Goal: Task Accomplishment & Management: Use online tool/utility

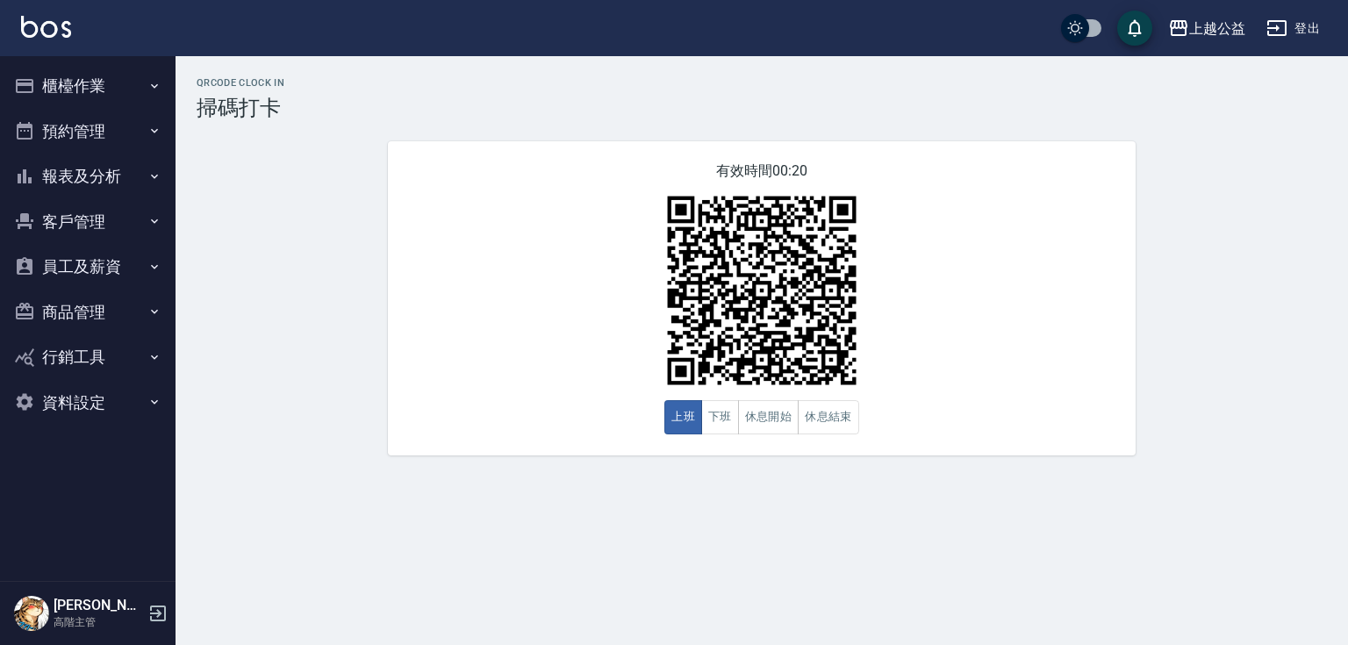
drag, startPoint x: 89, startPoint y: 90, endPoint x: 90, endPoint y: 155, distance: 65.8
click at [89, 89] on button "櫃檯作業" at bounding box center [88, 86] width 162 height 46
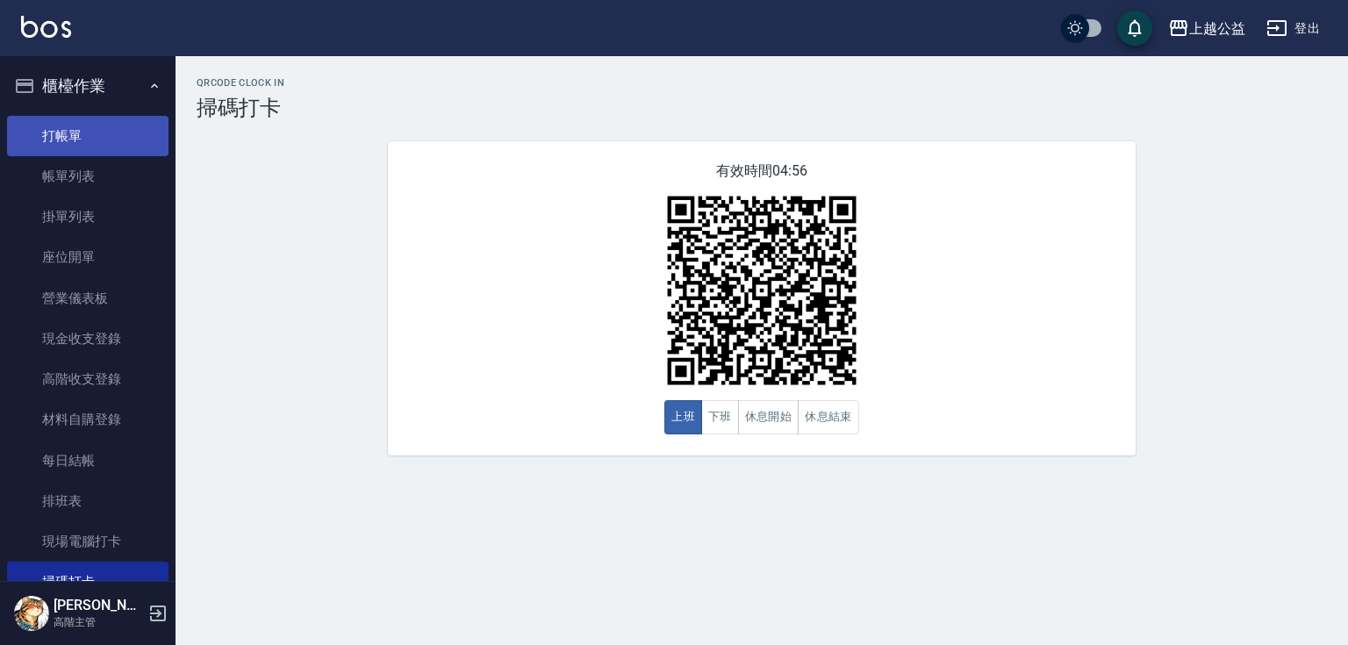
click at [39, 140] on link "打帳單" at bounding box center [88, 136] width 162 height 40
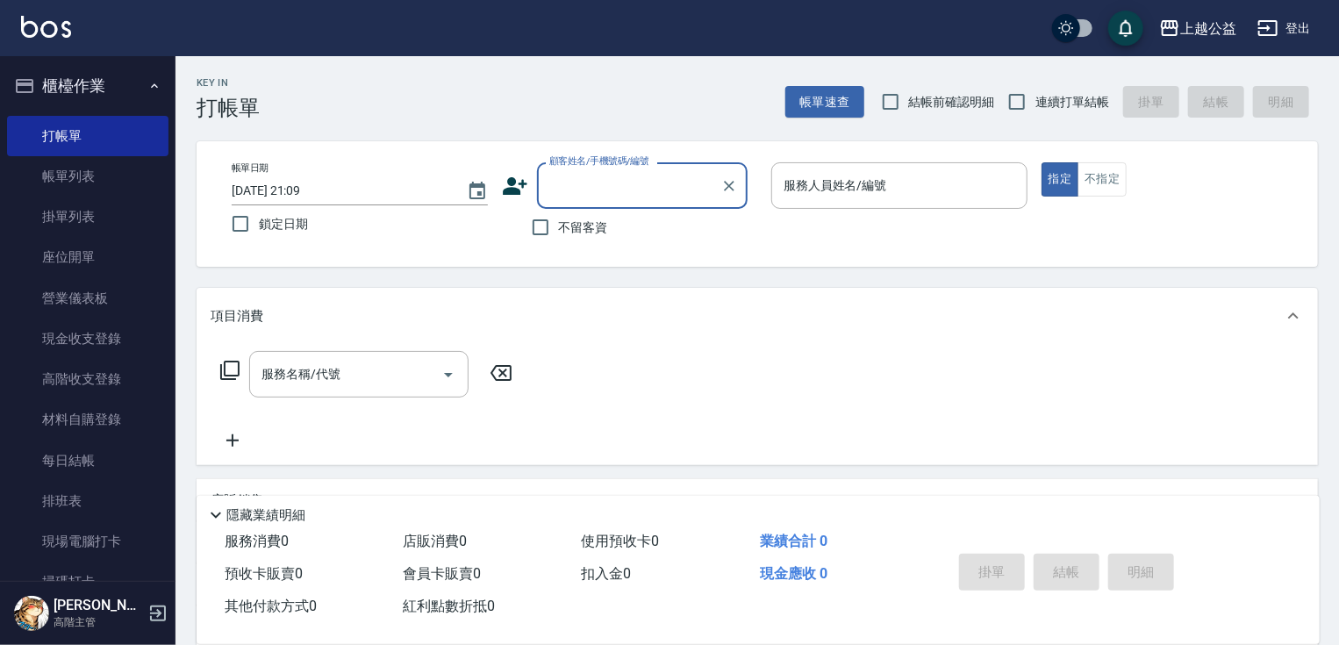
click at [604, 220] on span "不留客資" at bounding box center [583, 228] width 49 height 18
click at [559, 220] on input "不留客資" at bounding box center [540, 227] width 37 height 37
checkbox input "true"
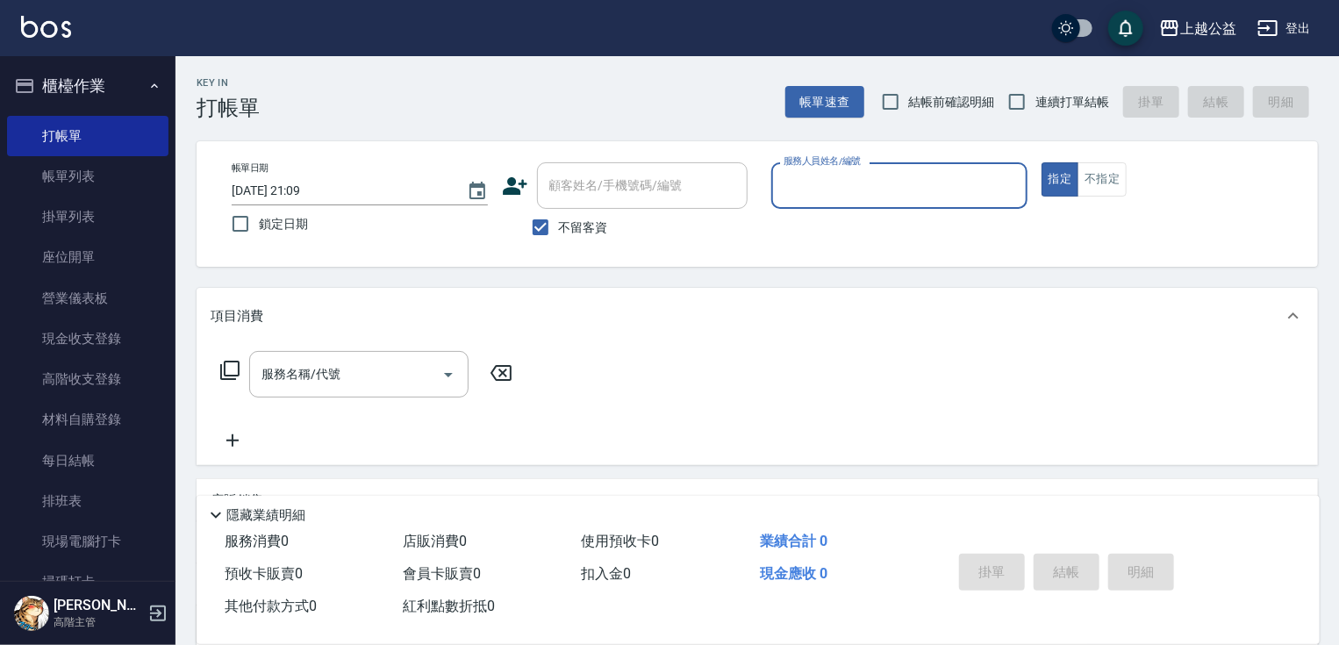
click at [826, 165] on label "服務人員姓名/編號" at bounding box center [822, 160] width 77 height 13
click at [826, 170] on input "服務人員姓名/編號" at bounding box center [899, 185] width 241 height 31
click at [833, 172] on input "服務人員姓名/編號" at bounding box center [899, 185] width 241 height 31
type input "VIMO-3"
type button "true"
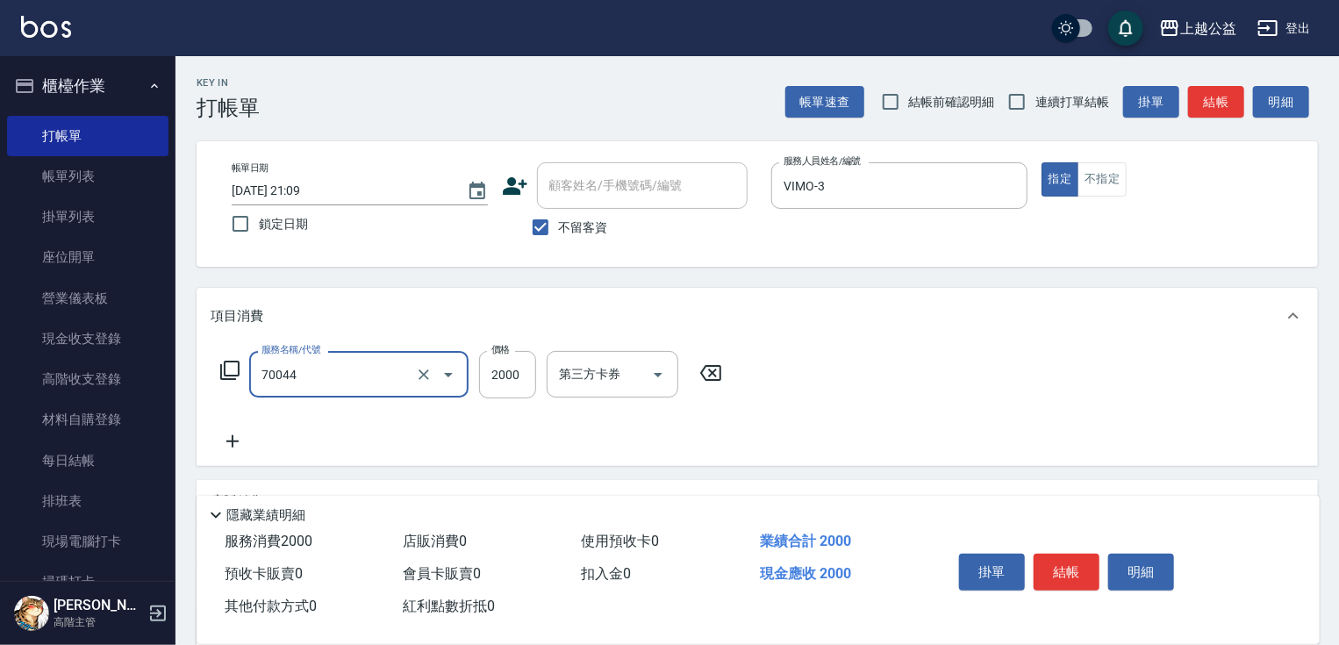
type input "重整一包(70044)"
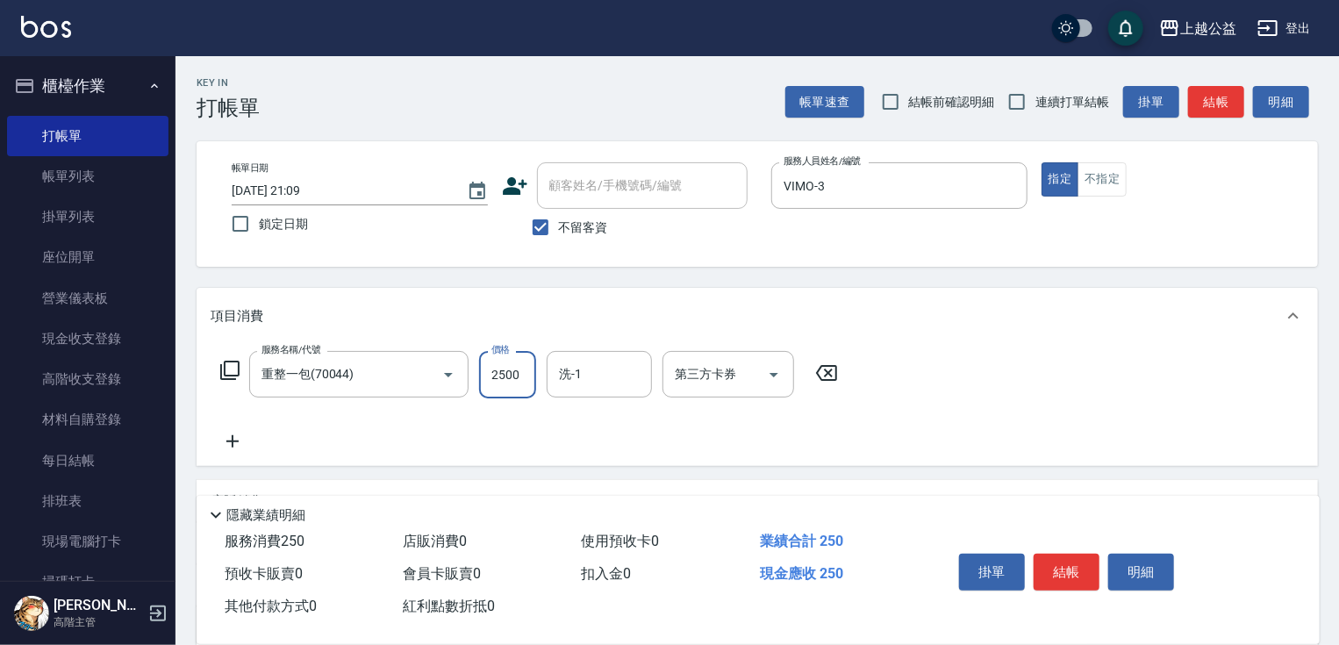
type input "2500"
type input "[PERSON_NAME]-32"
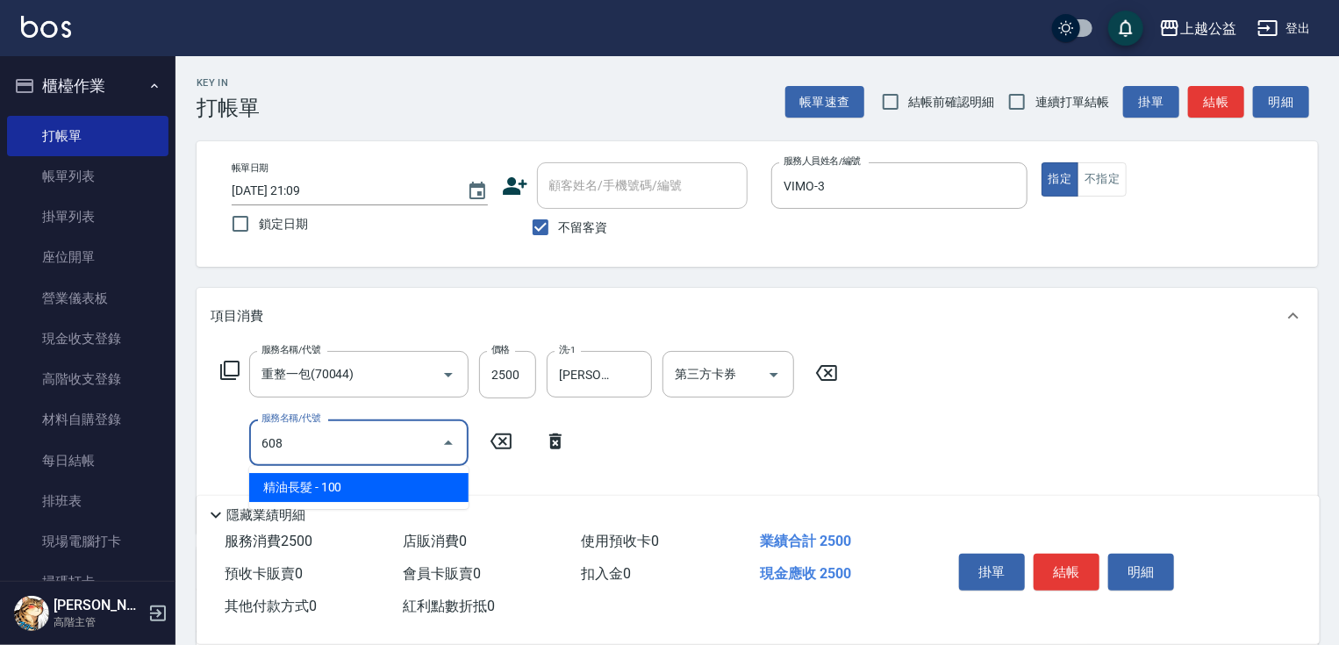
type input "精油長髮(608)"
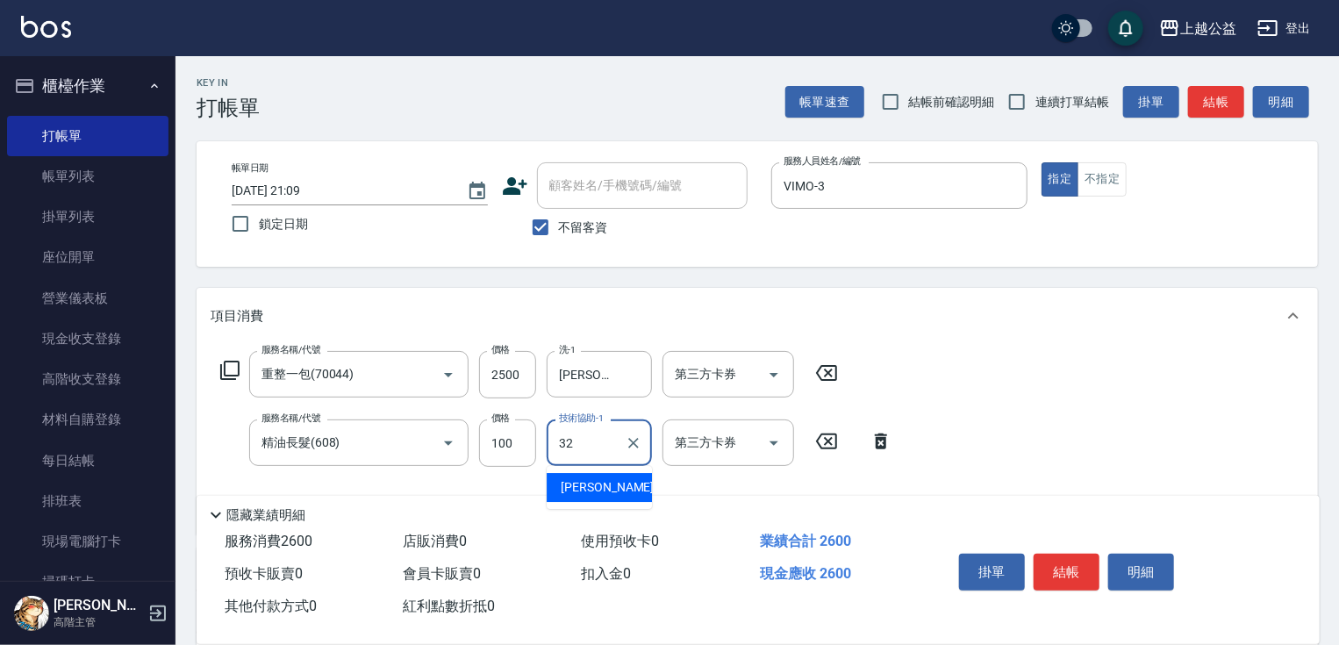
type input "[PERSON_NAME]-32"
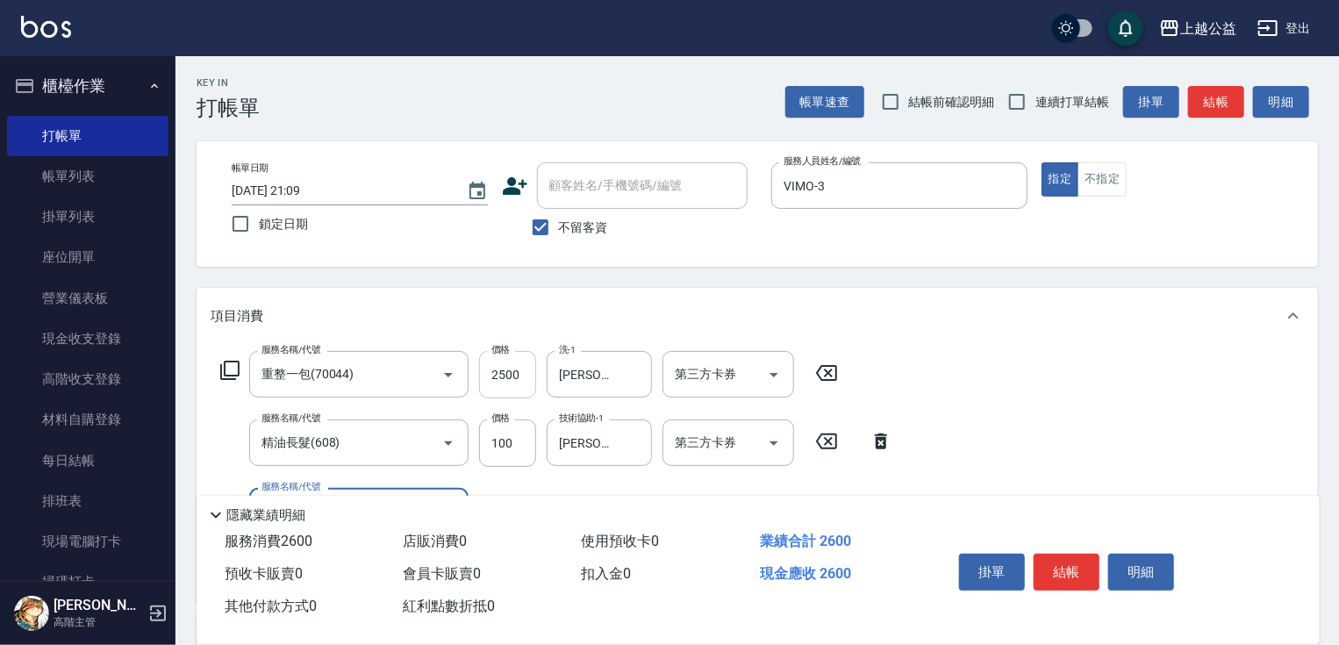
click at [502, 380] on input "2500" at bounding box center [507, 374] width 57 height 47
click at [527, 377] on input "2500" at bounding box center [507, 374] width 57 height 47
type input "2000"
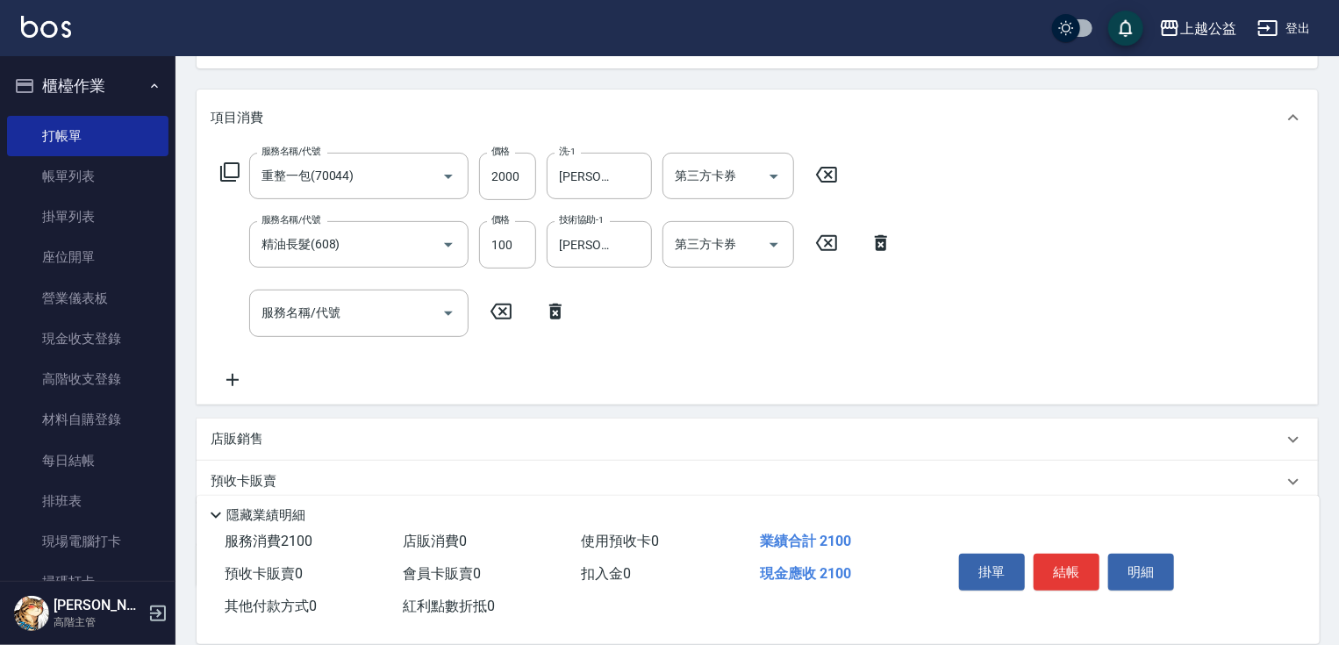
drag, startPoint x: 643, startPoint y: 283, endPoint x: 514, endPoint y: 435, distance: 199.9
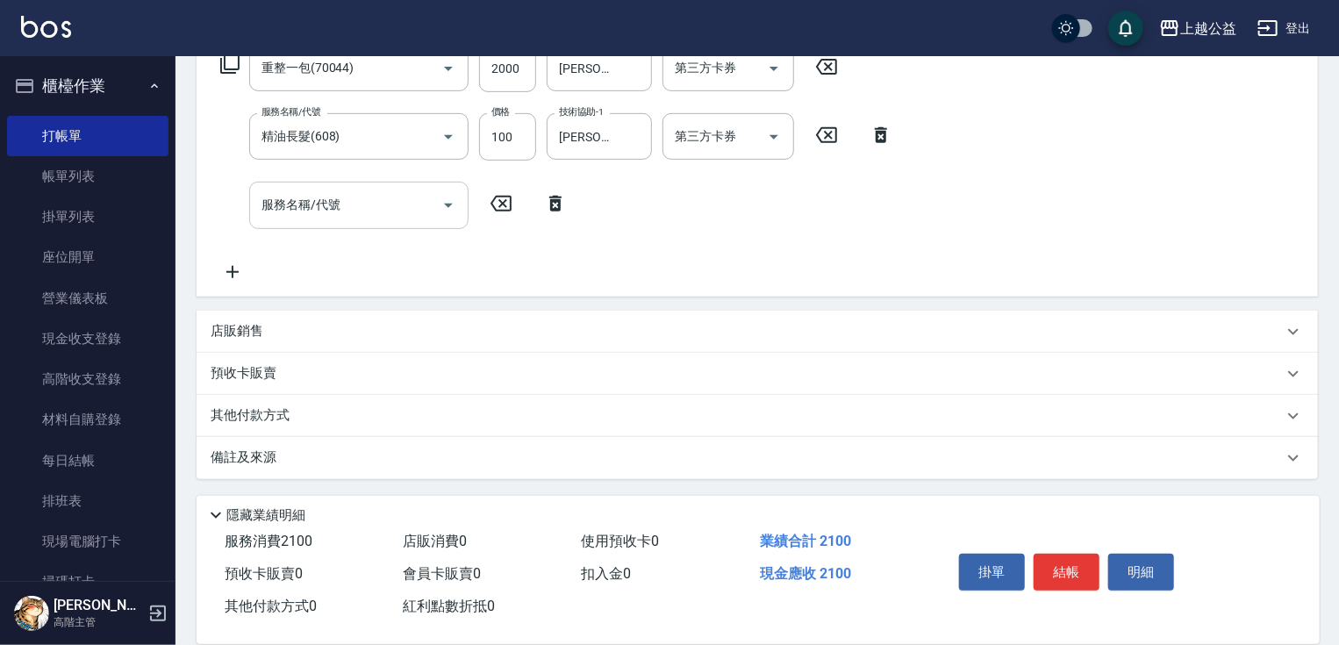
click at [400, 209] on input "服務名稱/代號" at bounding box center [345, 205] width 177 height 31
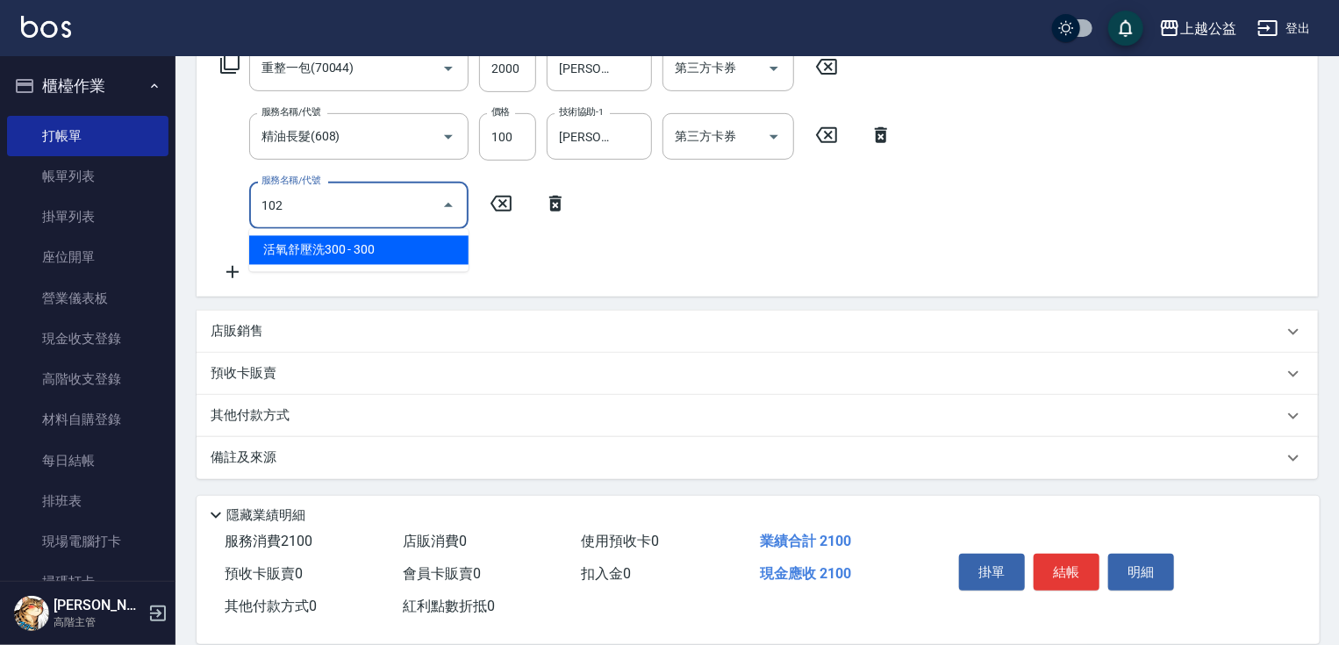
type input "活氧舒壓洗300(102)"
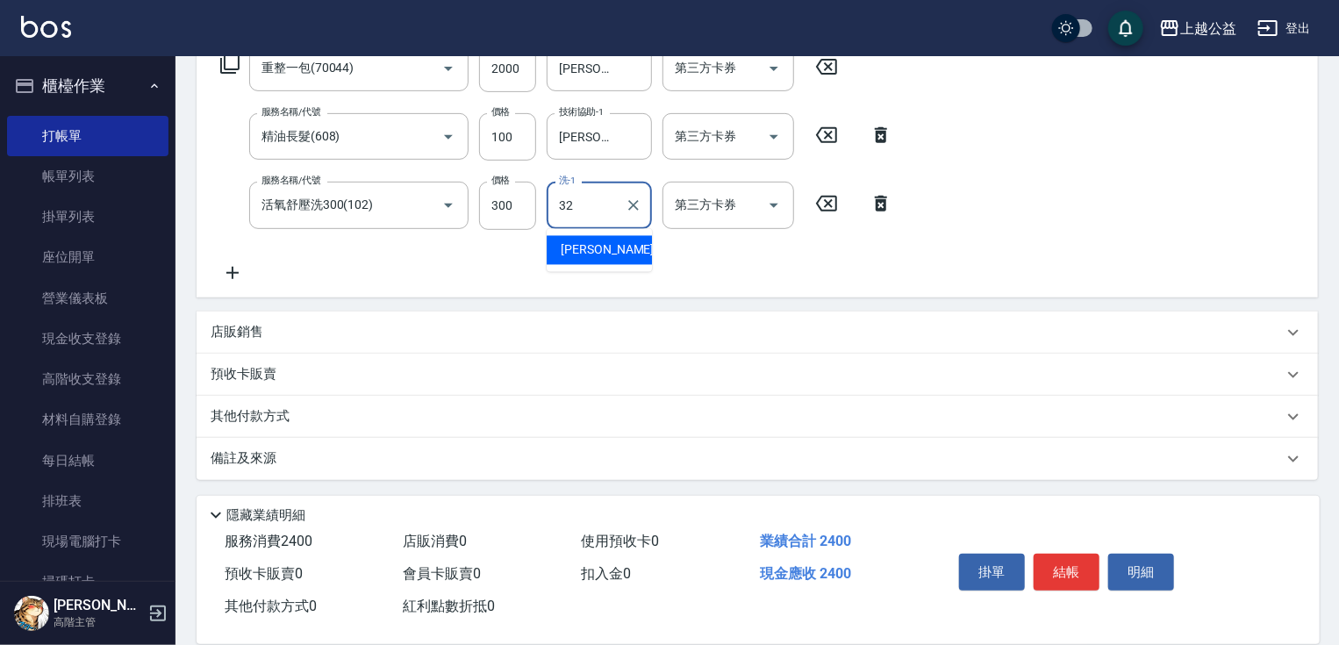
type input "[PERSON_NAME]-32"
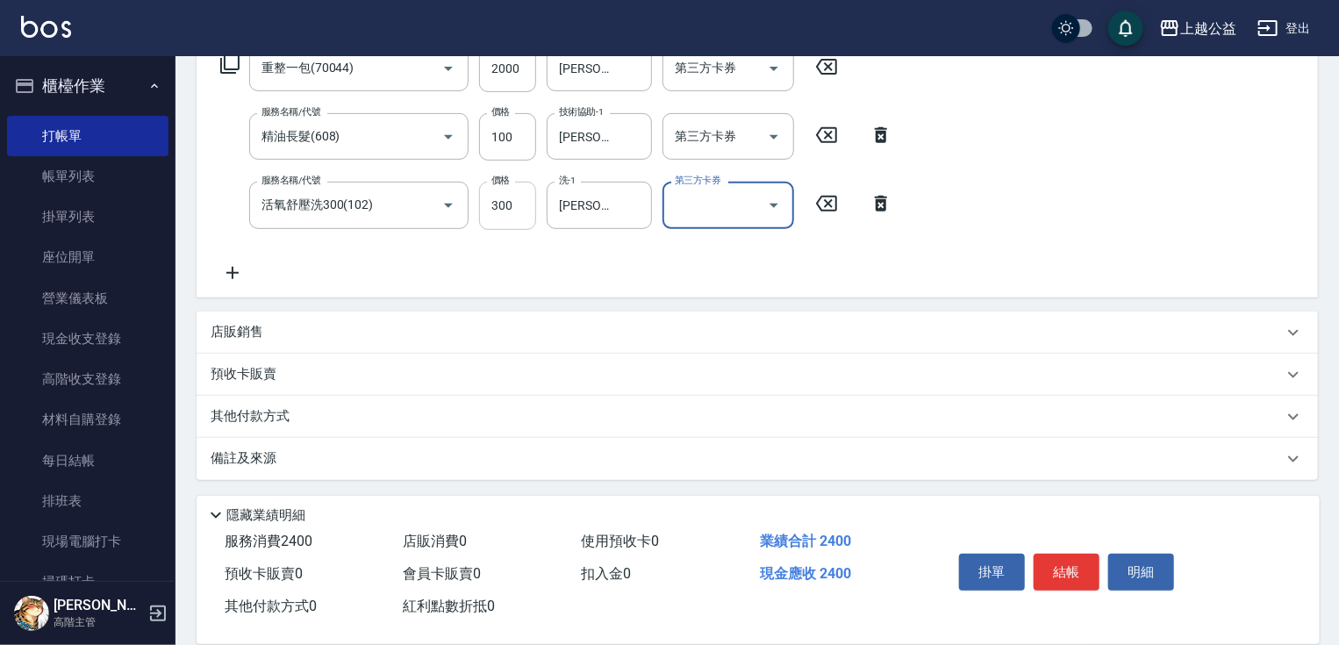
click at [501, 197] on input "300" at bounding box center [507, 205] width 57 height 47
type input "500"
click at [363, 323] on div "店販銷售" at bounding box center [747, 332] width 1073 height 18
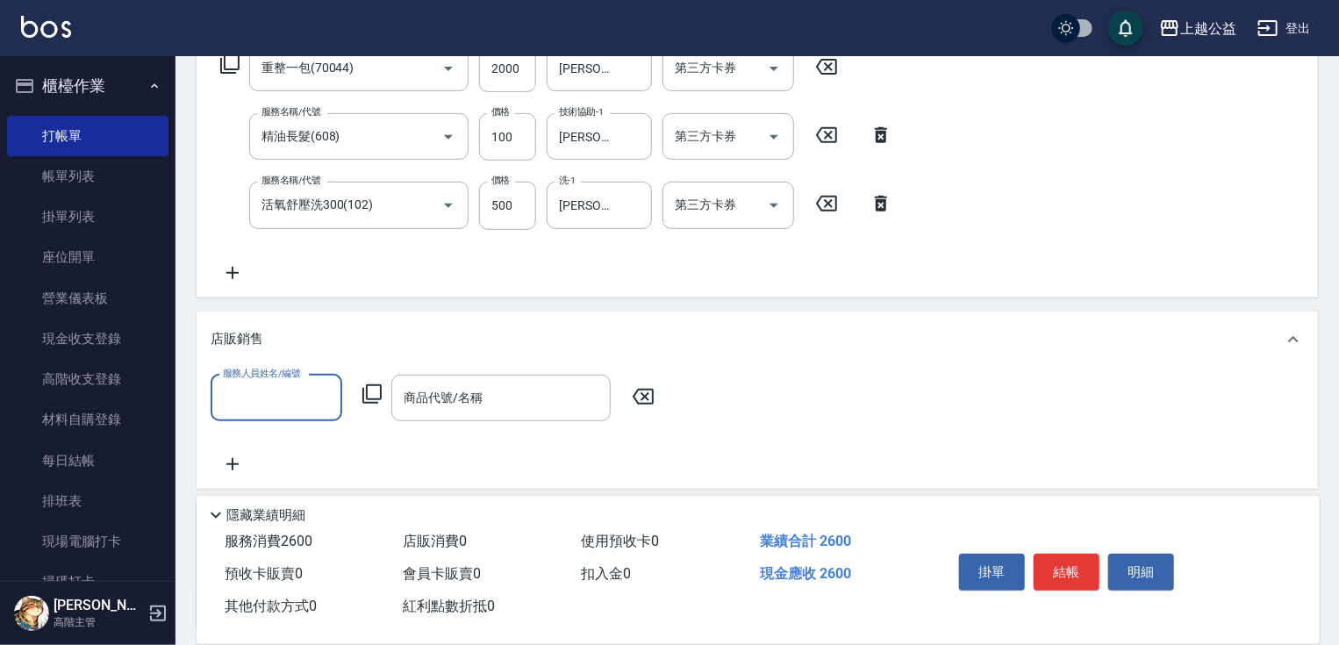
scroll to position [0, 0]
type input "VIMO-3"
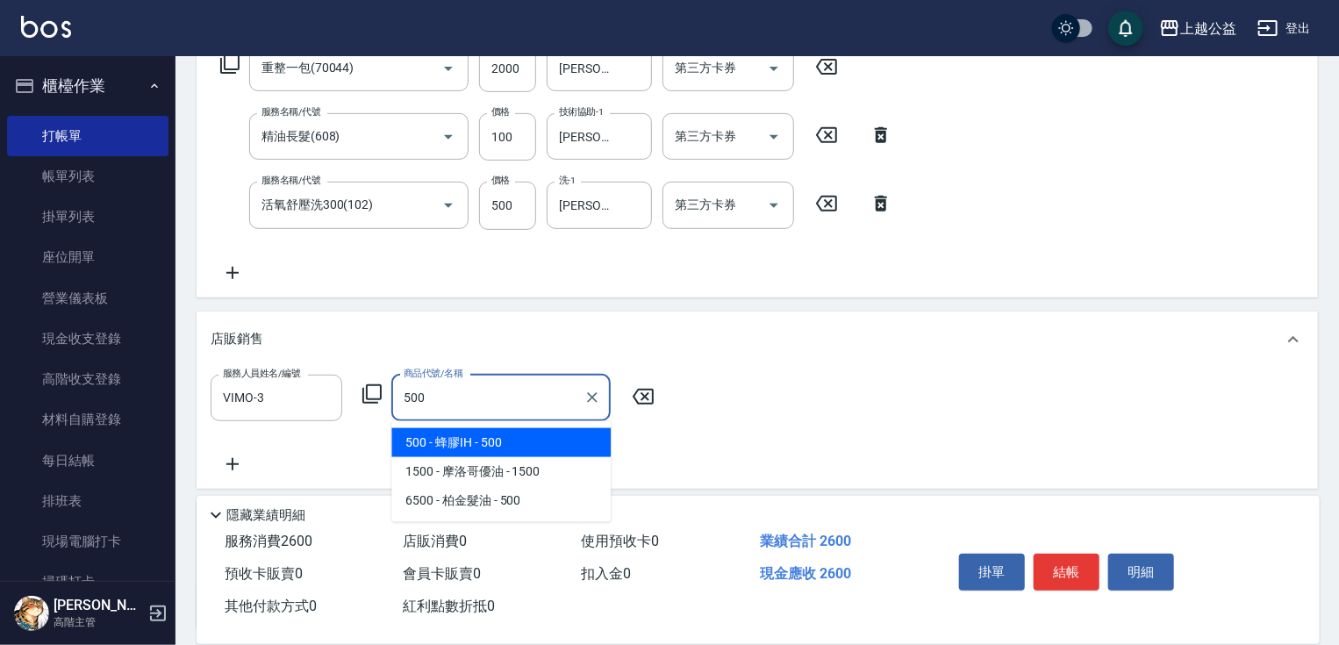
type input "蜂膠IH"
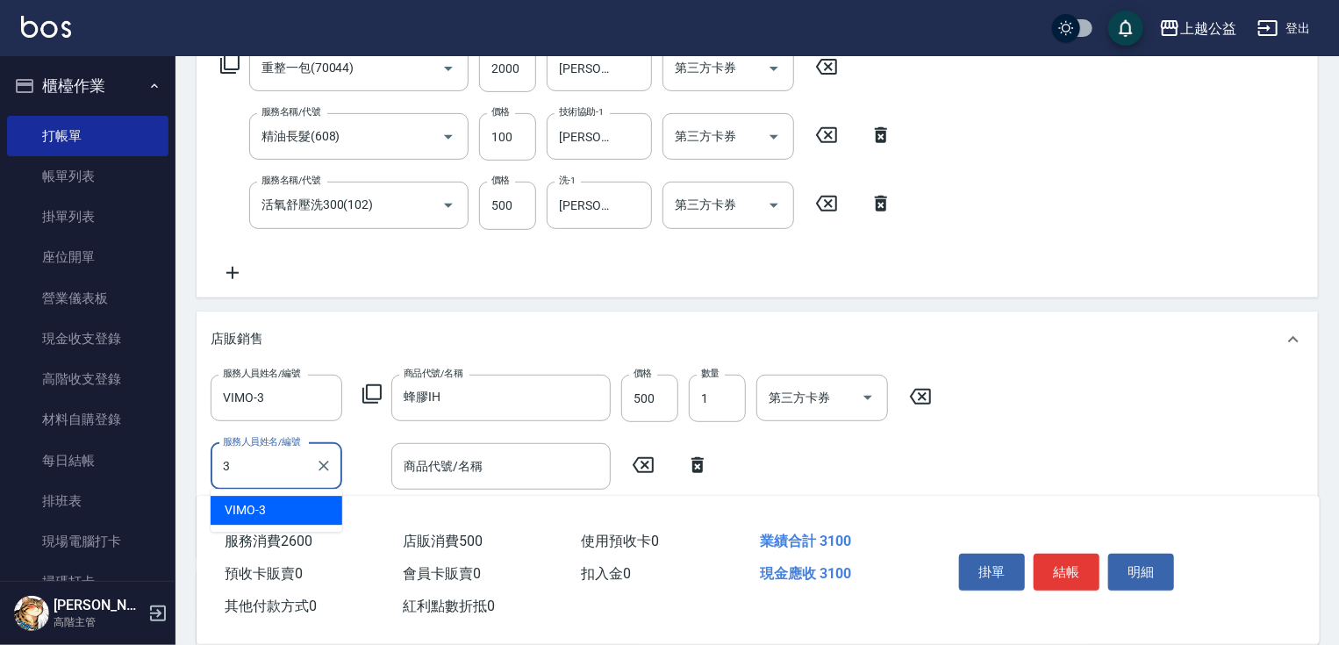
type input "VIMO-3"
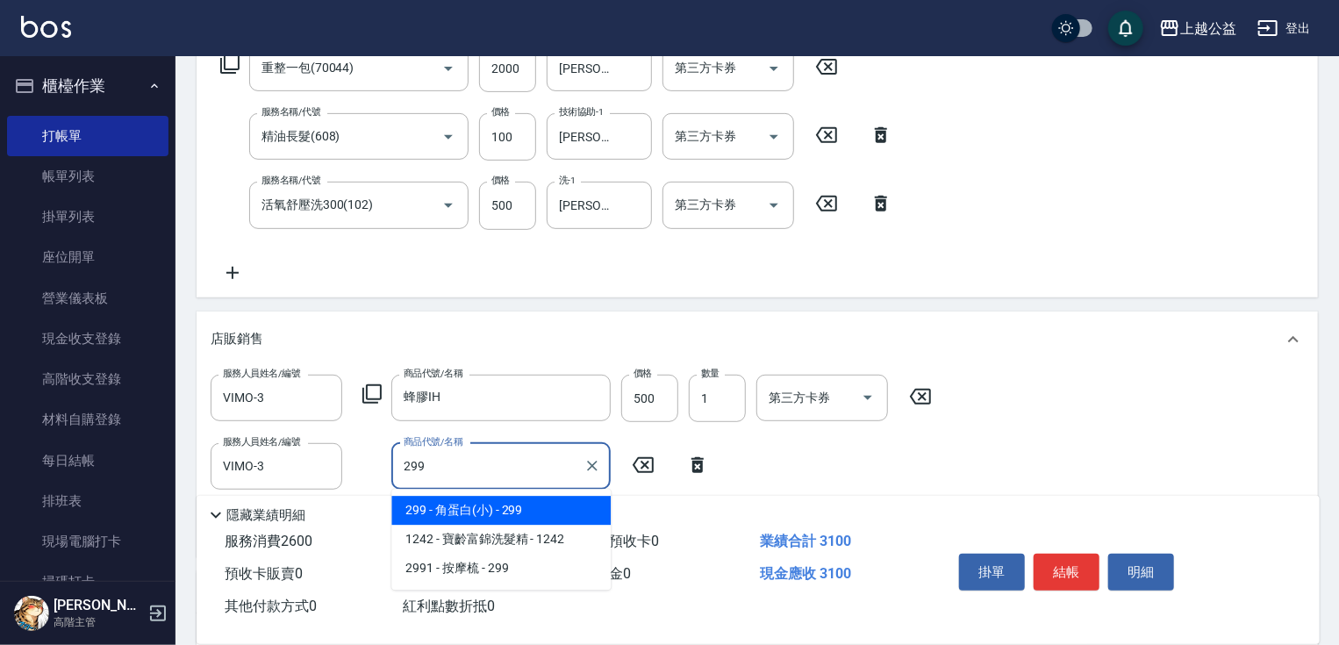
type input "角蛋白(小)"
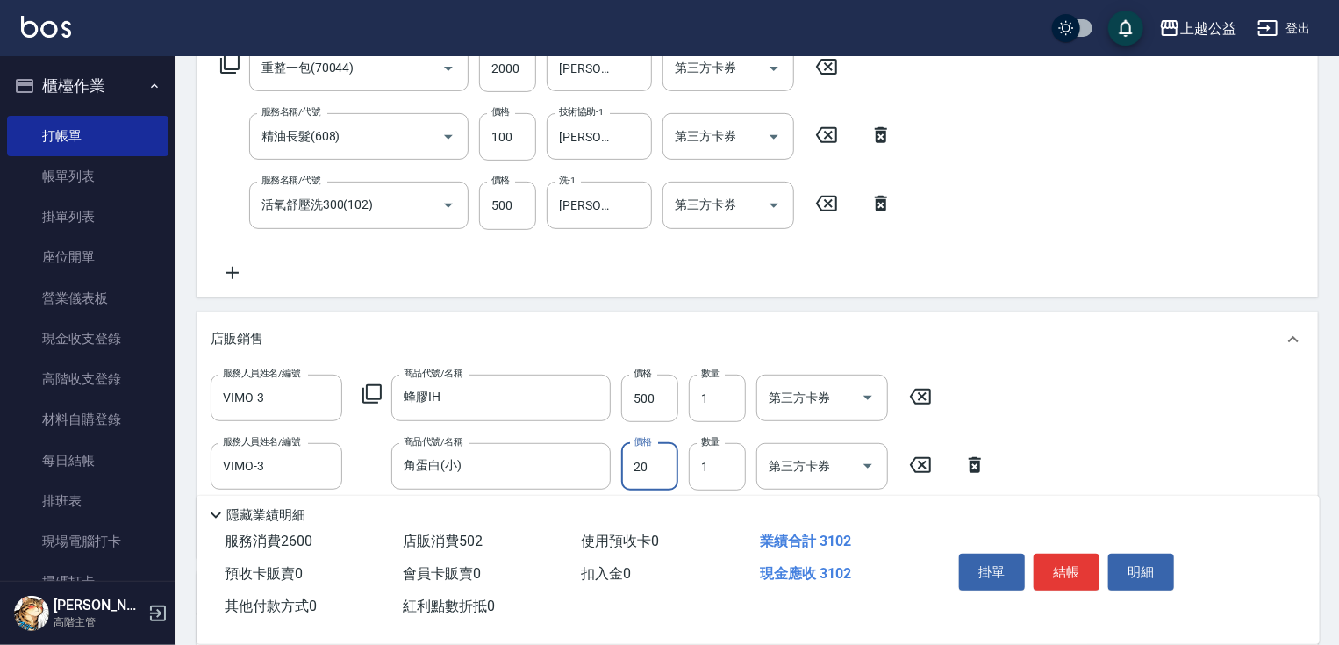
type input "200"
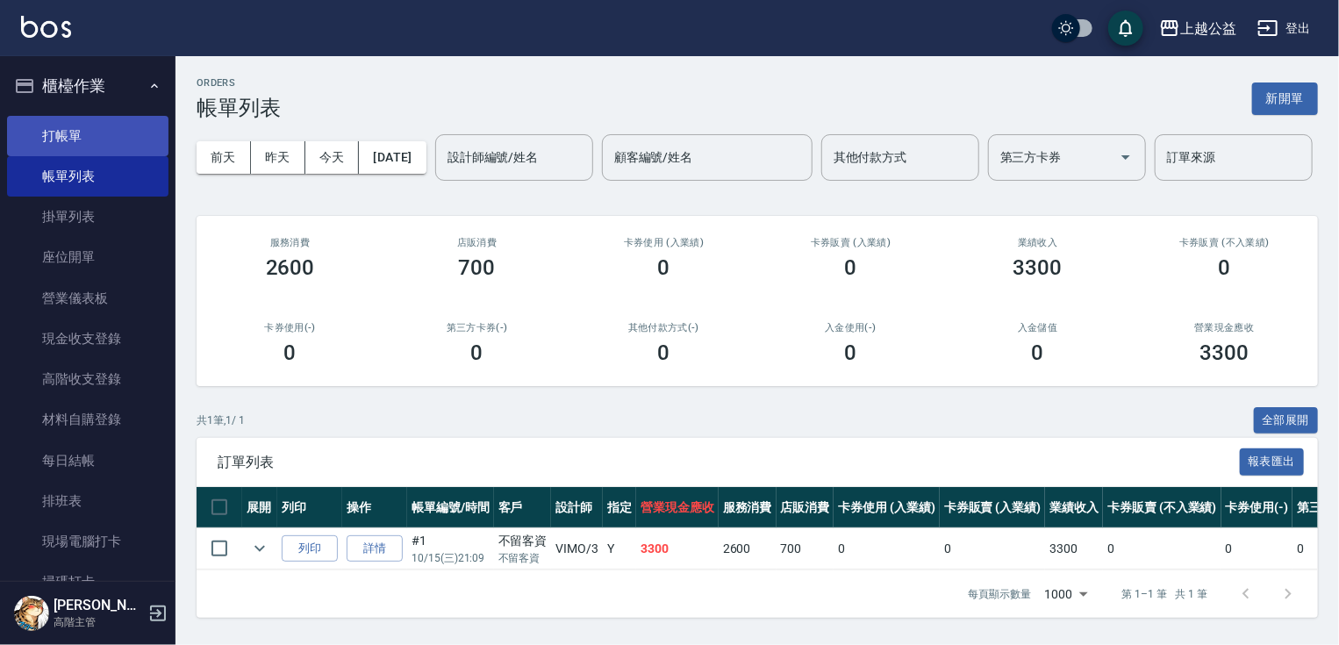
click at [98, 149] on link "打帳單" at bounding box center [88, 136] width 162 height 40
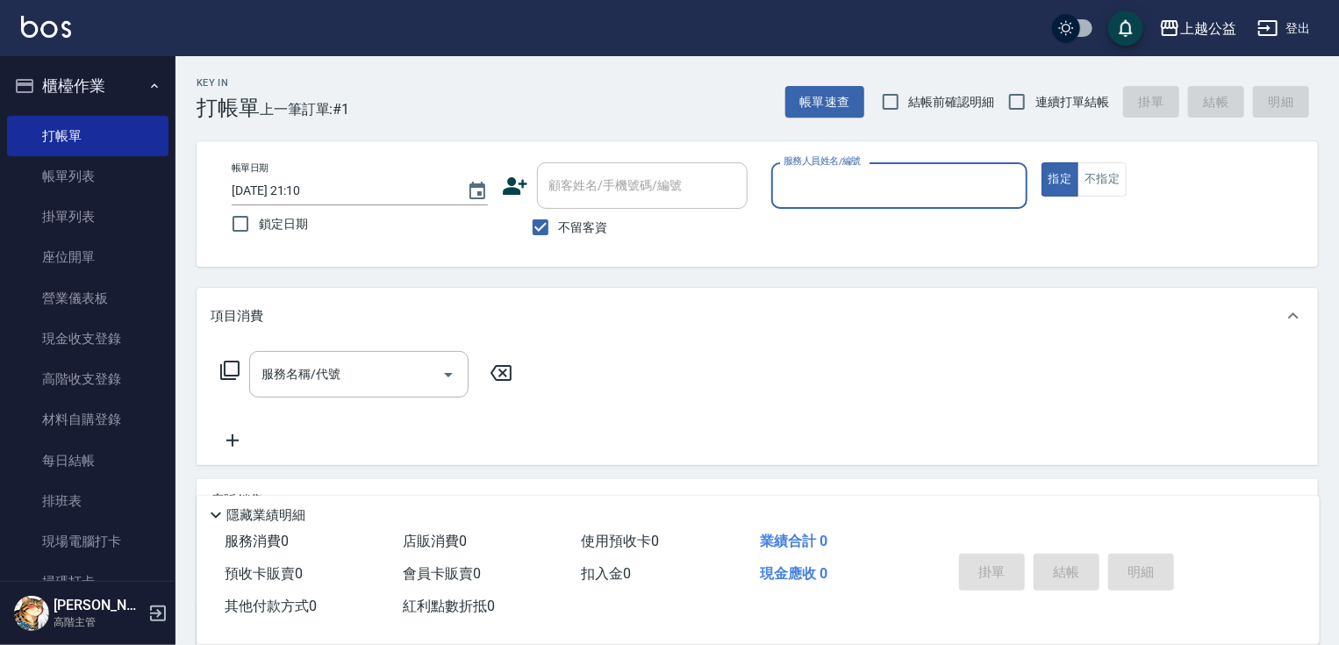
click at [1069, 98] on span "連續打單結帳" at bounding box center [1073, 102] width 74 height 18
click at [1036, 98] on input "連續打單結帳" at bounding box center [1017, 101] width 37 height 37
checkbox input "true"
click at [902, 182] on input "服務人員姓名/編號" at bounding box center [899, 185] width 241 height 31
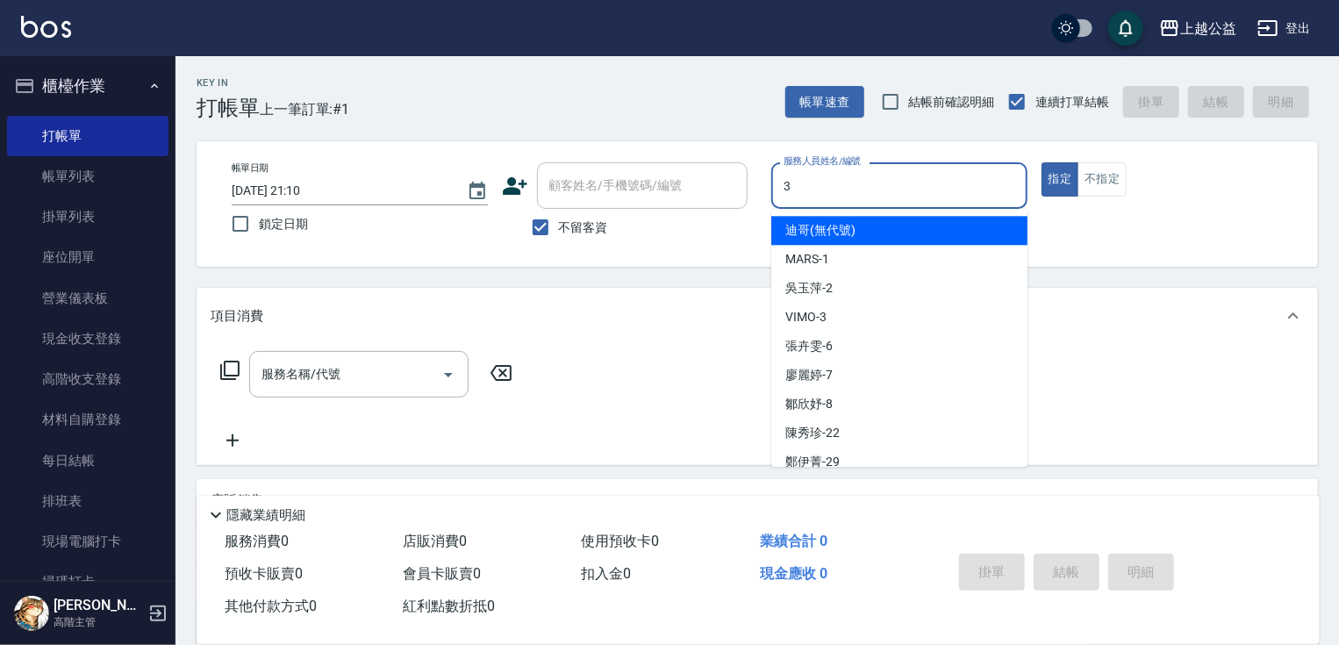
type input "VIMO-3"
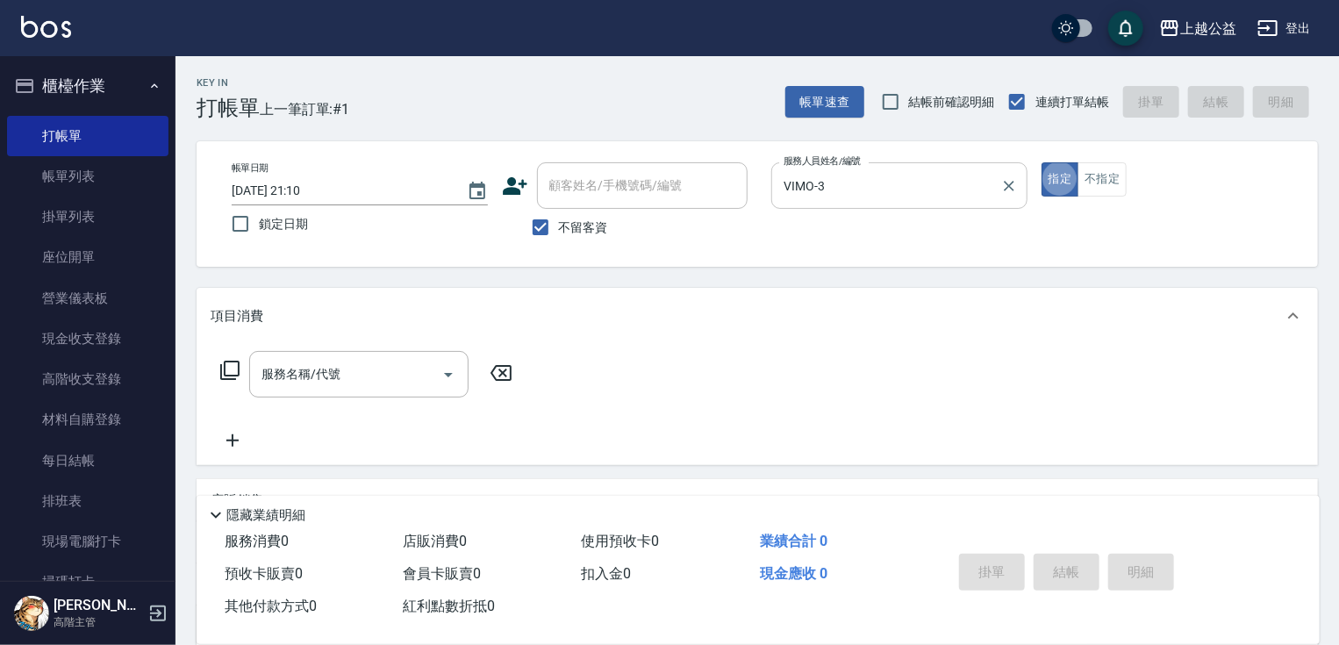
type button "true"
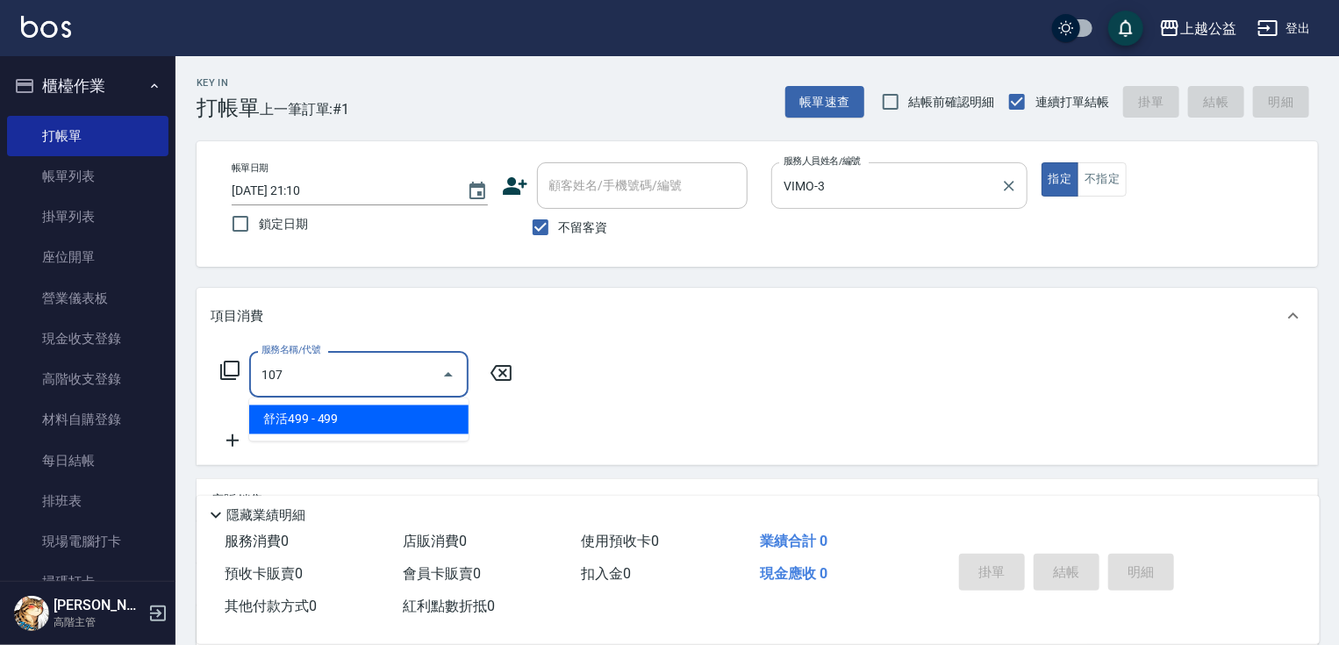
type input "舒活499(107)"
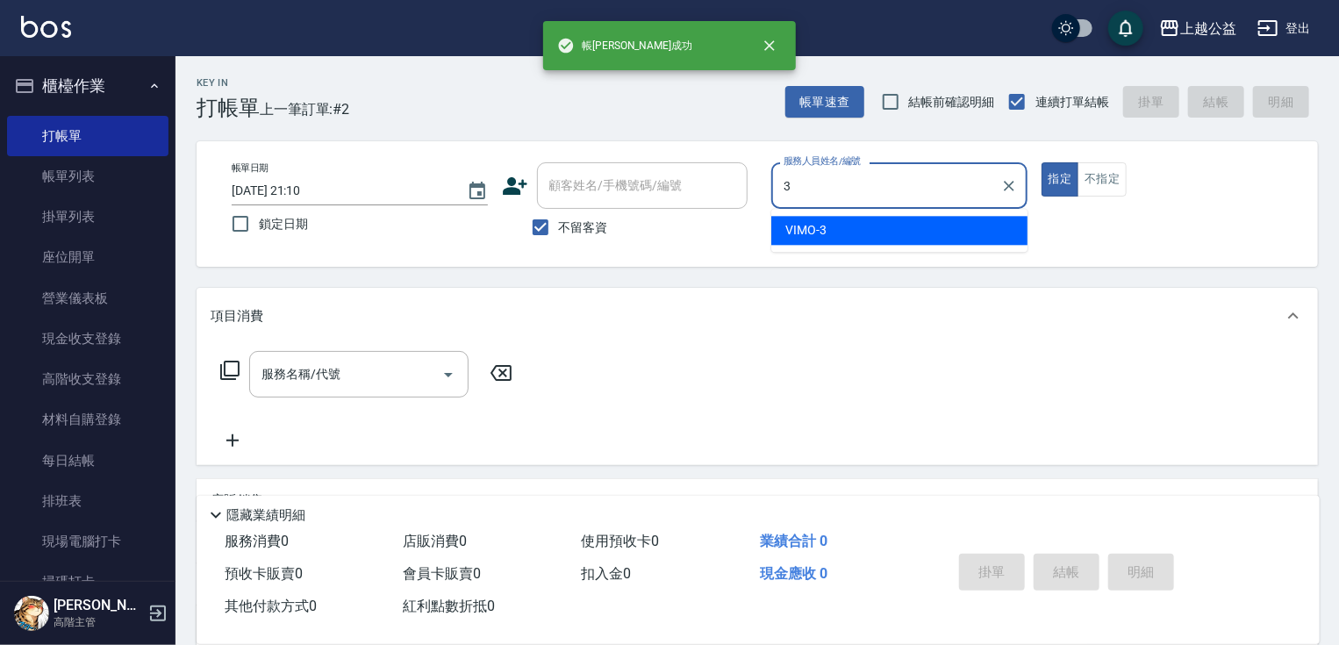
type input "VIMO-3"
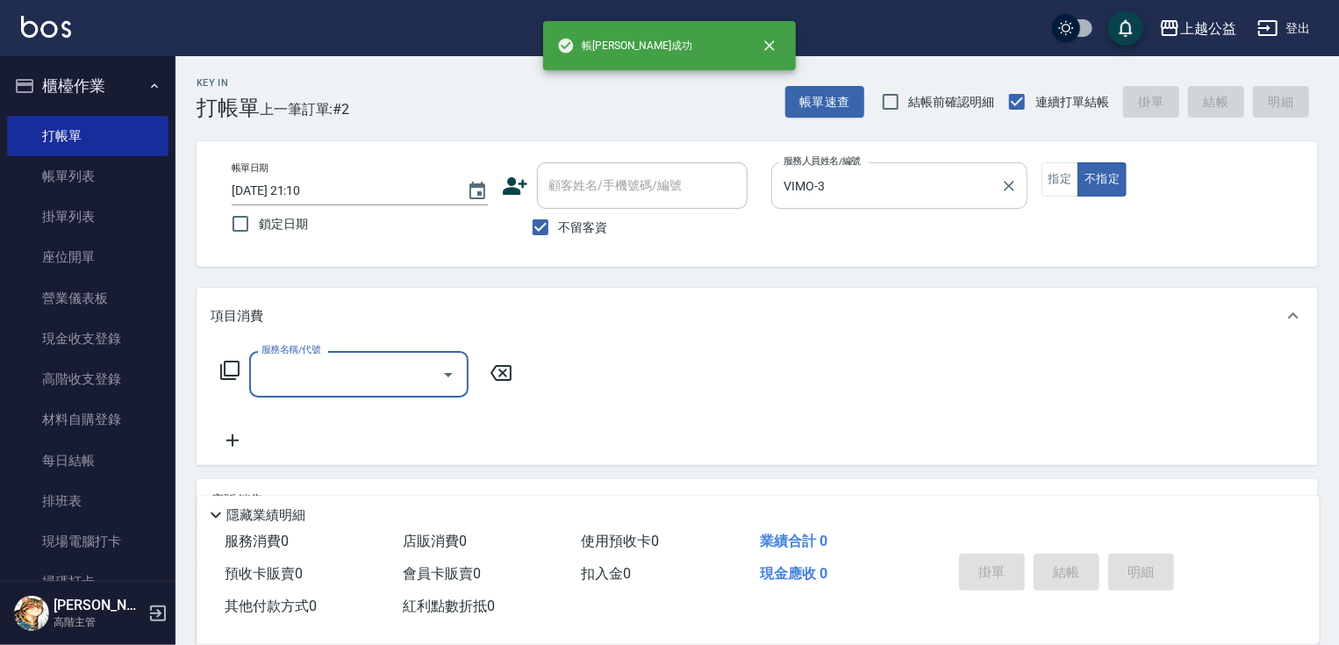
type input "1"
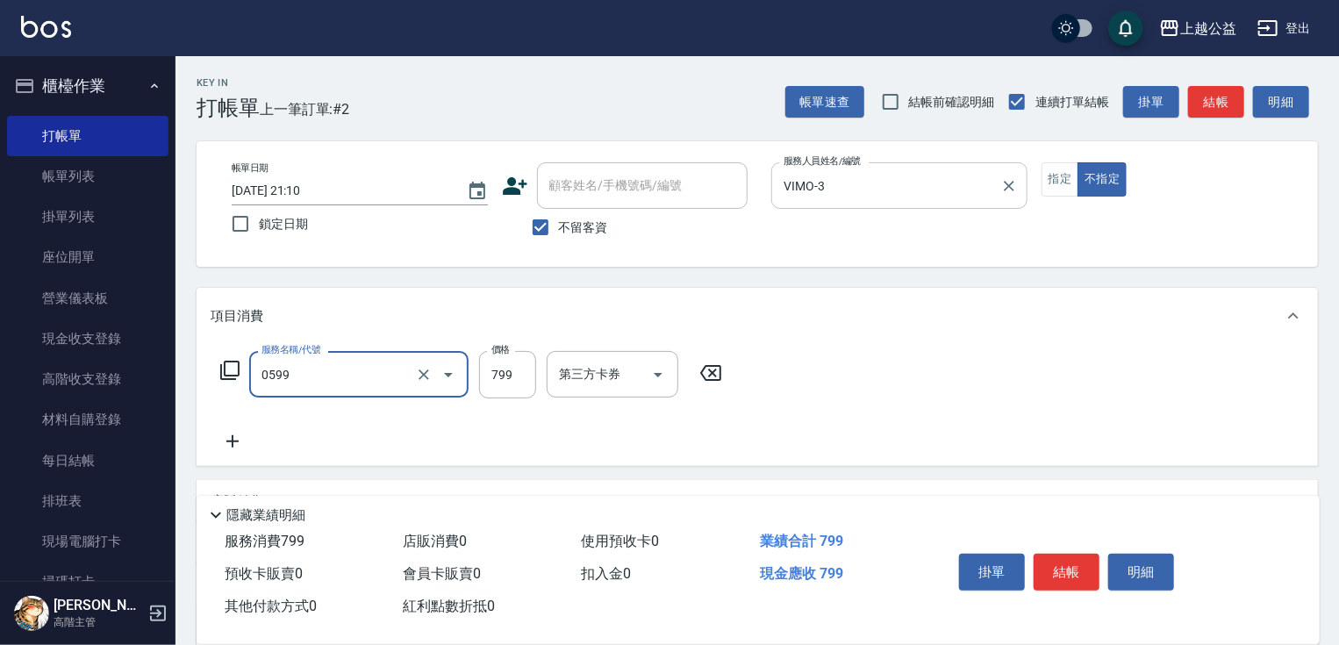
type input "精油SPA(0599)"
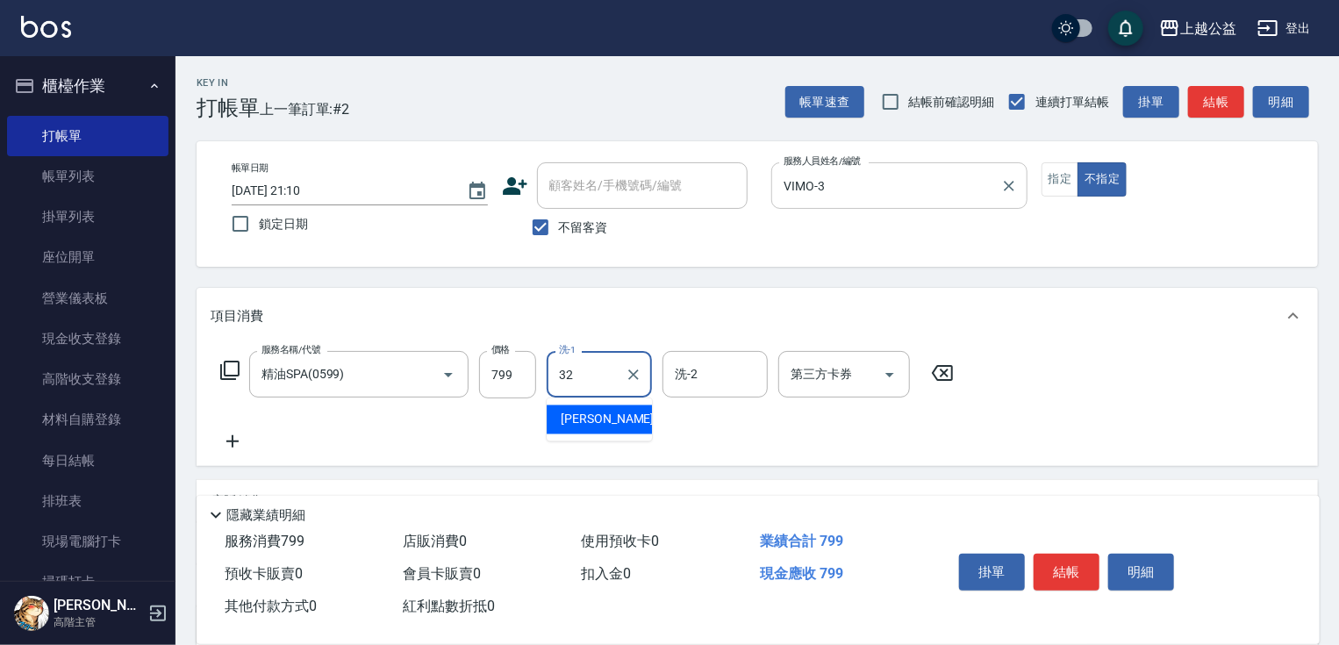
type input "[PERSON_NAME]-32"
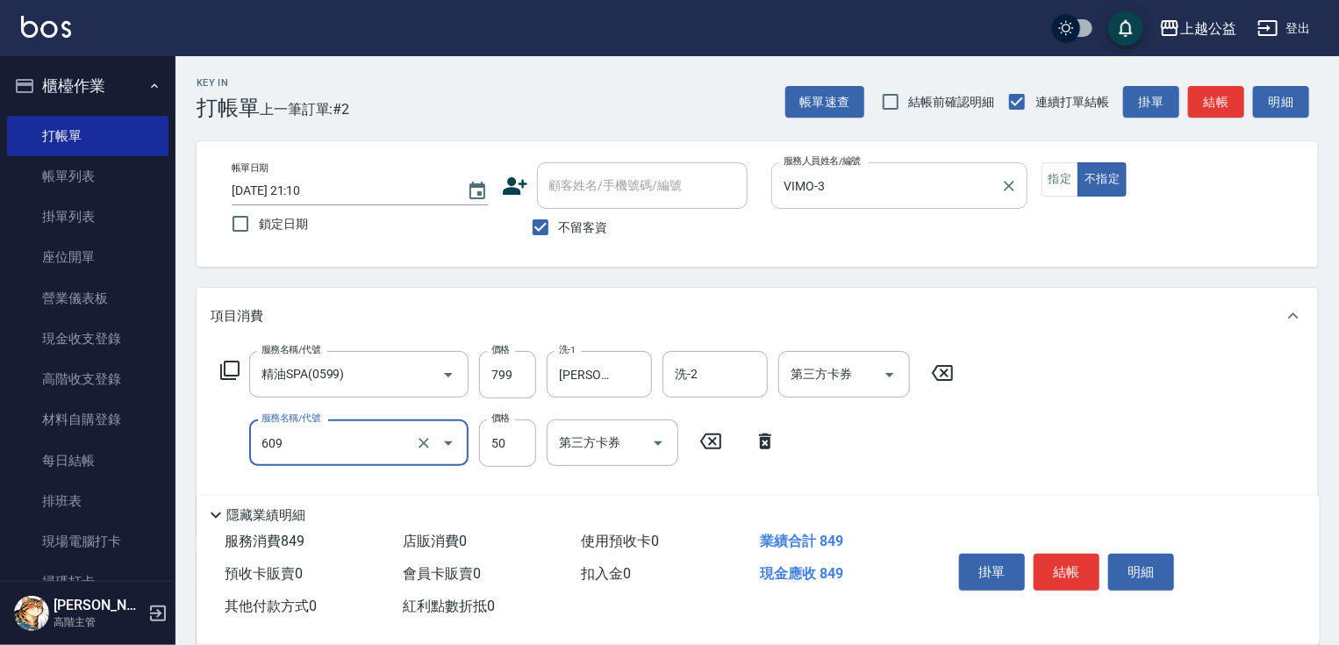
type input "精油(609)"
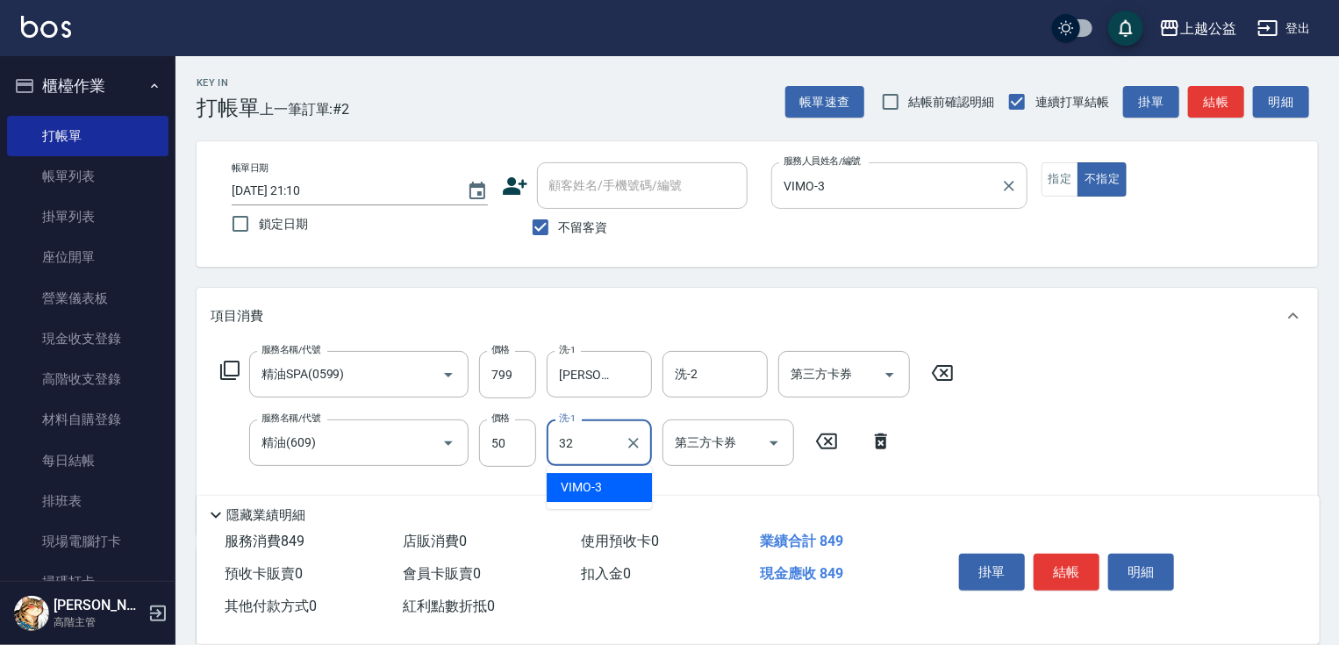
type input "[PERSON_NAME]-32"
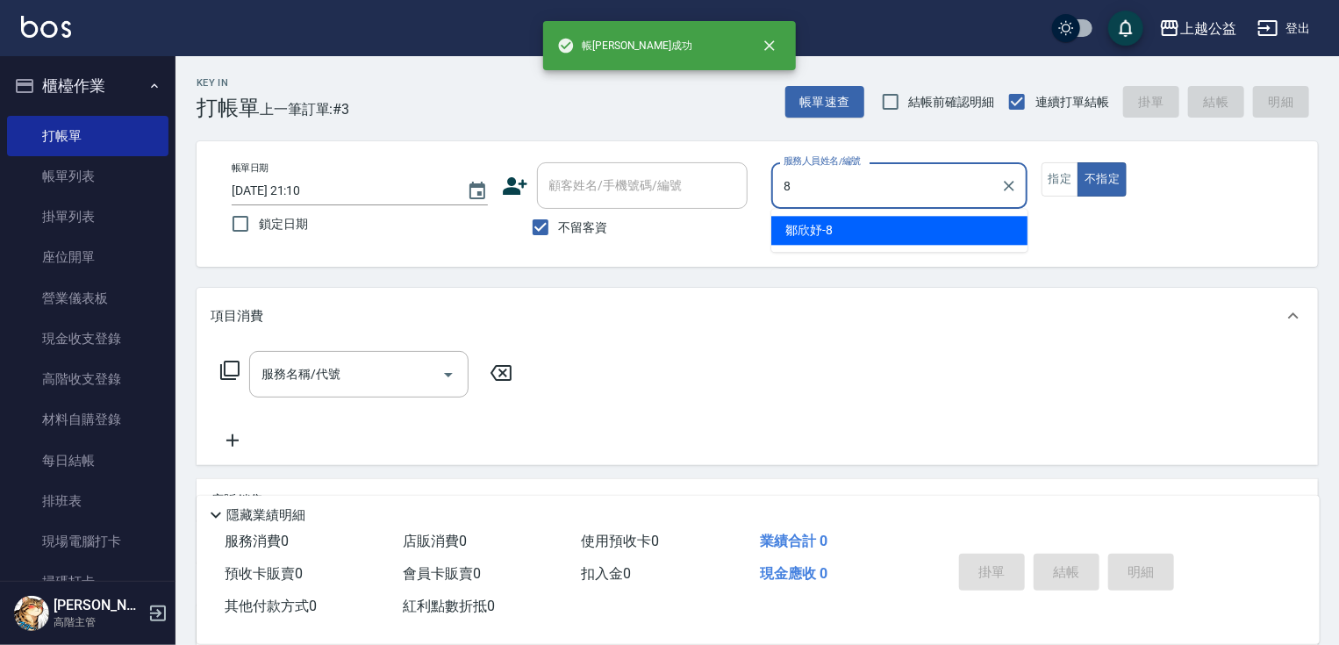
type input "[PERSON_NAME]-8"
type button "false"
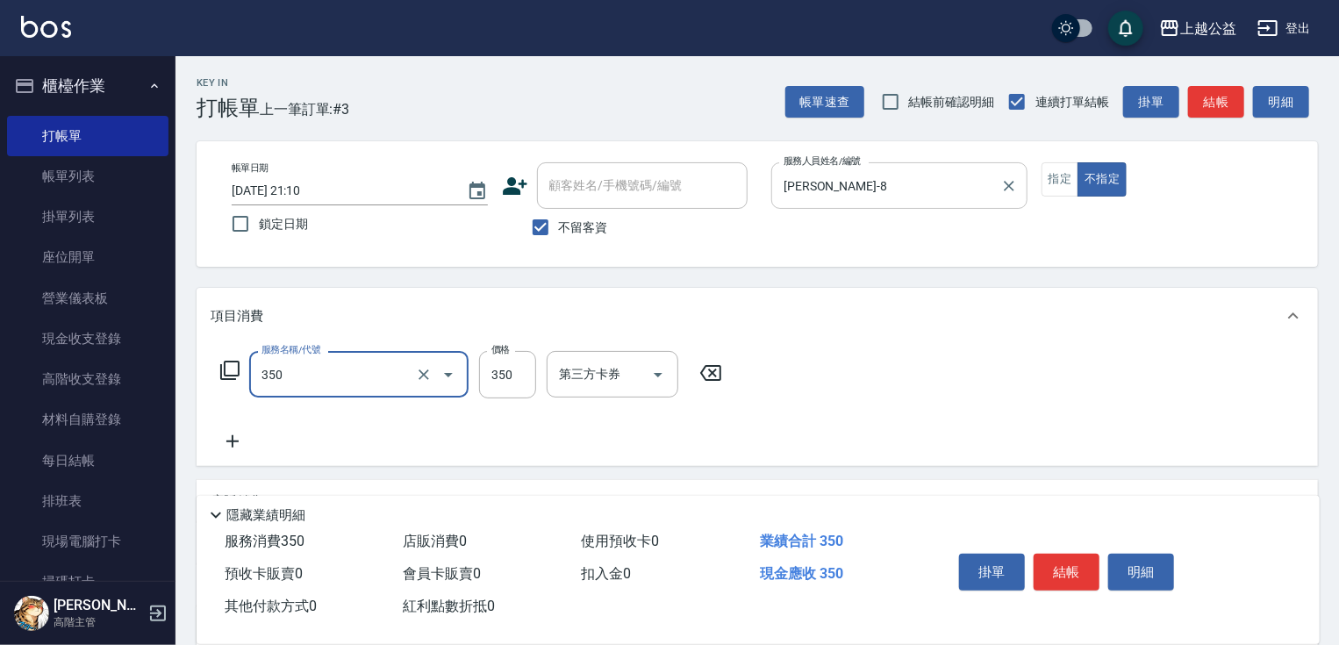
type input "一般洗剪(350)"
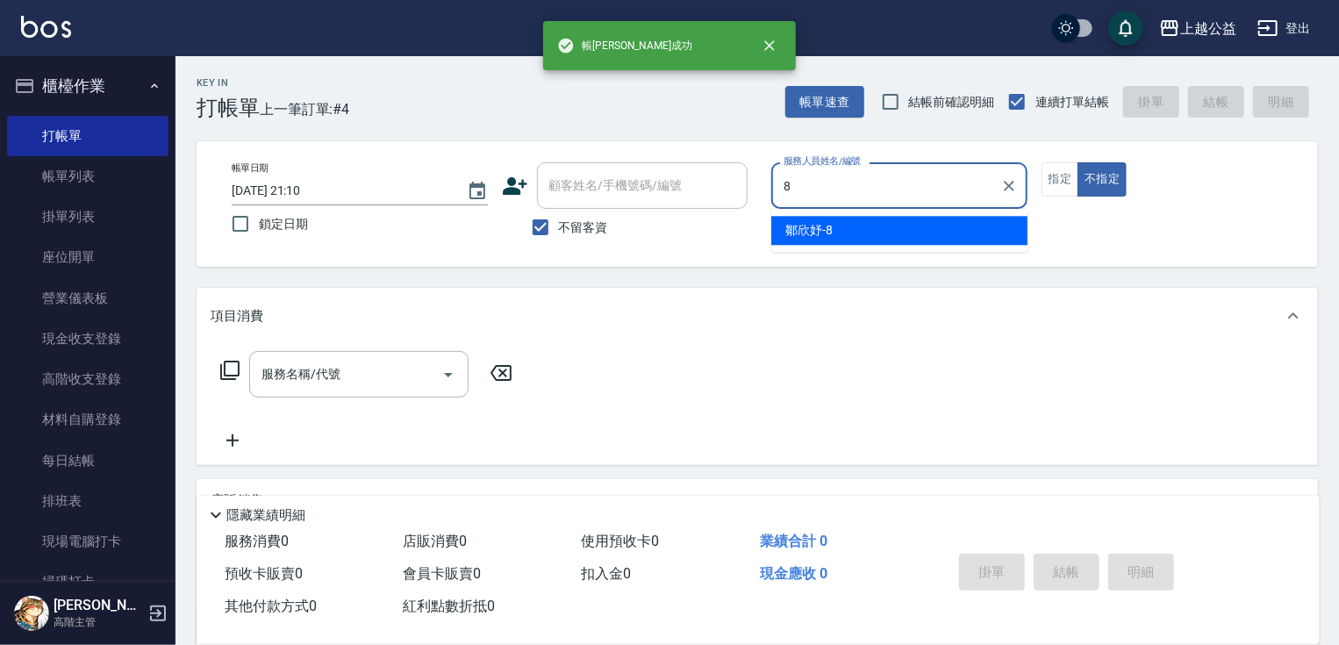
type input "[PERSON_NAME]-8"
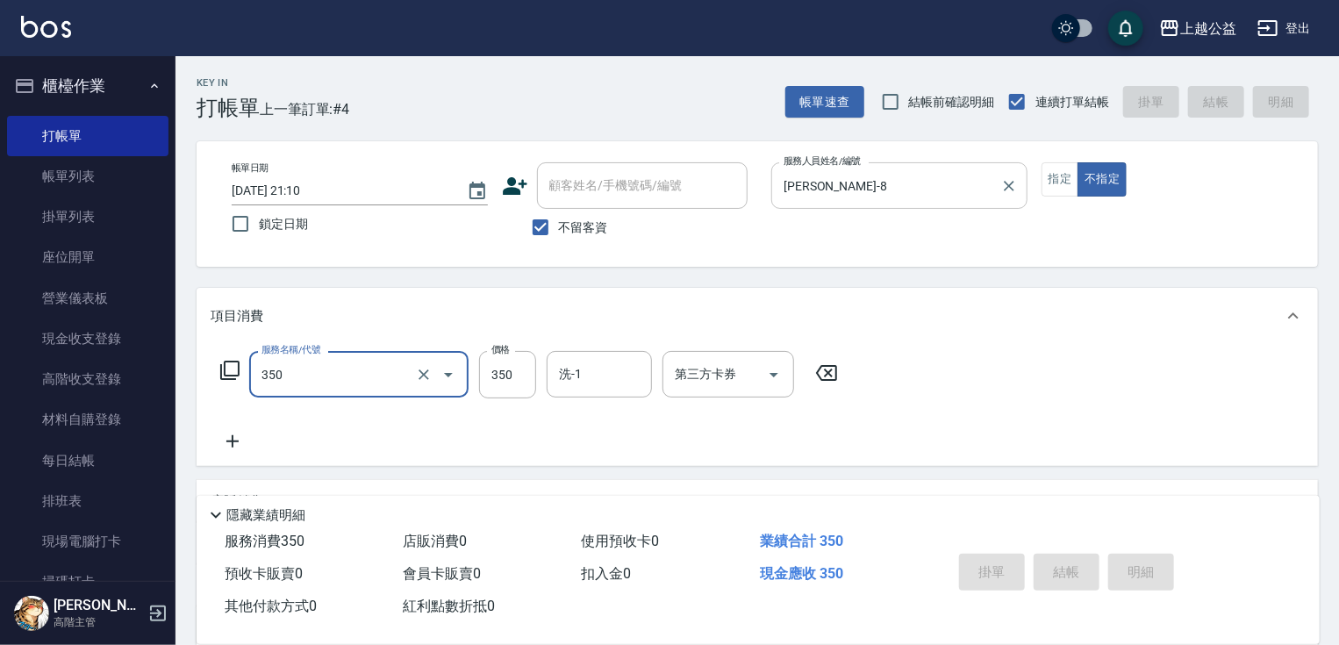
type input "350"
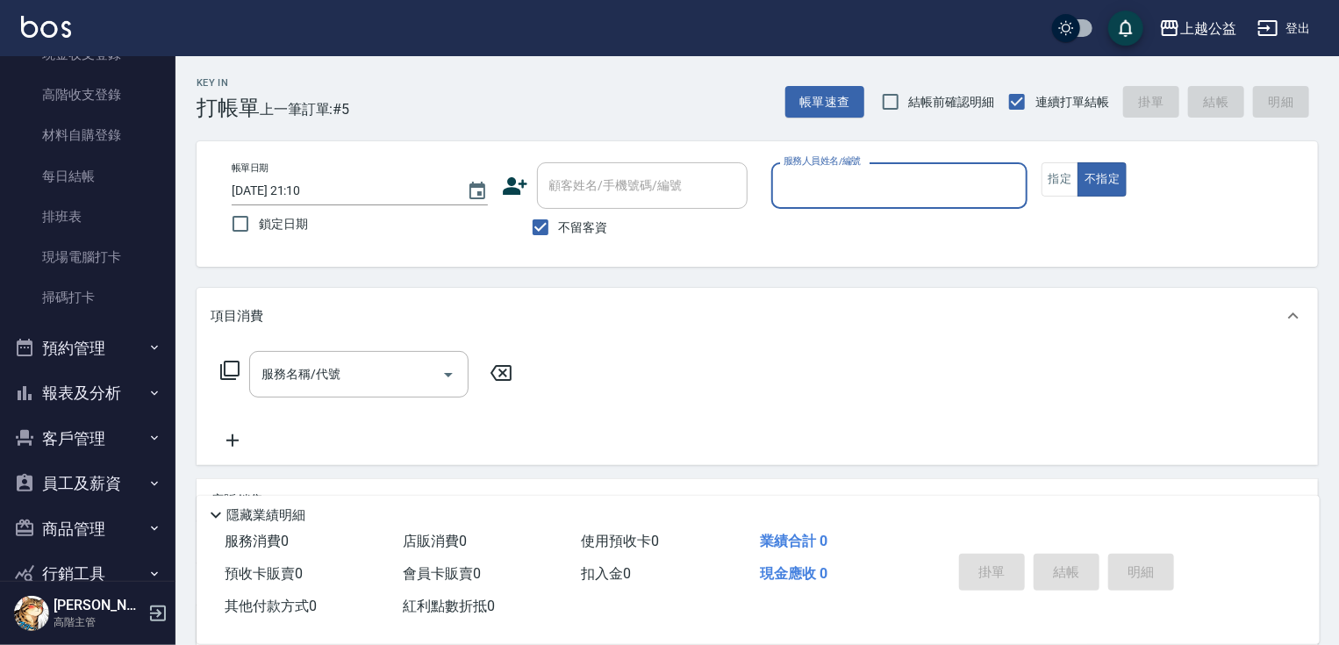
scroll to position [365, 0]
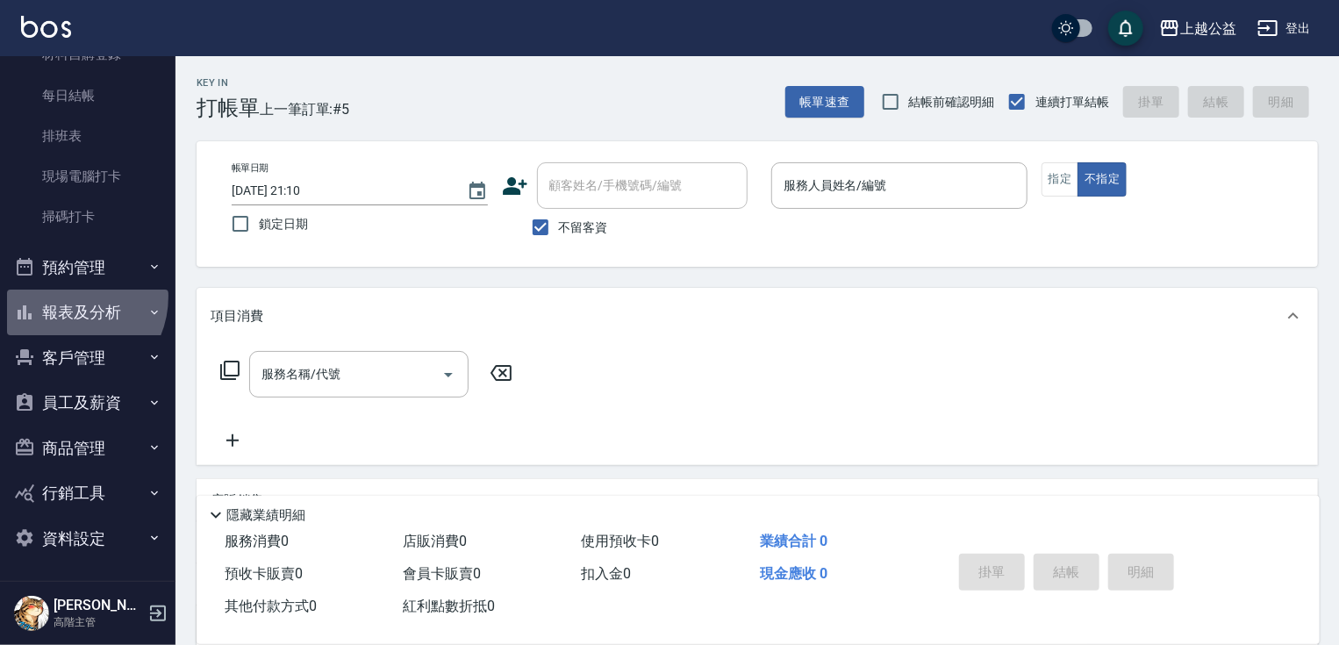
click at [66, 296] on button "報表及分析" at bounding box center [88, 313] width 162 height 46
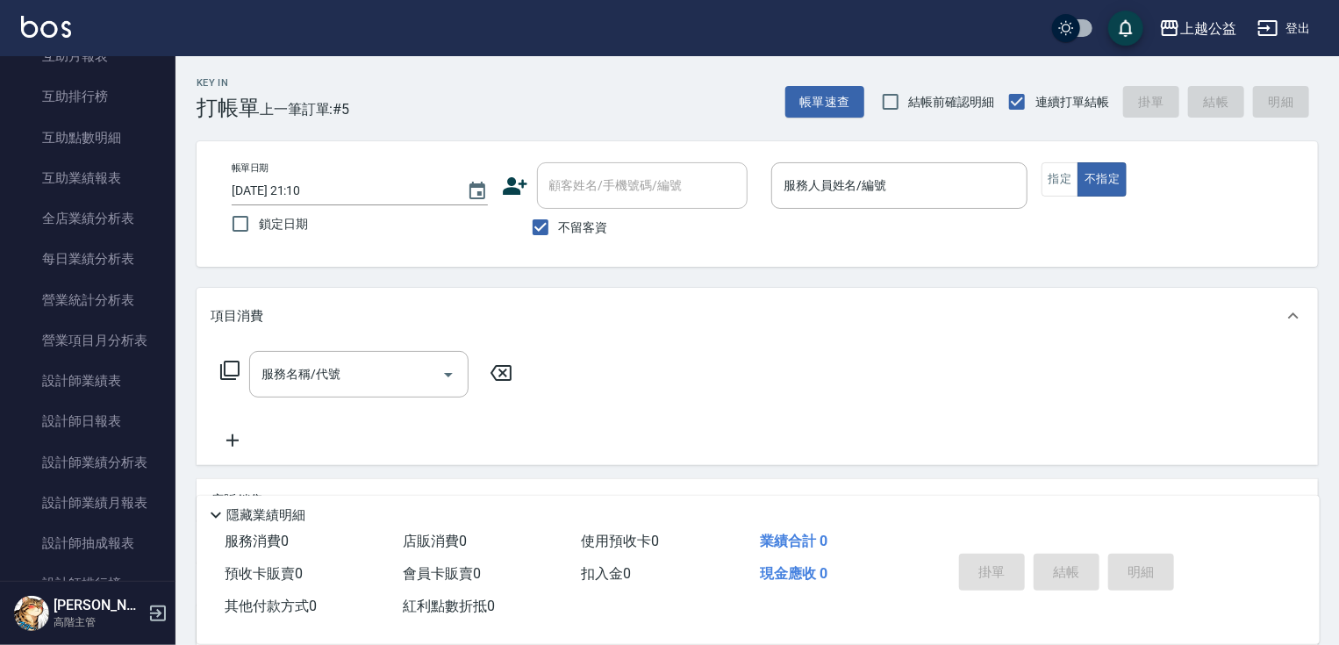
scroll to position [918, 0]
click at [131, 411] on link "設計師日報表" at bounding box center [88, 418] width 162 height 40
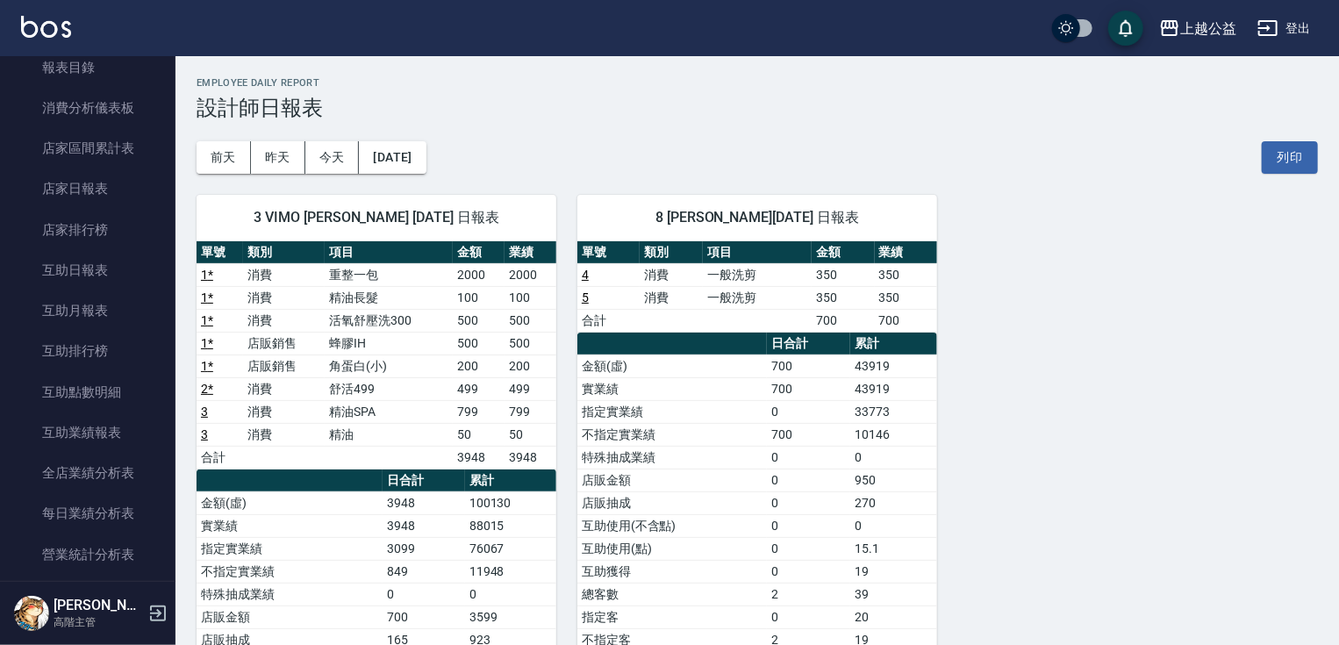
scroll to position [646, 0]
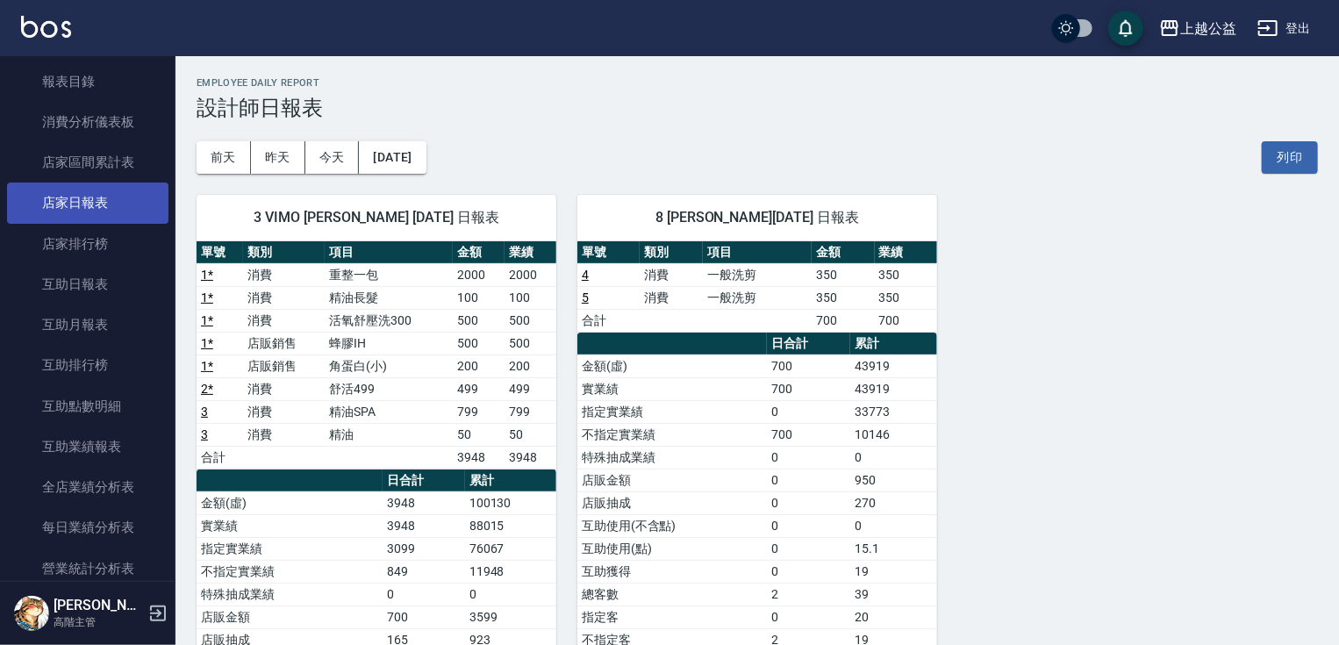
click at [119, 192] on link "店家日報表" at bounding box center [88, 203] width 162 height 40
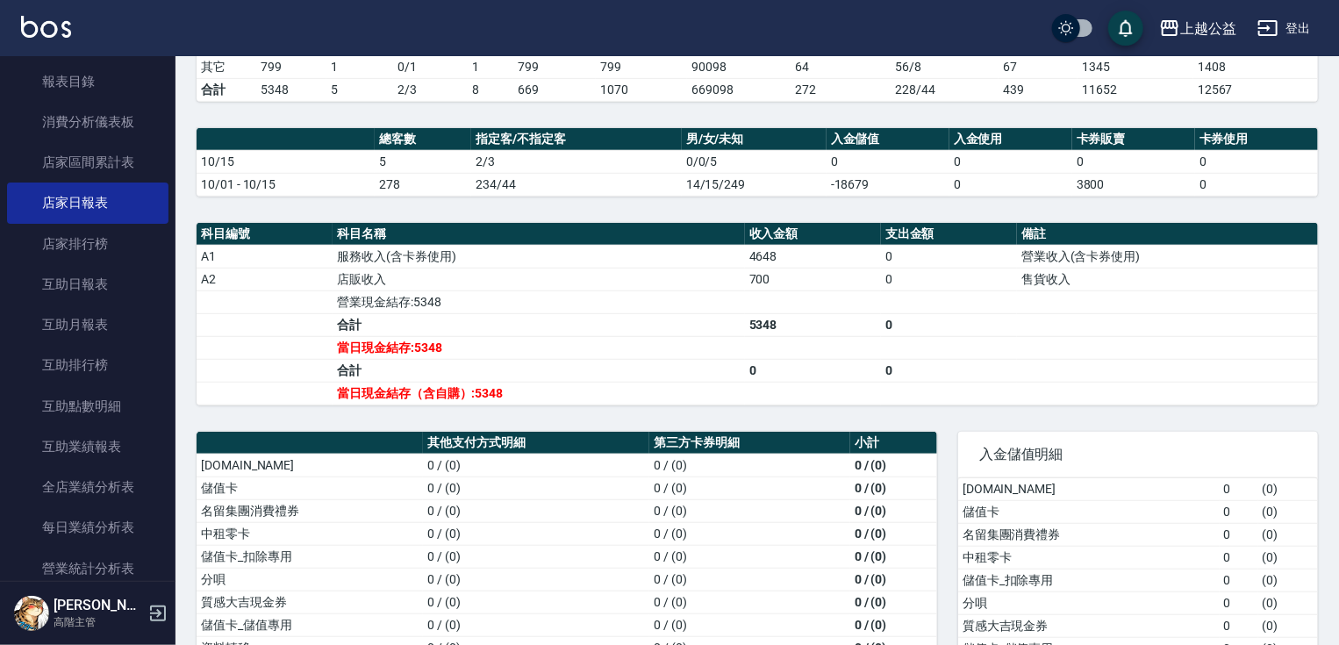
drag, startPoint x: 751, startPoint y: 341, endPoint x: 757, endPoint y: 428, distance: 87.9
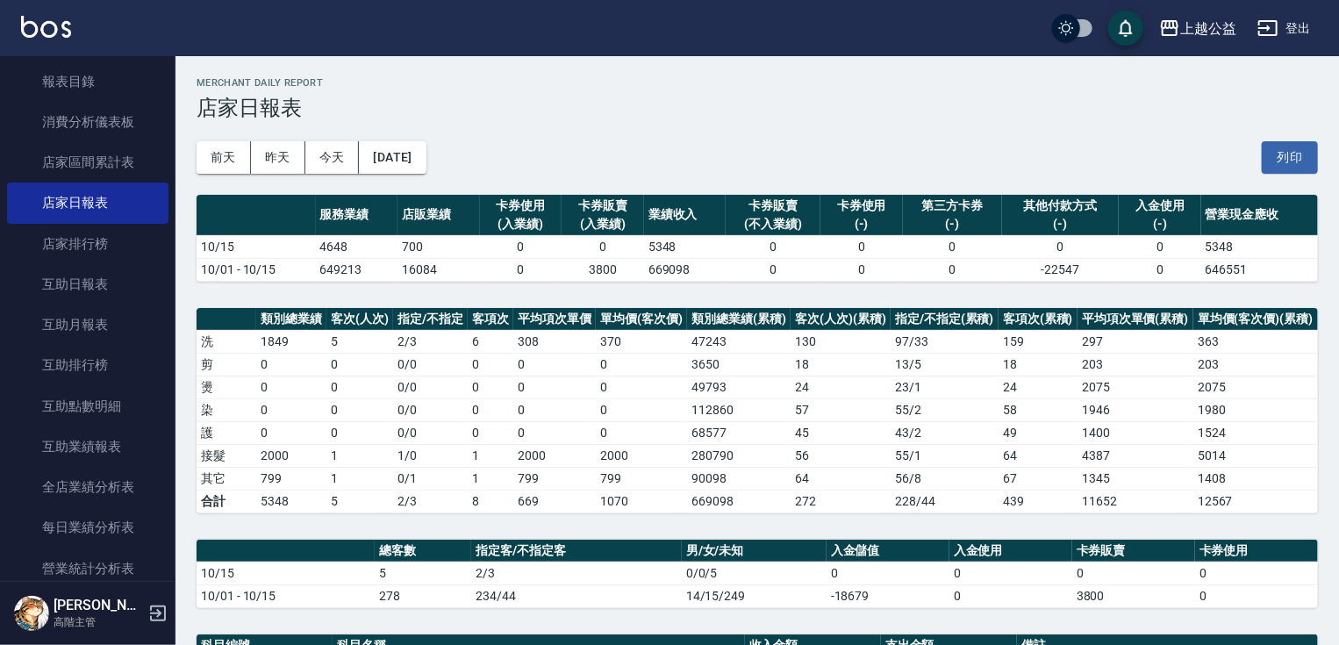
drag, startPoint x: 231, startPoint y: 536, endPoint x: 0, endPoint y: 214, distance: 396.3
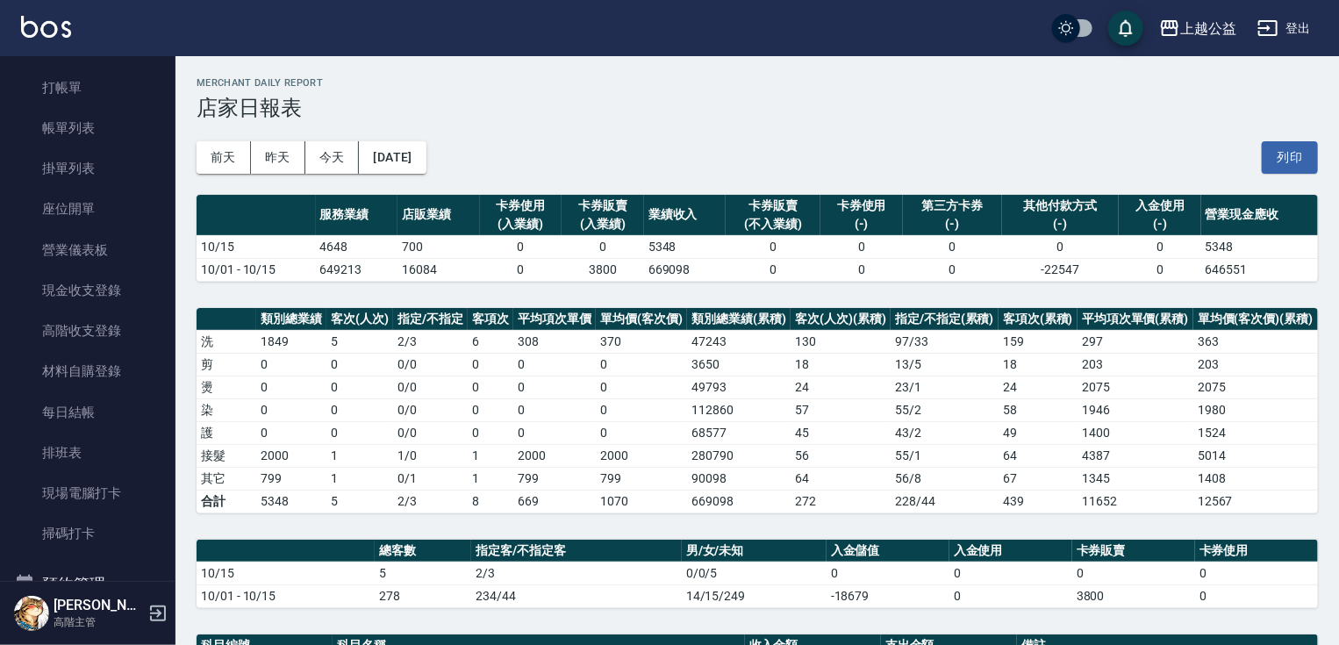
scroll to position [4, 0]
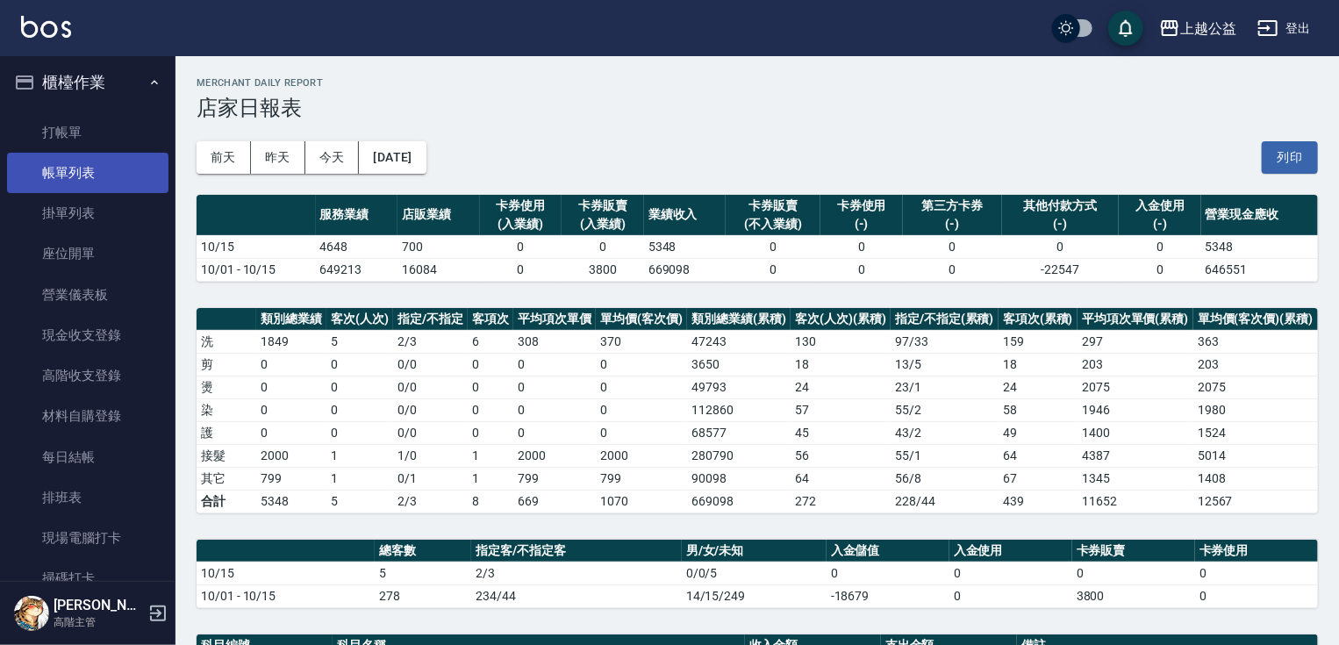
click at [124, 154] on link "帳單列表" at bounding box center [88, 173] width 162 height 40
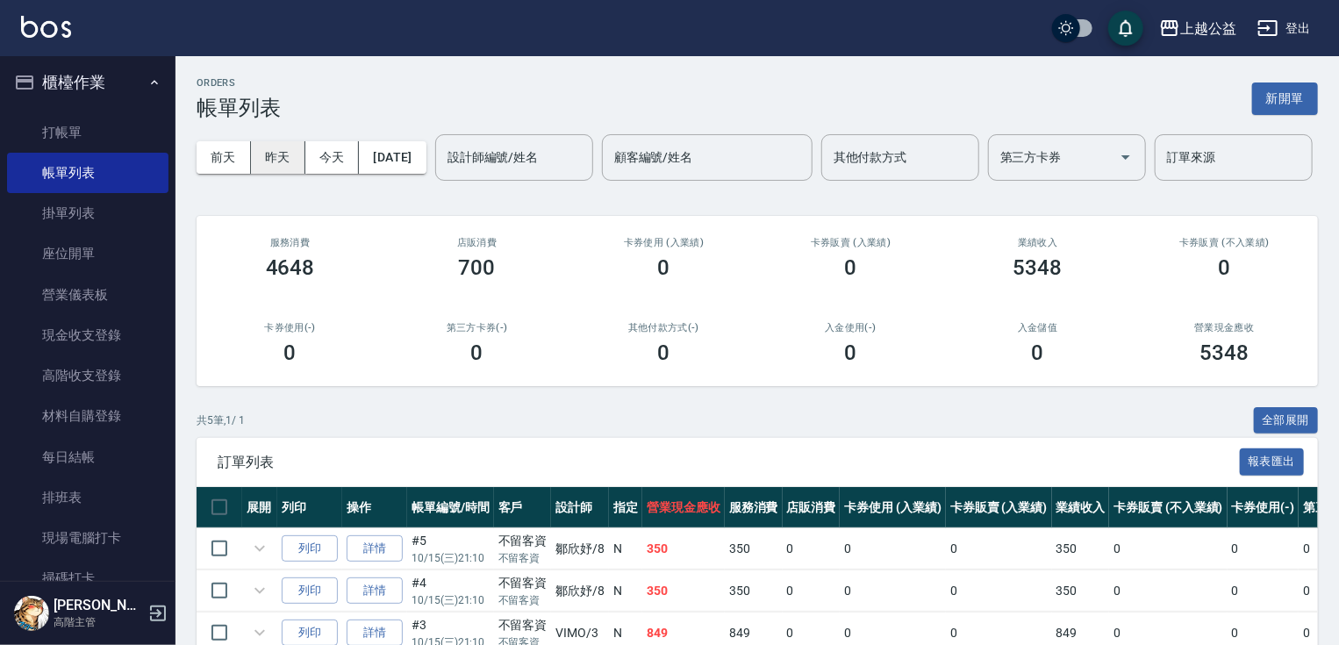
click at [298, 154] on button "昨天" at bounding box center [278, 157] width 54 height 32
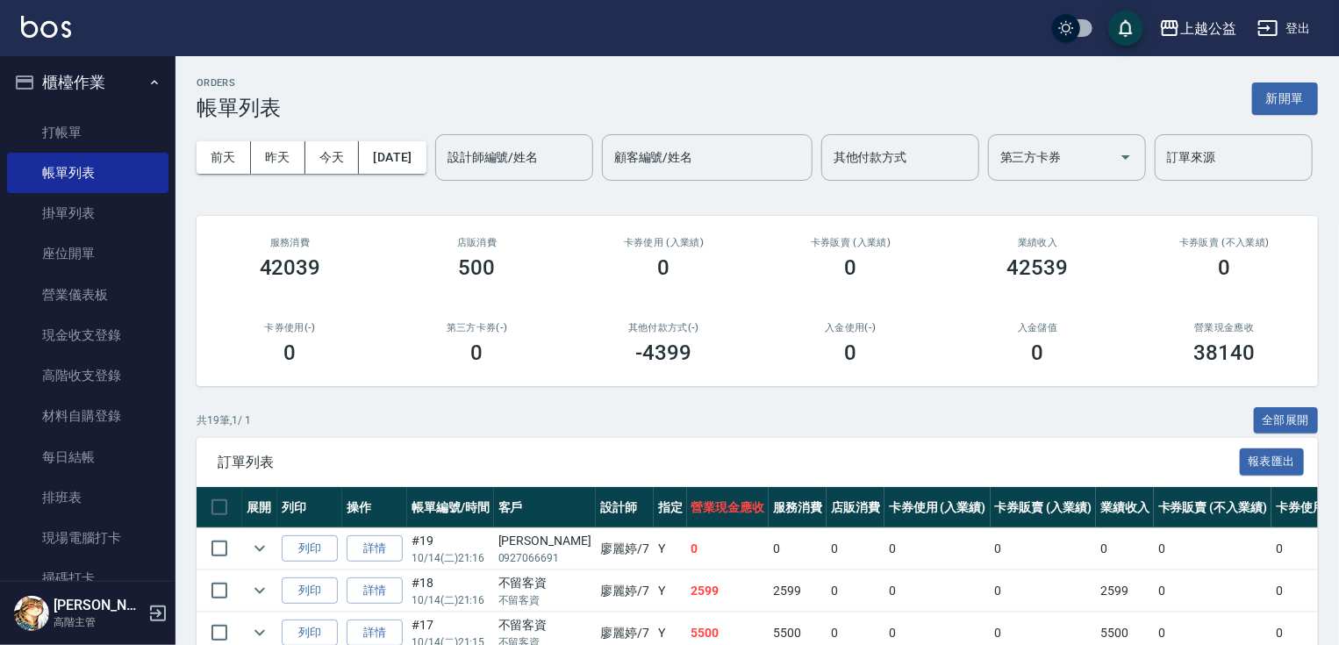
click at [339, 139] on div "[DATE] [DATE] [DATE] [DATE] 設計師編號/姓名 設計師編號/姓名 顧客編號/姓名 顧客編號/姓名 其他付款方式 其他付款方式 第三方…" at bounding box center [758, 157] width 1122 height 75
click at [334, 160] on button "今天" at bounding box center [332, 157] width 54 height 32
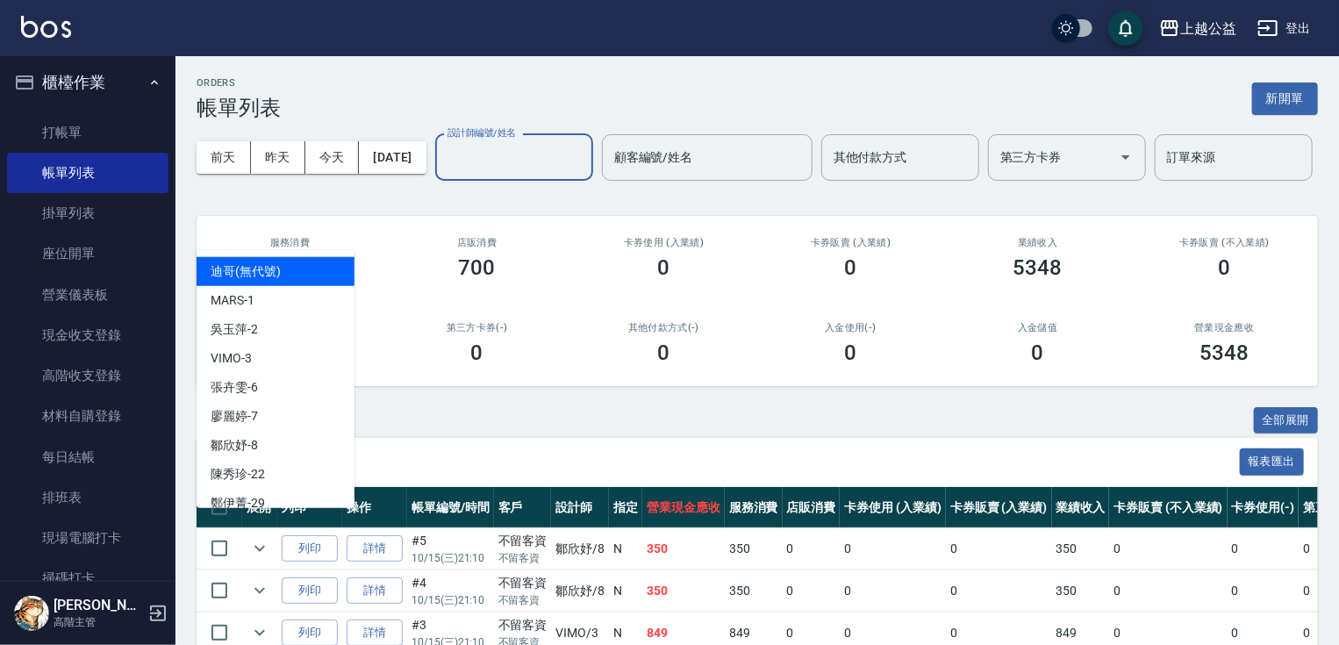
click at [443, 173] on input "設計師編號/姓名" at bounding box center [514, 157] width 142 height 31
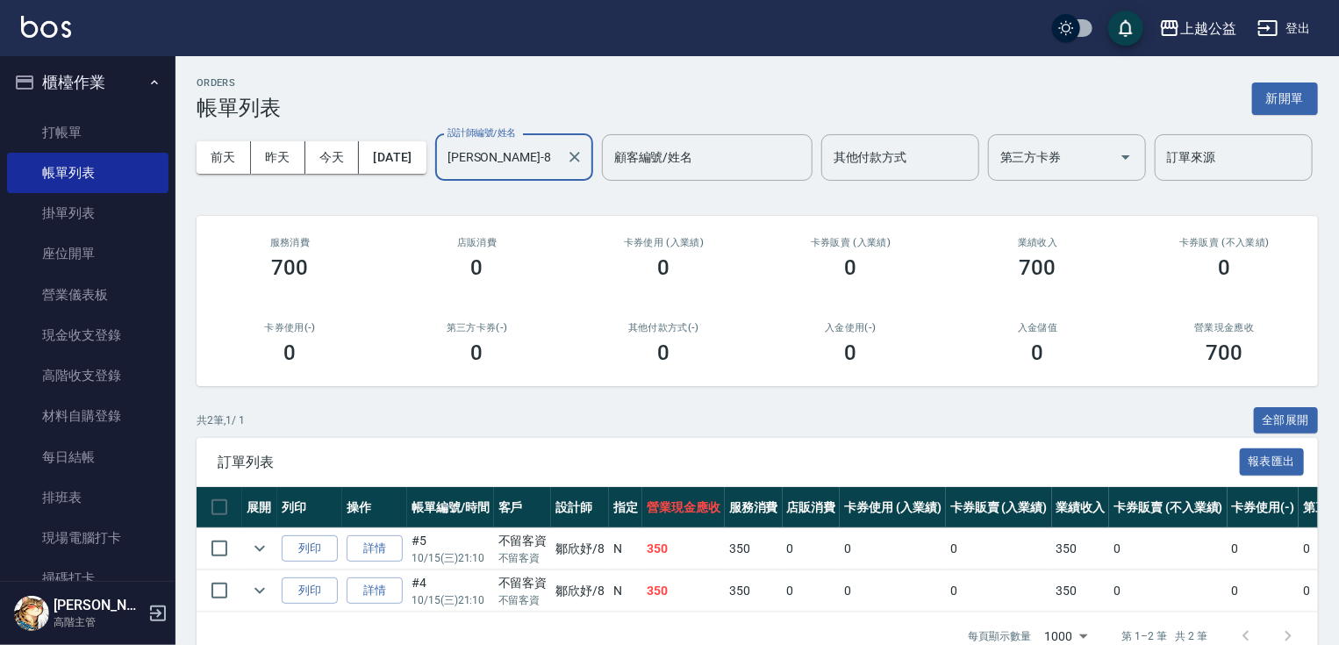
type input "[PERSON_NAME]-8"
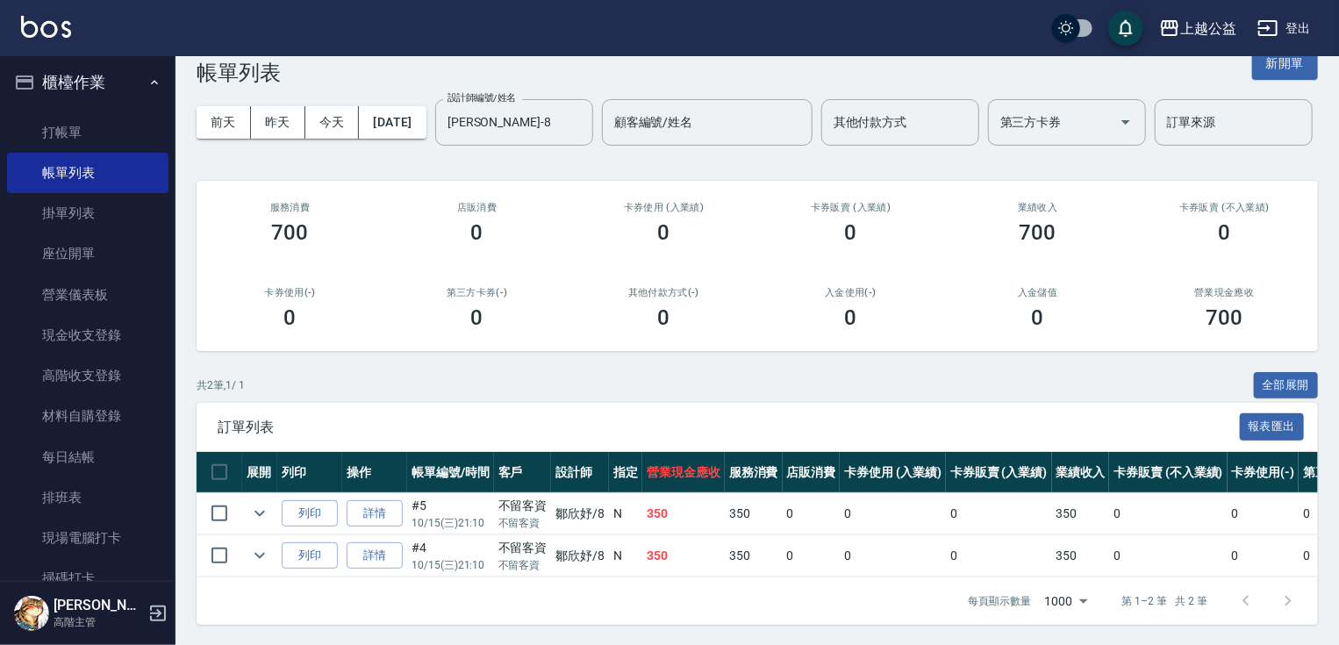
scroll to position [101, 0]
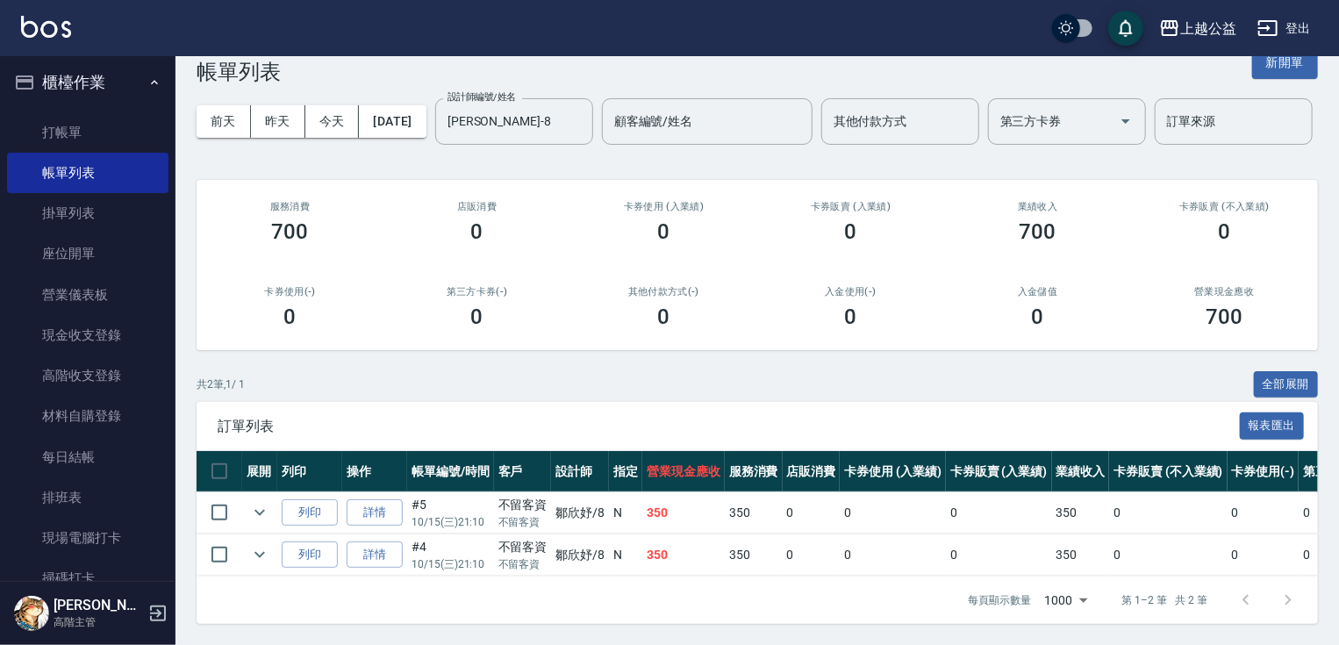
drag, startPoint x: 380, startPoint y: 432, endPoint x: 416, endPoint y: 520, distance: 94.9
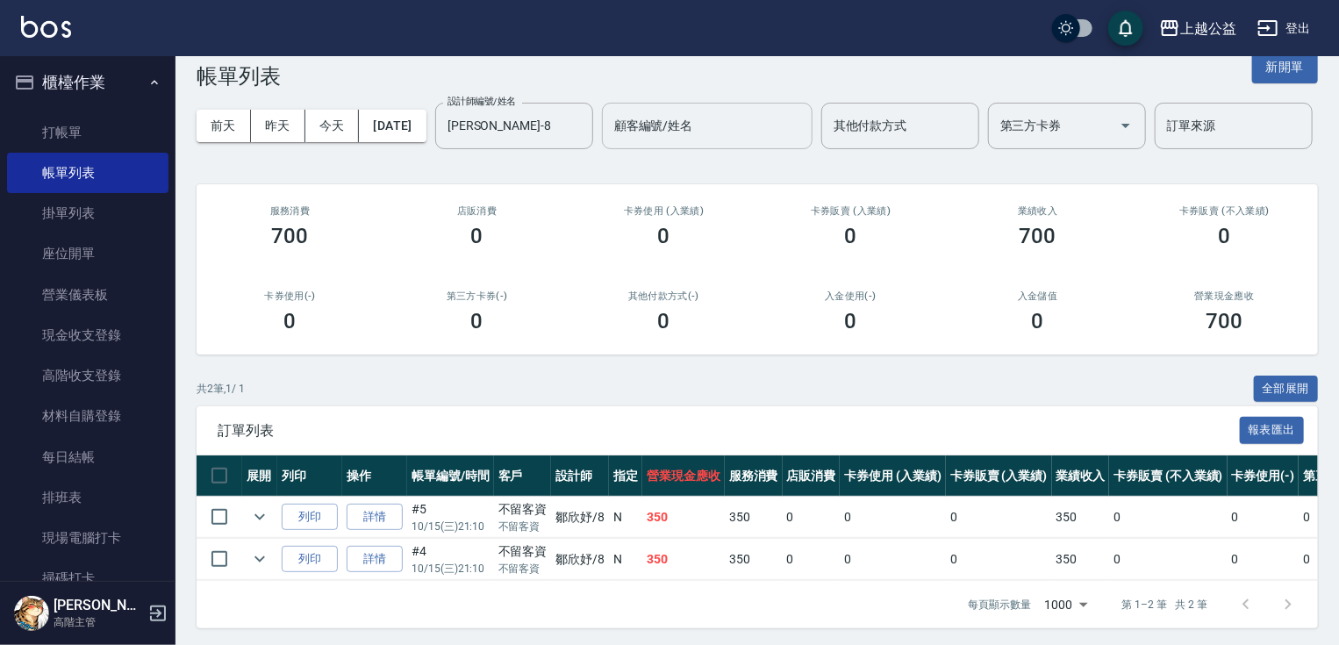
scroll to position [0, 0]
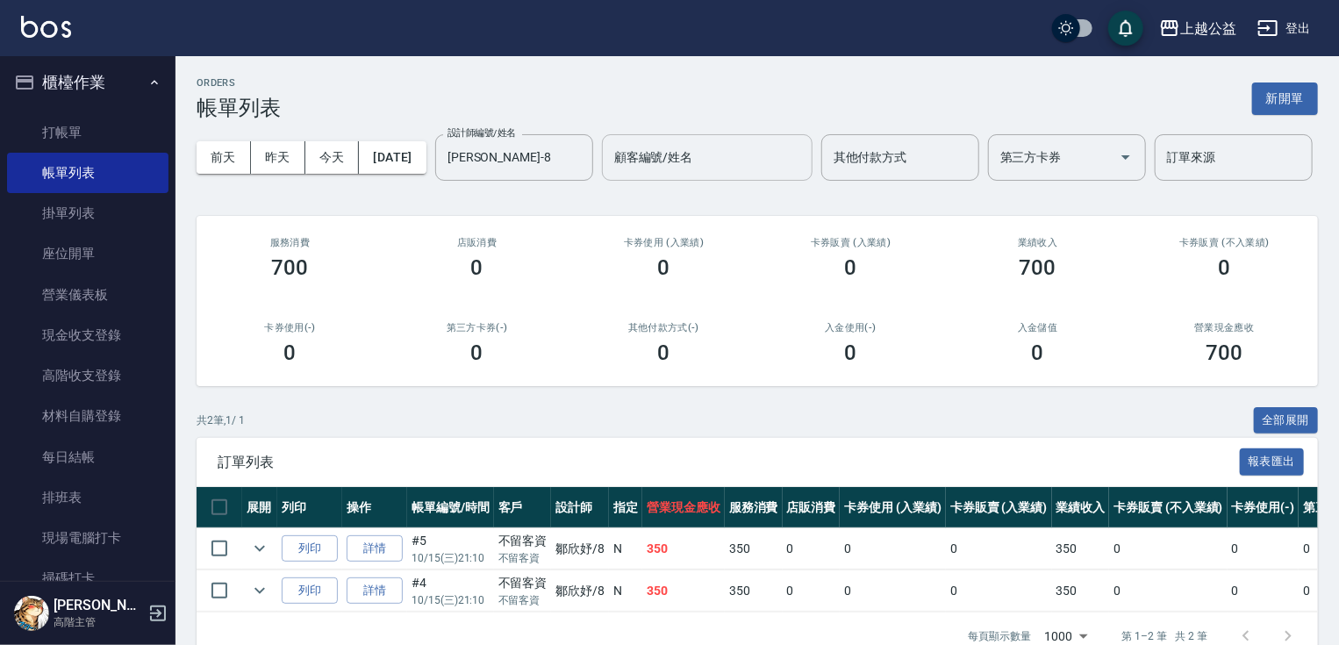
drag, startPoint x: 404, startPoint y: 319, endPoint x: 411, endPoint y: 246, distance: 73.2
click at [566, 166] on icon "Clear" at bounding box center [575, 157] width 18 height 18
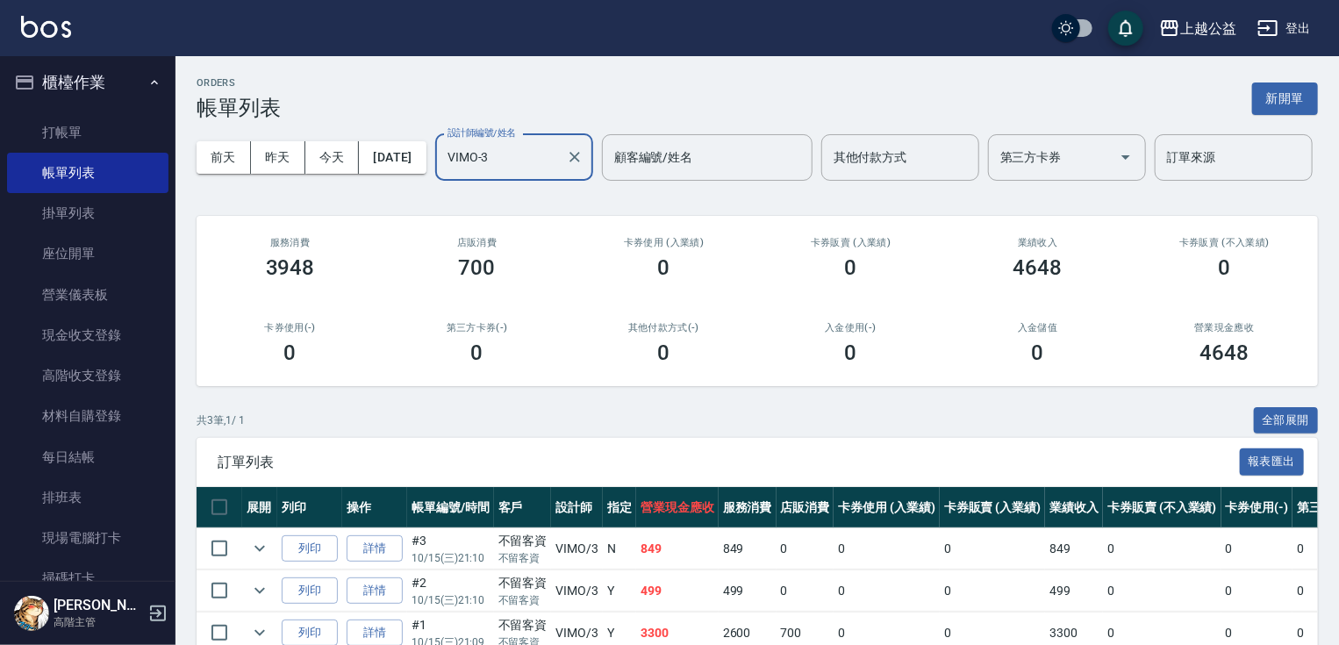
type input "VIMO-3"
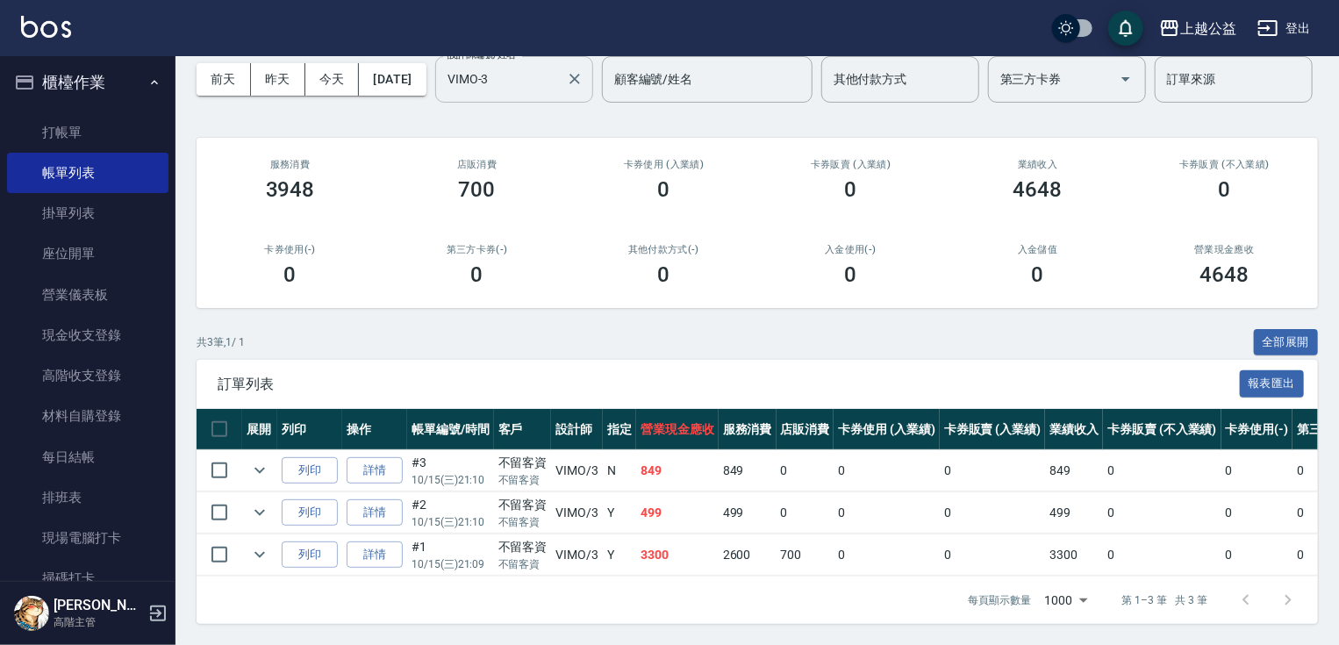
drag, startPoint x: 713, startPoint y: 421, endPoint x: 744, endPoint y: 589, distance: 170.6
click at [130, 177] on link "帳單列表" at bounding box center [88, 173] width 162 height 40
click at [566, 84] on icon "Clear" at bounding box center [575, 79] width 18 height 18
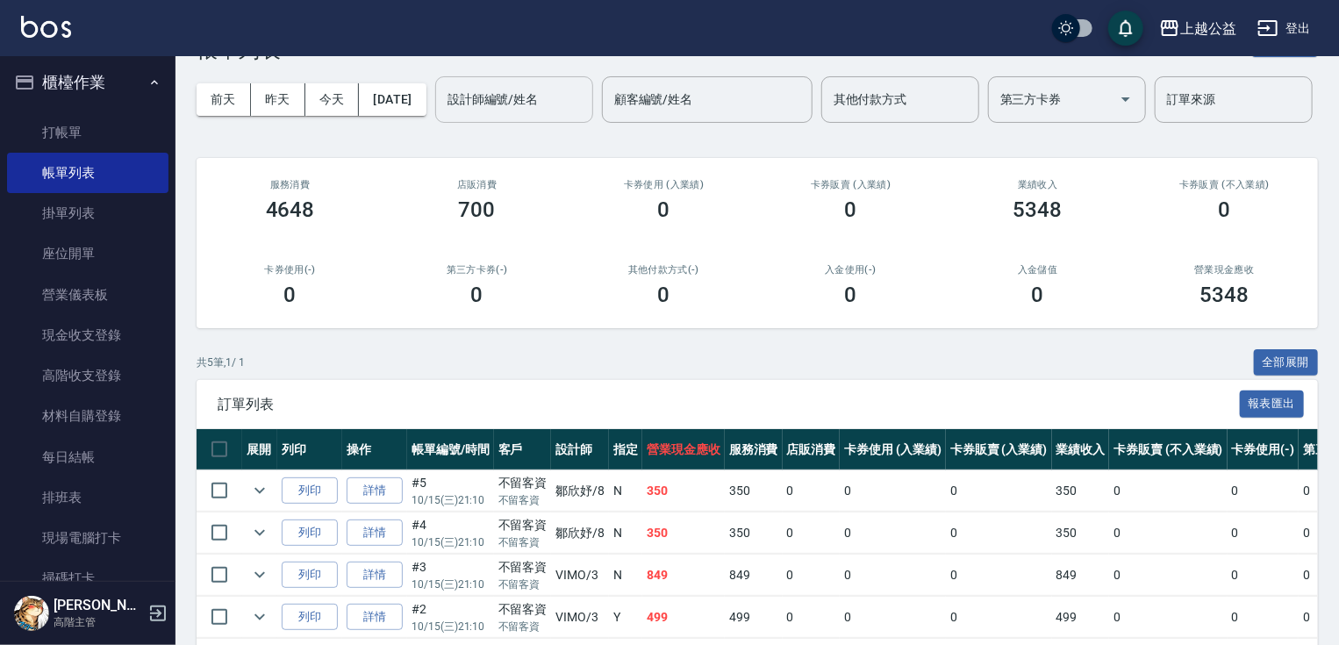
scroll to position [226, 0]
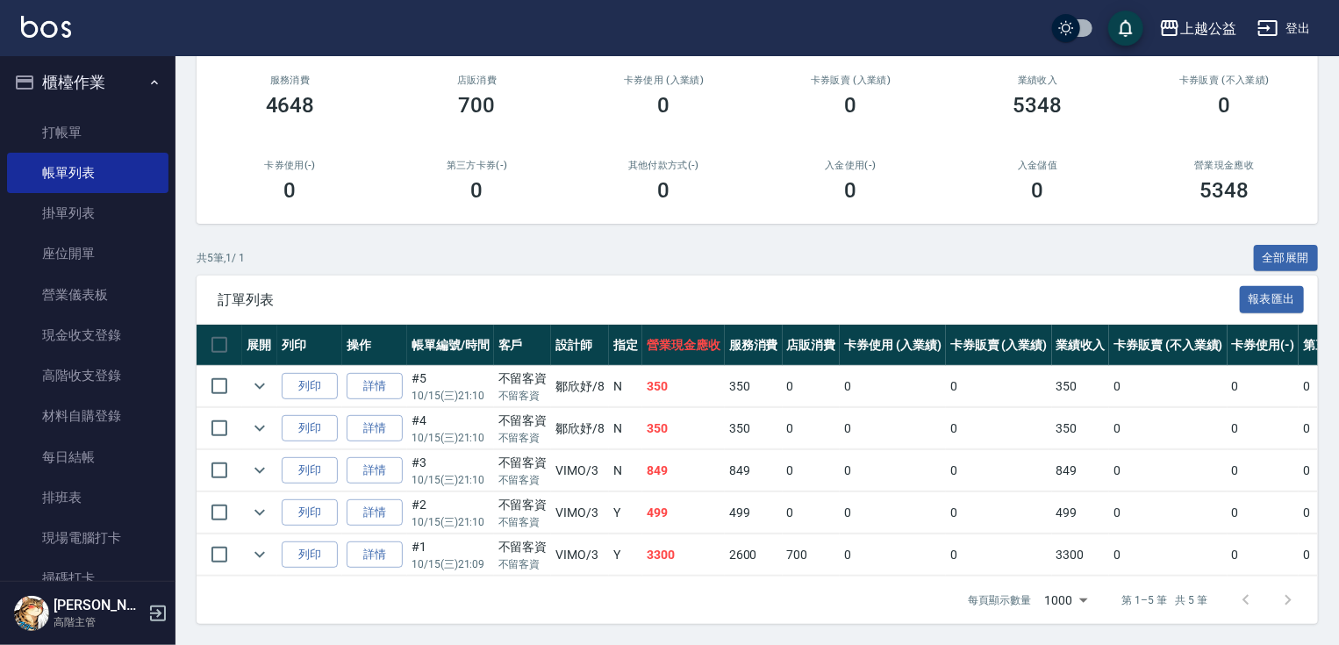
drag, startPoint x: 724, startPoint y: 569, endPoint x: 729, endPoint y: 592, distance: 24.1
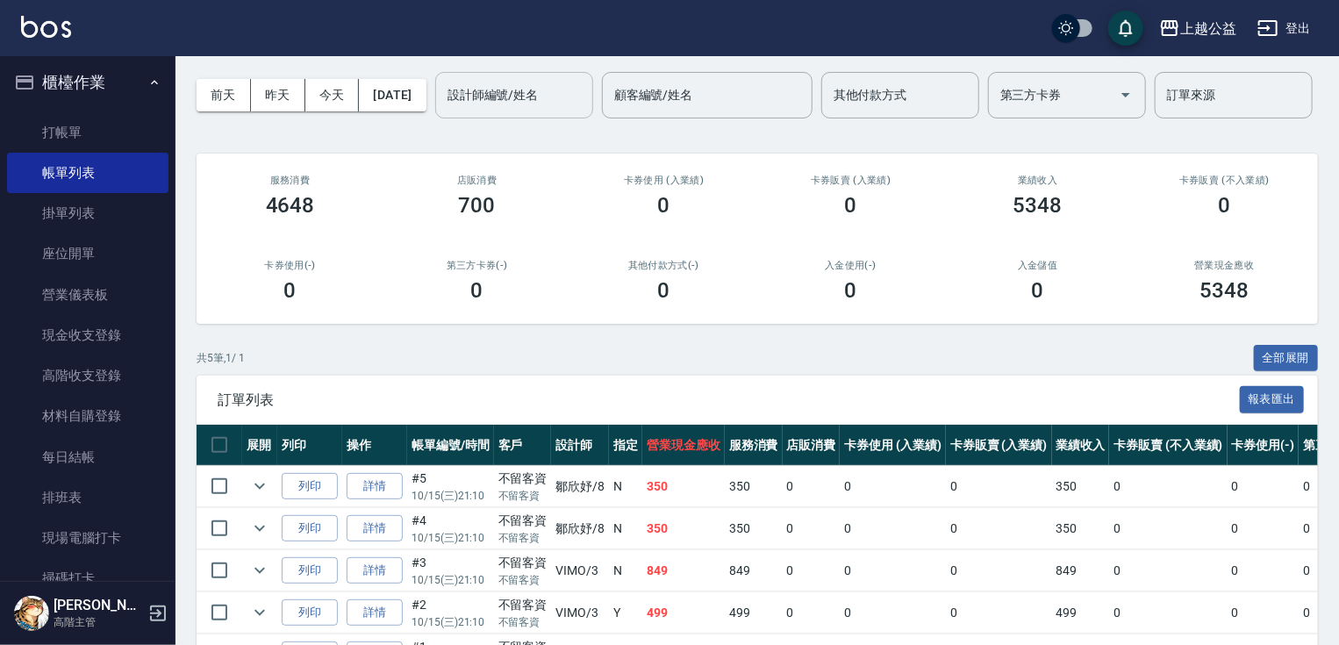
scroll to position [0, 0]
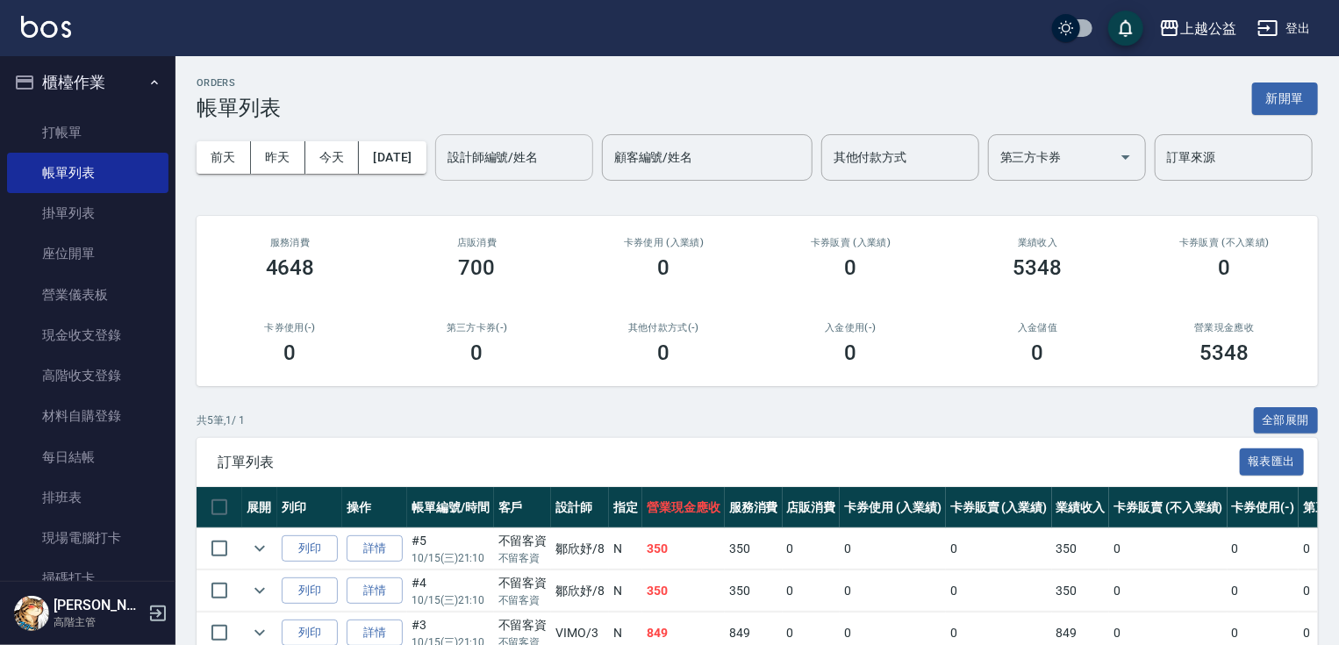
drag, startPoint x: 573, startPoint y: 386, endPoint x: 418, endPoint y: 199, distance: 243.1
click at [97, 130] on link "打帳單" at bounding box center [88, 132] width 162 height 40
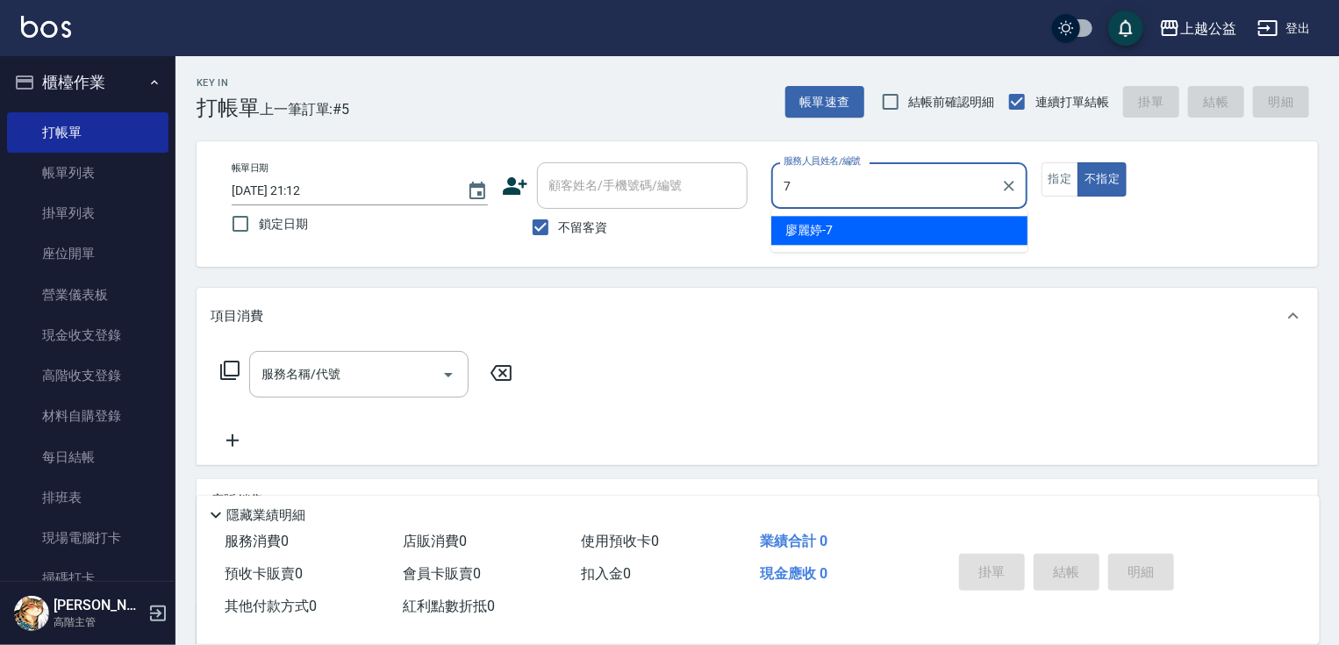
type input "[PERSON_NAME]-7"
type button "false"
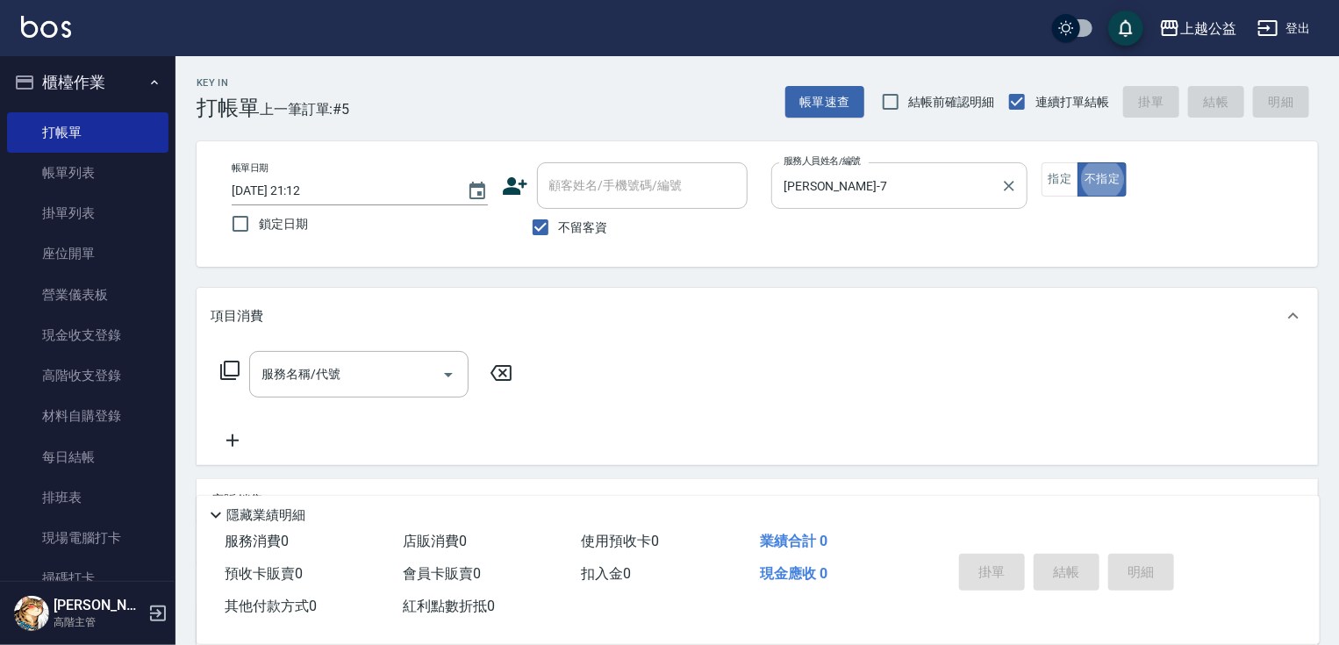
click at [1012, 193] on button "Clear" at bounding box center [1009, 186] width 25 height 25
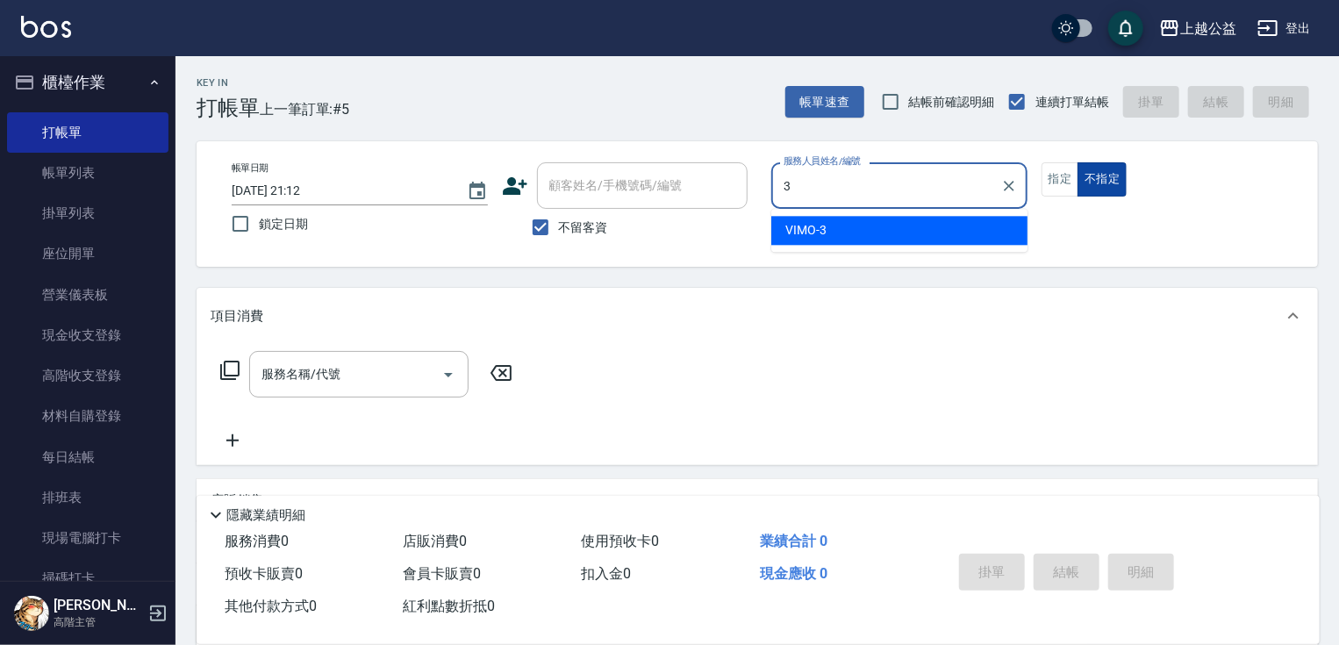
type input "VIMO-3"
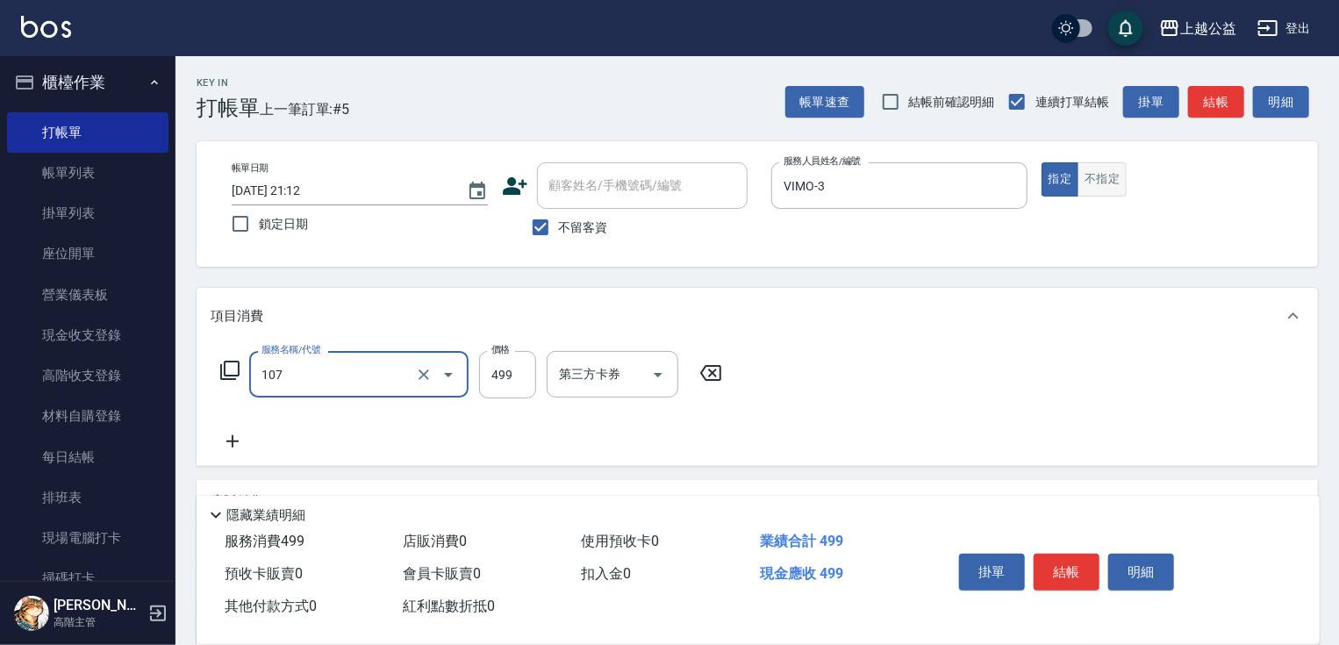
type input "舒活499(107)"
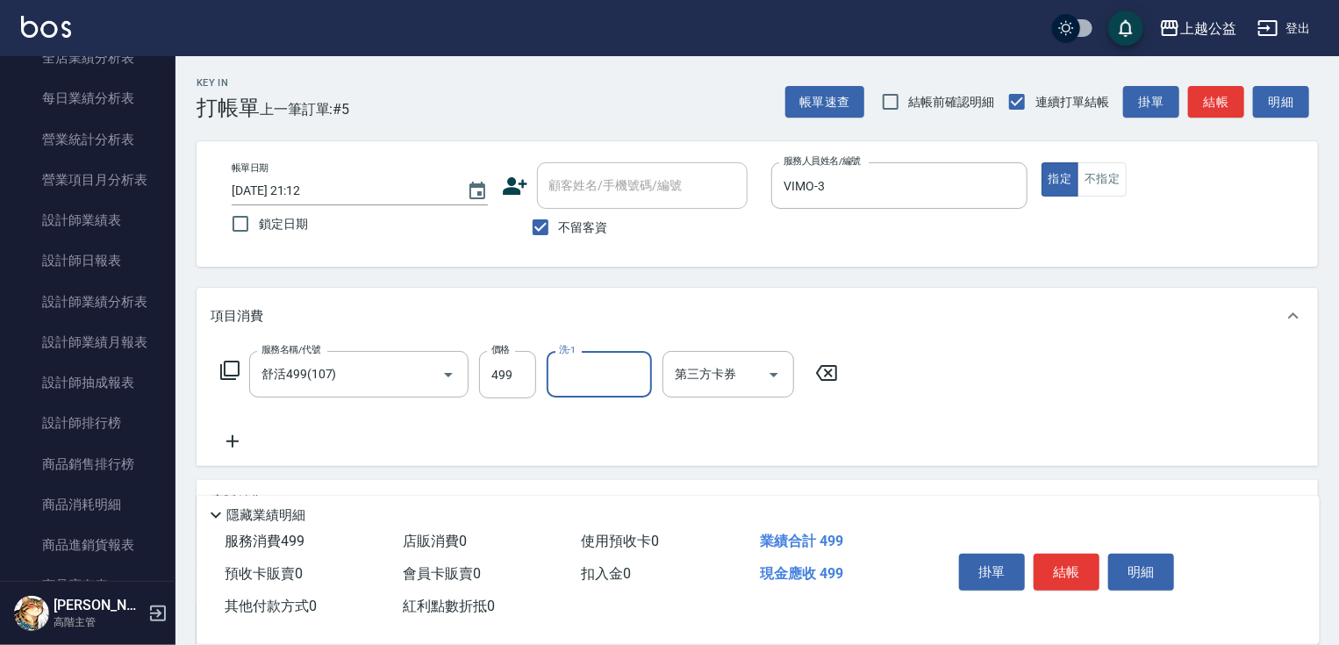
scroll to position [1030, 0]
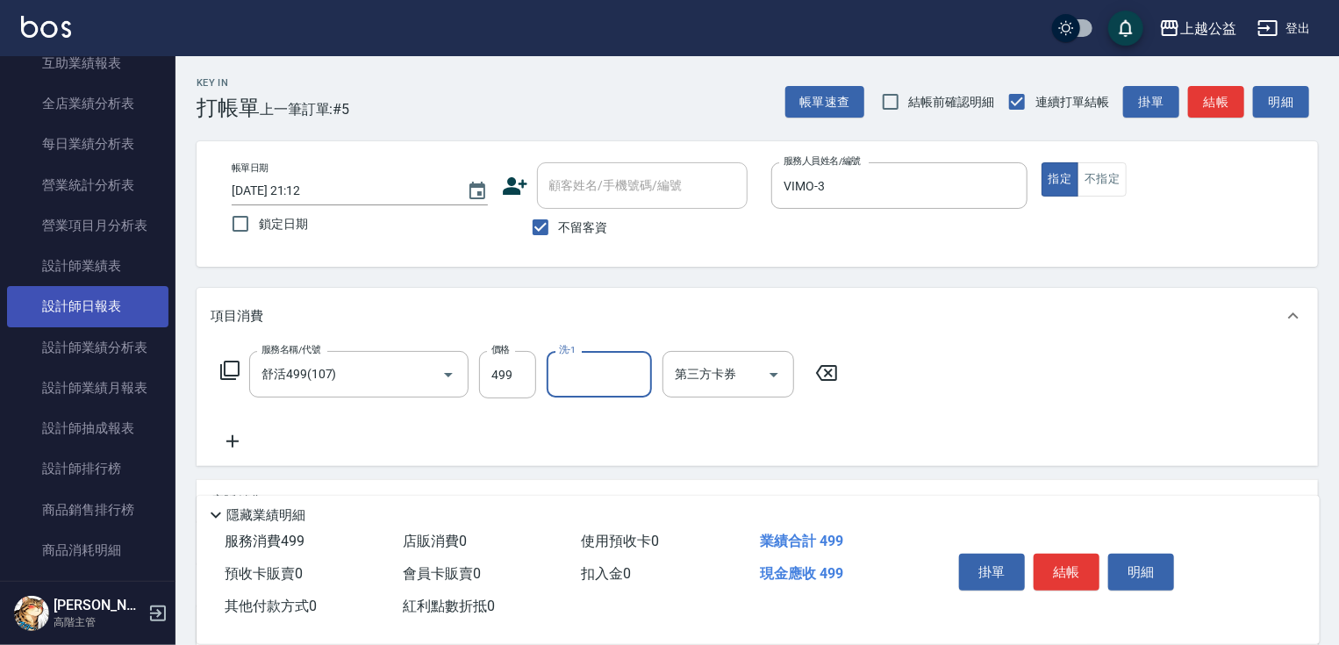
click at [126, 307] on link "設計師日報表" at bounding box center [88, 306] width 162 height 40
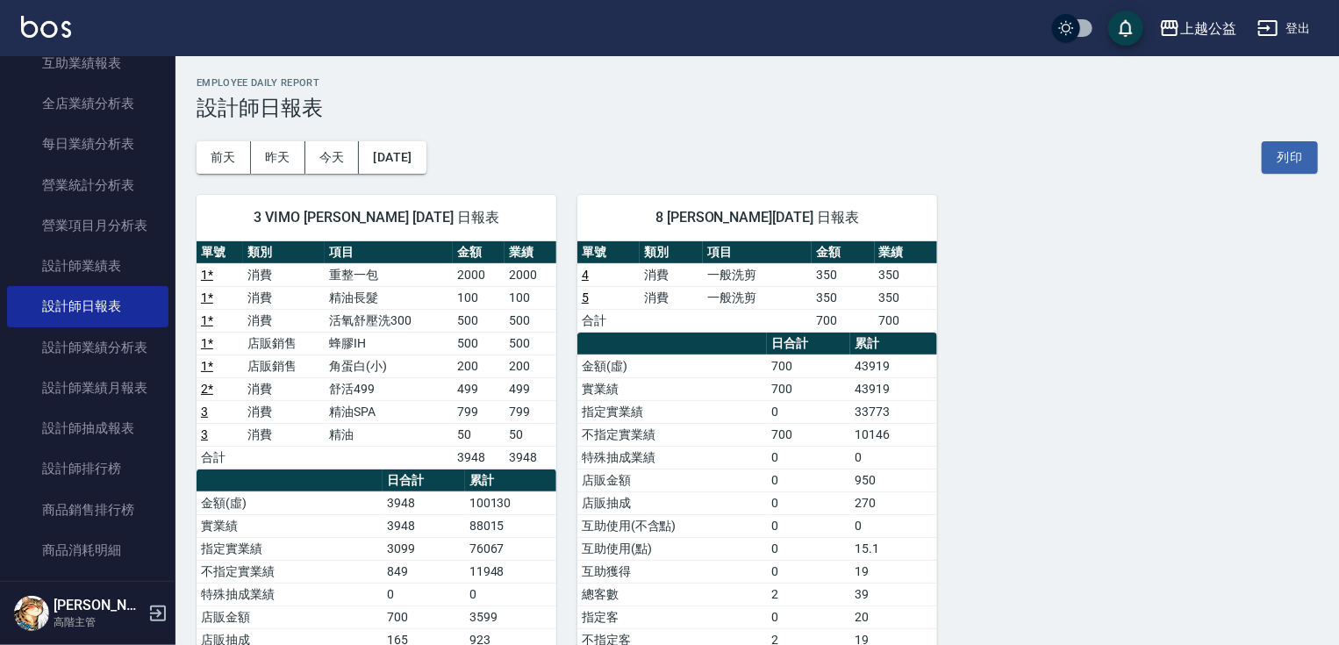
drag, startPoint x: 165, startPoint y: 320, endPoint x: 166, endPoint y: 310, distance: 9.7
click at [166, 310] on nav "櫃檯作業 打帳單 帳單列表 掛單列表 座位開單 營業儀表板 現金收支登錄 高階收支登錄 材料自購登錄 每日結帳 排班表 現場電腦打卡 掃碼打卡 預約管理 預約…" at bounding box center [88, 318] width 176 height 525
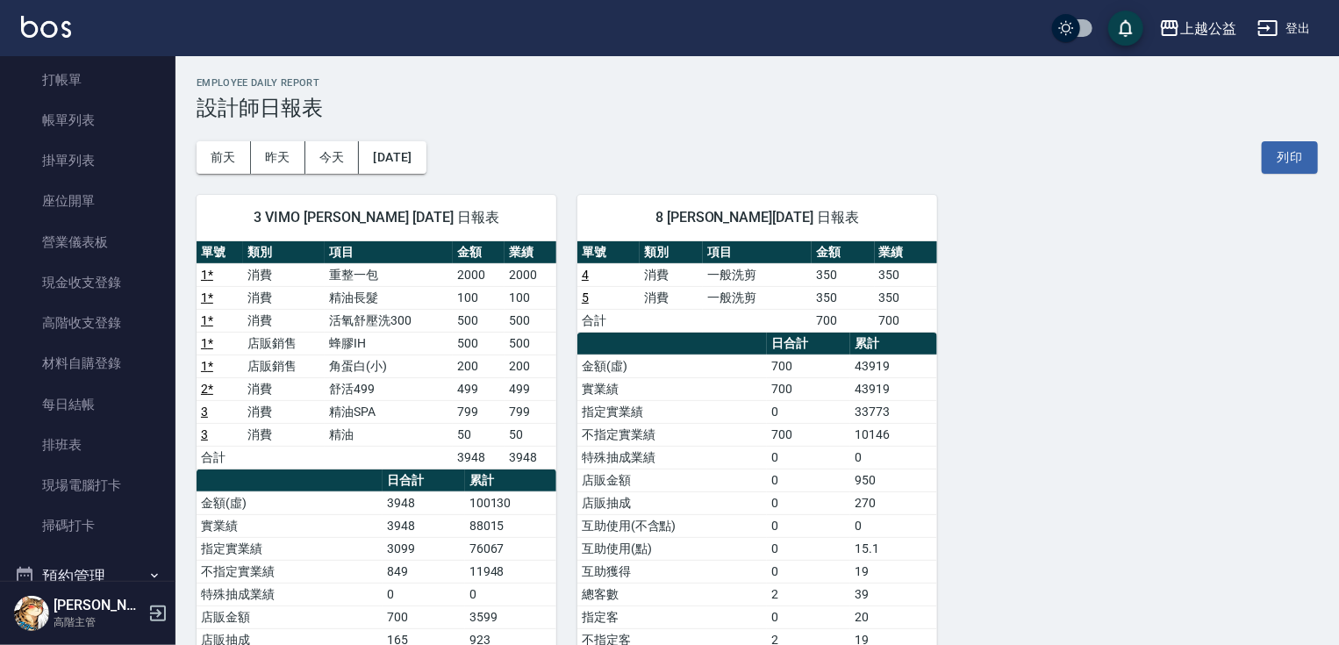
scroll to position [18, 0]
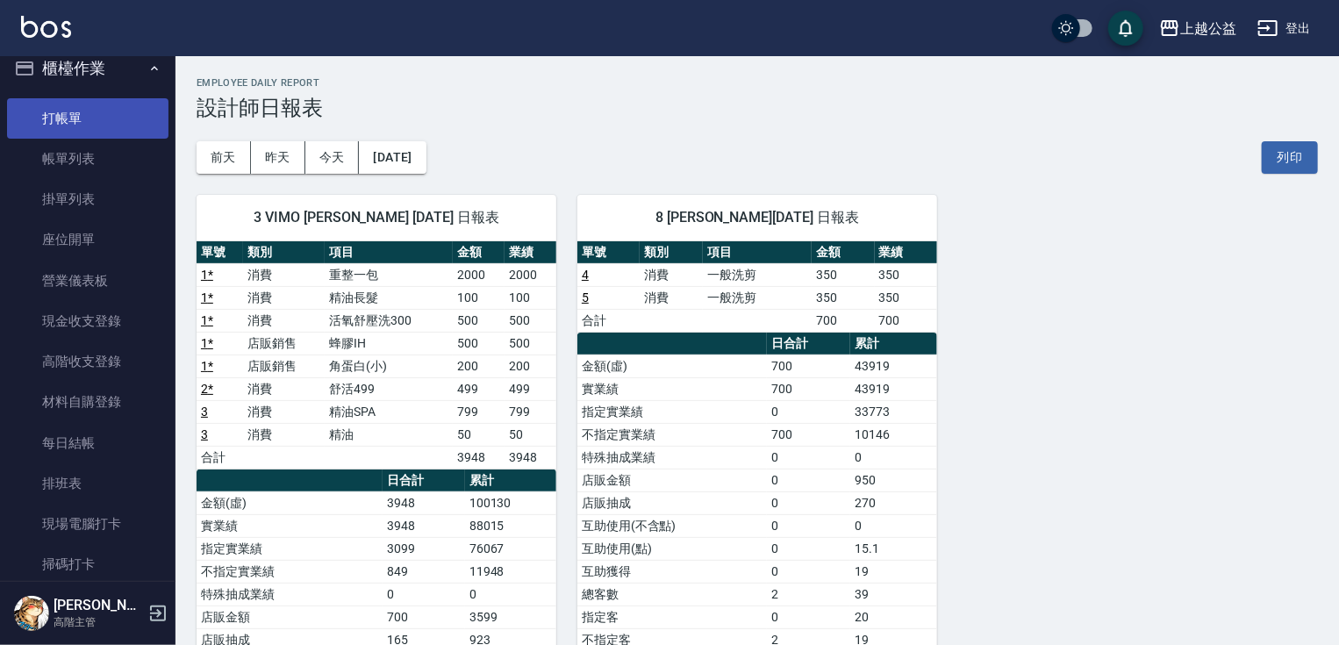
click at [109, 122] on link "打帳單" at bounding box center [88, 118] width 162 height 40
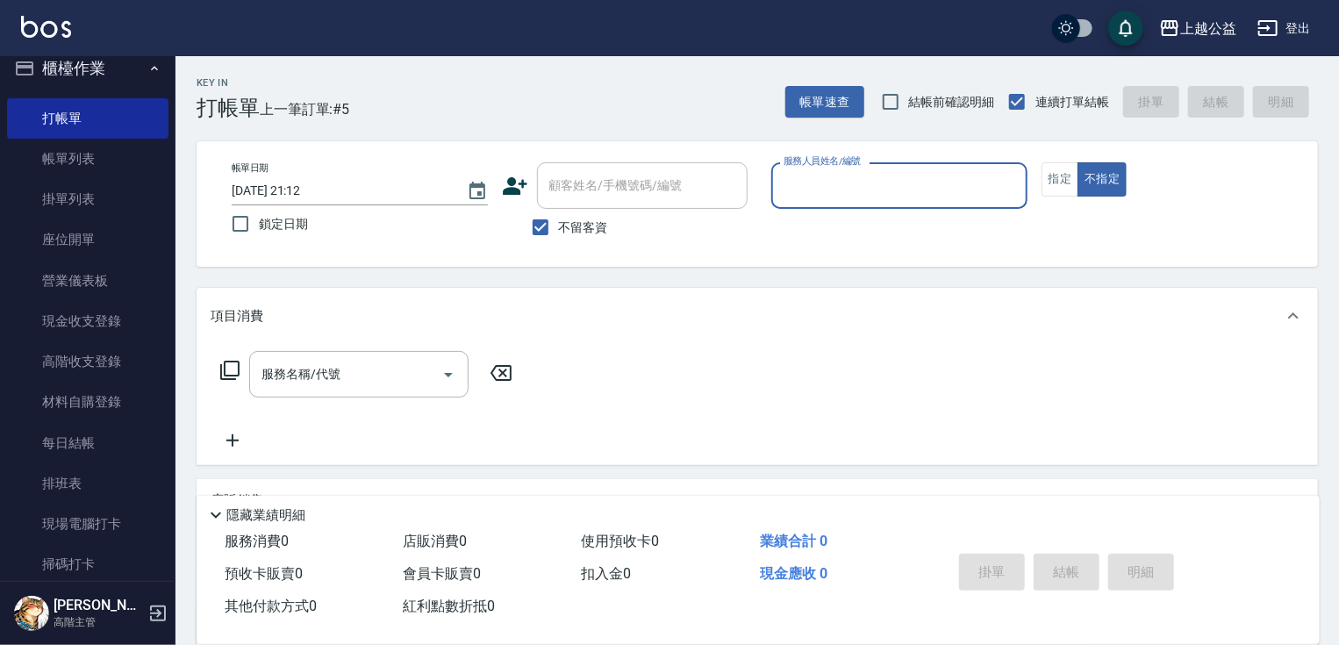
type input "7"
type input "VIMO-3"
type button "false"
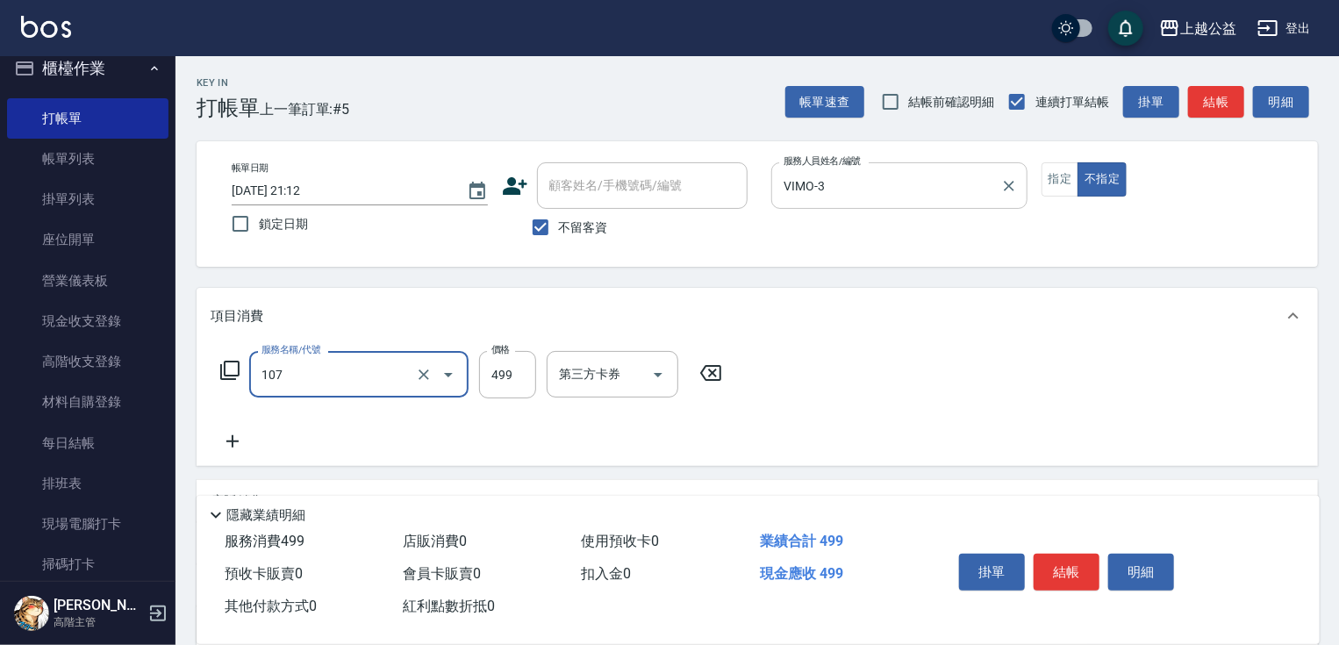
type input "舒活499(107)"
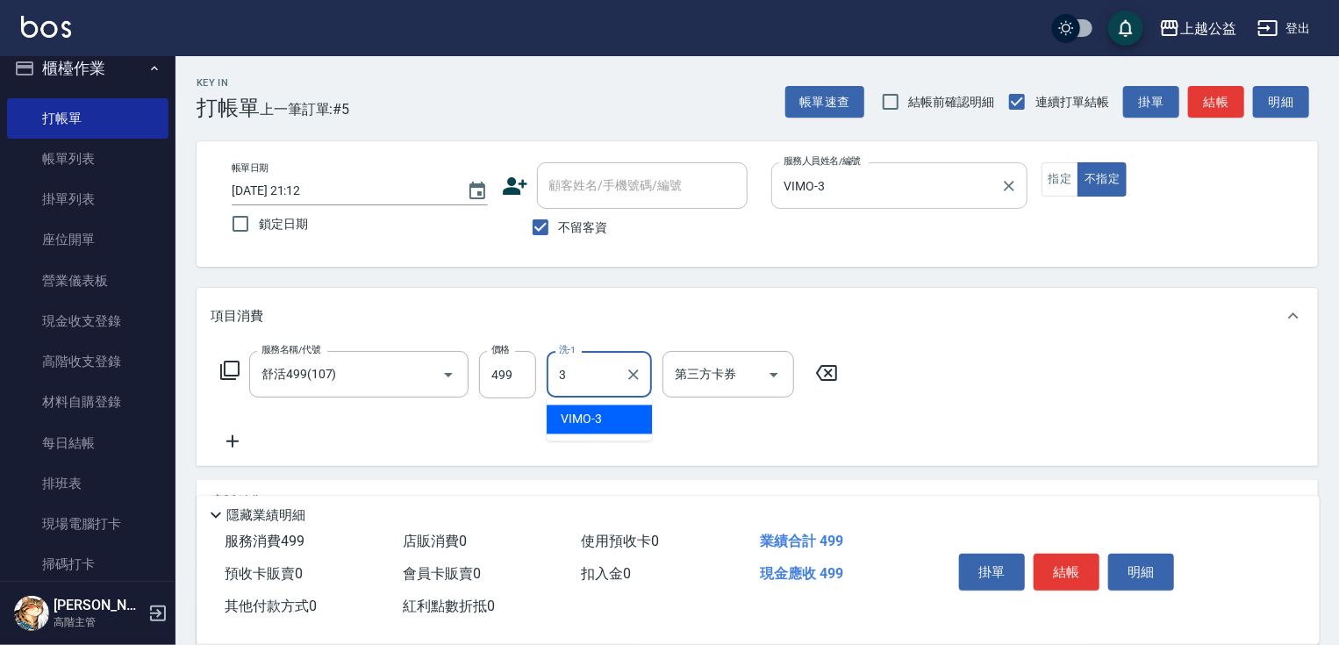
type input "VIMO-3"
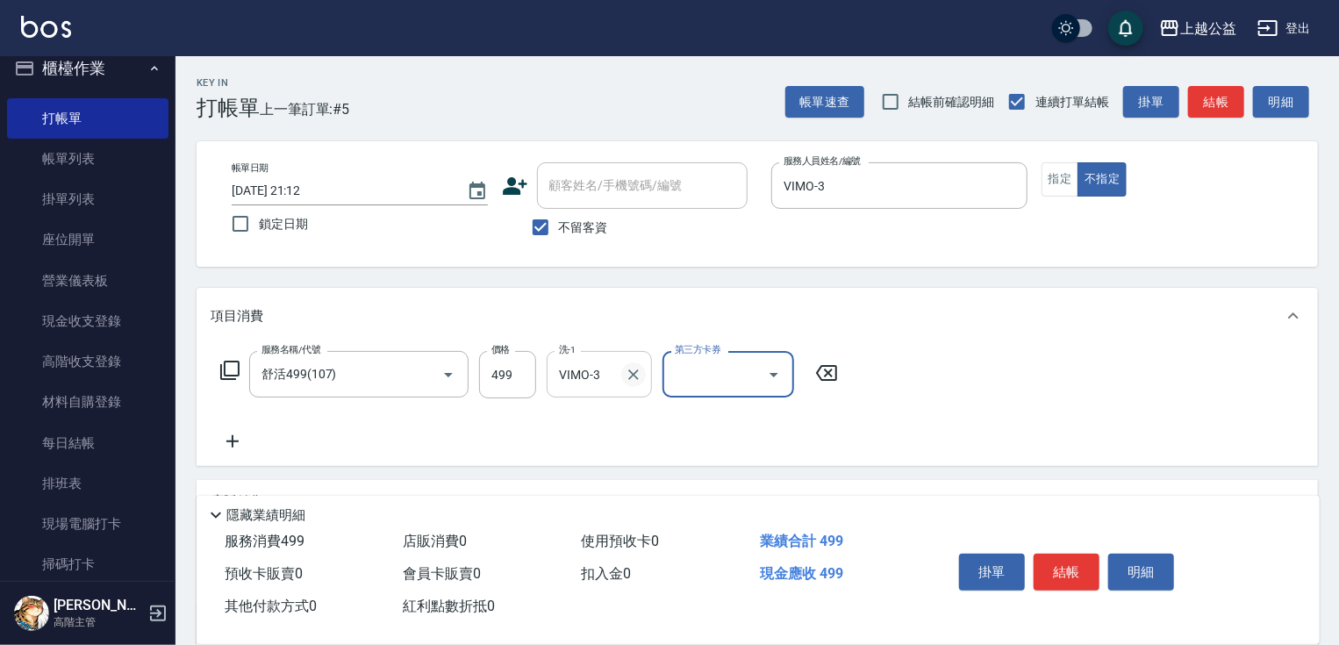
click at [633, 363] on button "Clear" at bounding box center [633, 375] width 25 height 25
click at [1053, 565] on button "結帳" at bounding box center [1067, 572] width 66 height 37
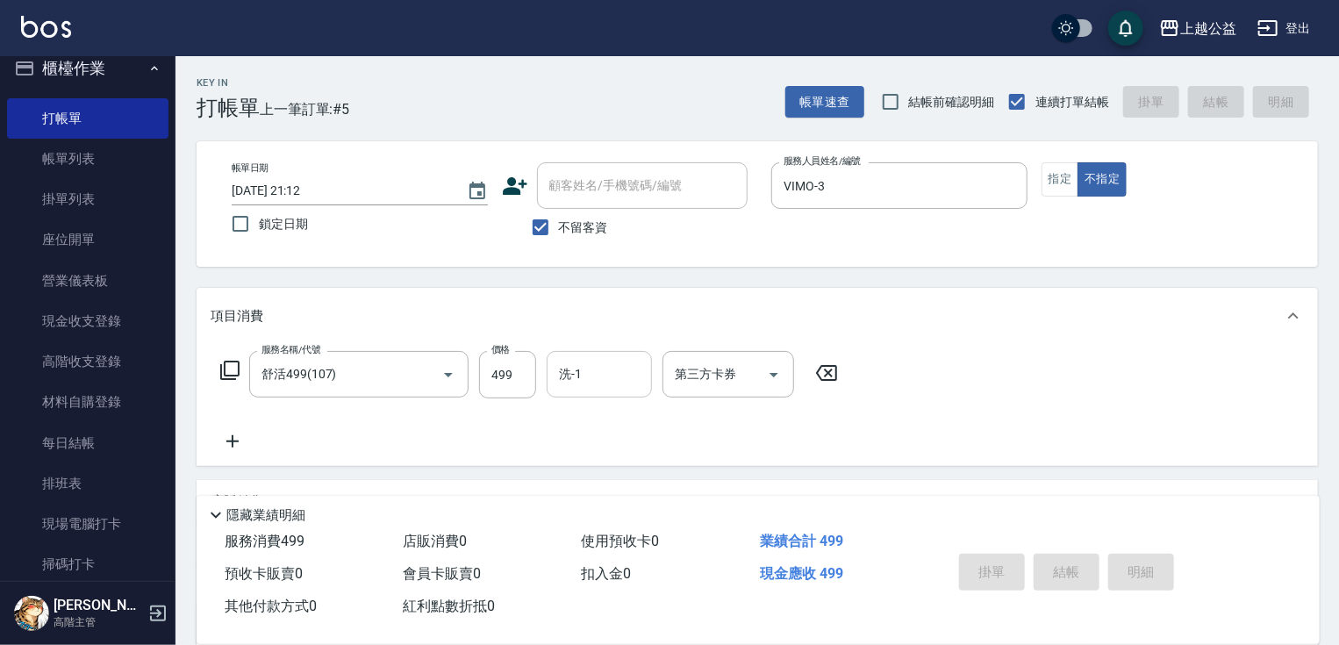
type input "[DATE] 21:13"
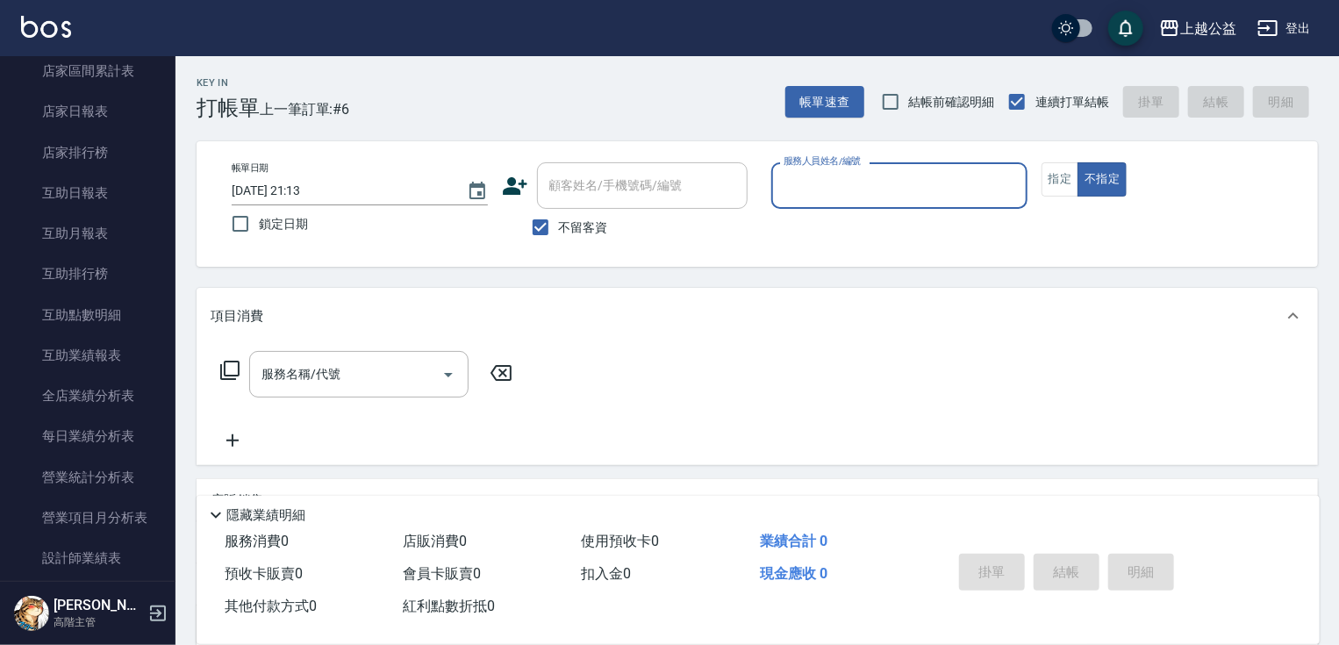
scroll to position [733, 0]
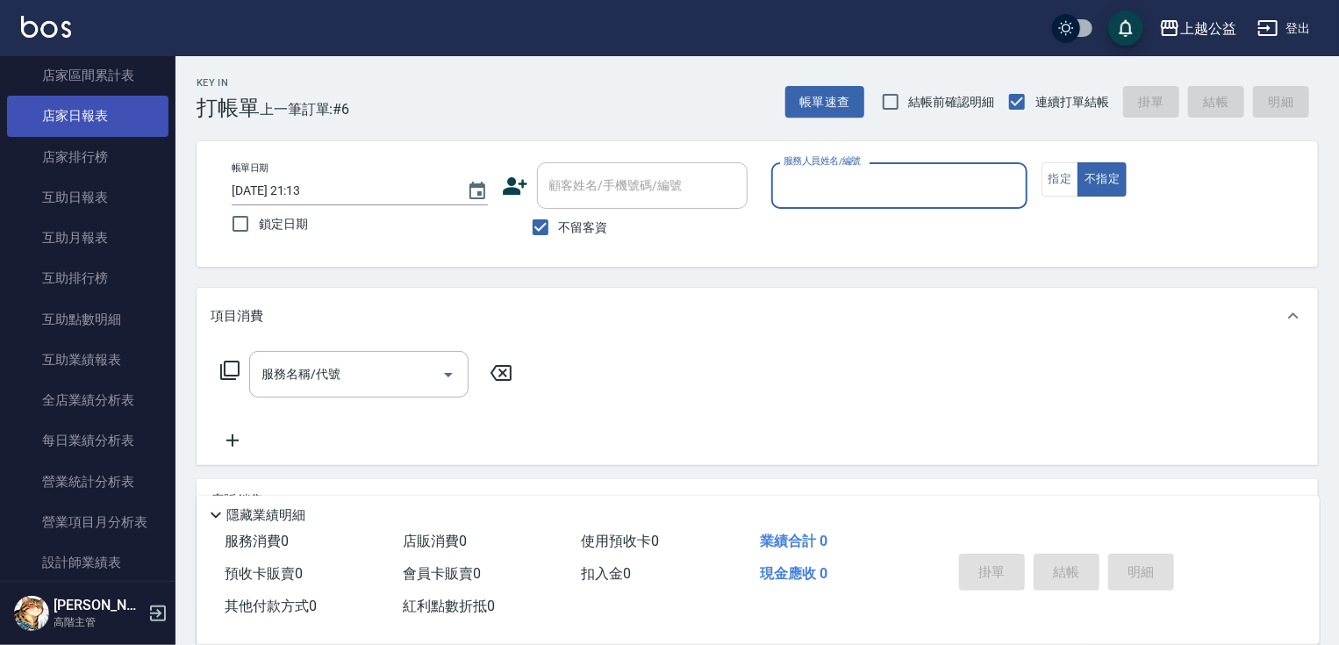
click at [47, 121] on link "店家日報表" at bounding box center [88, 116] width 162 height 40
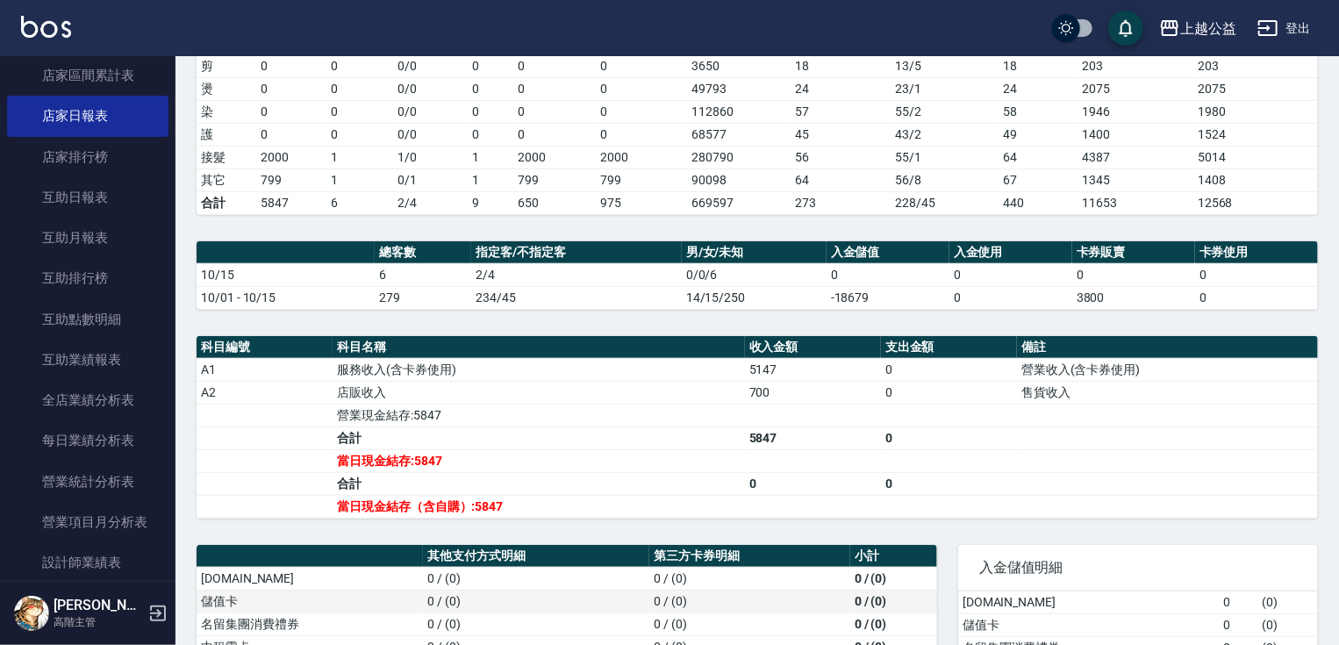
scroll to position [369, 0]
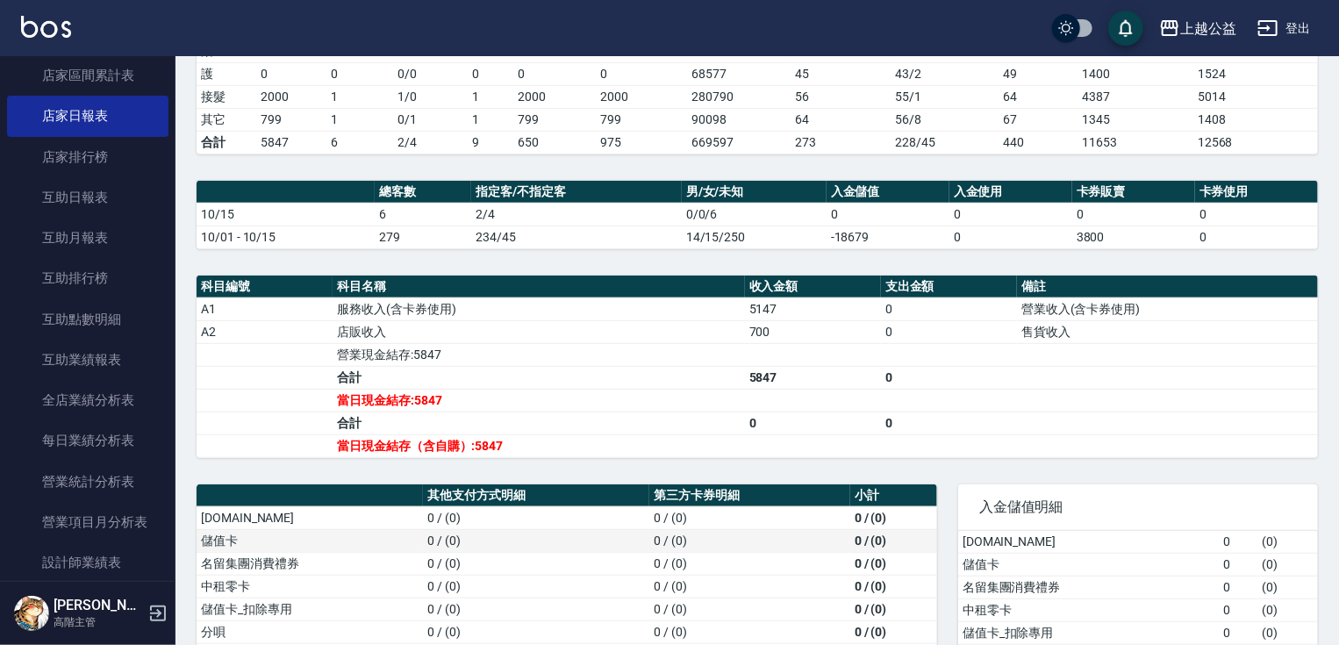
drag, startPoint x: 602, startPoint y: 444, endPoint x: 638, endPoint y: 528, distance: 90.8
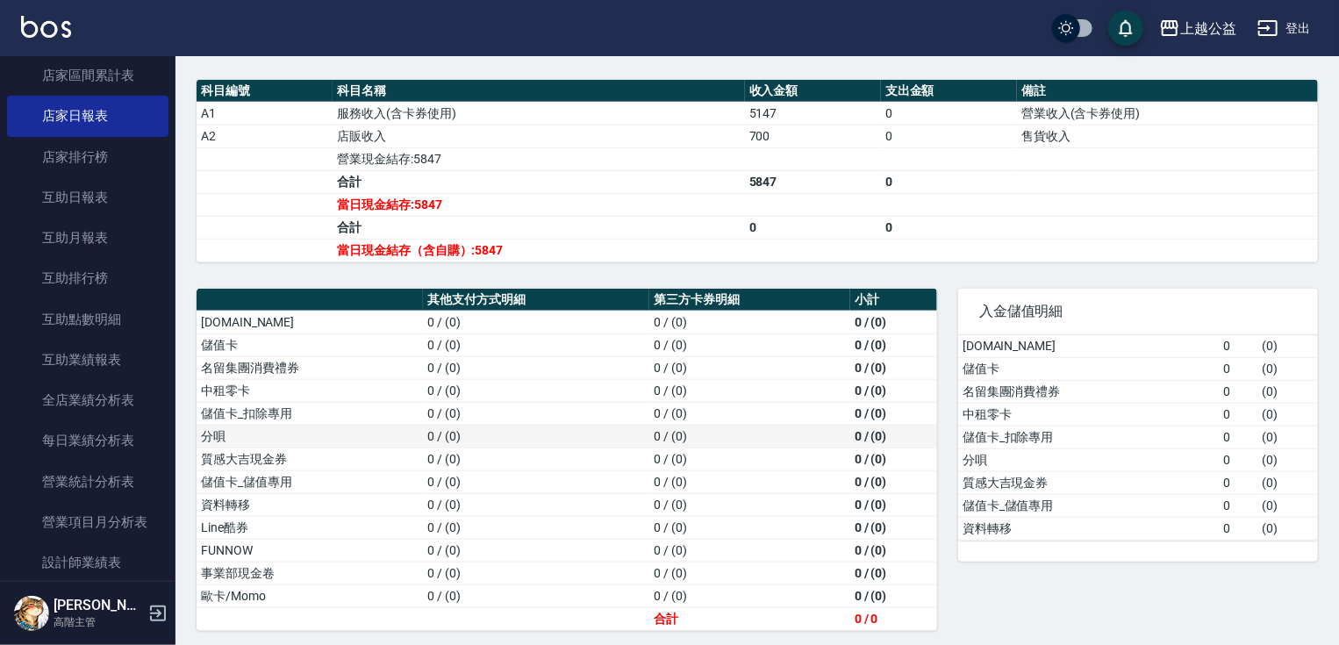
drag, startPoint x: 812, startPoint y: 435, endPoint x: 822, endPoint y: 499, distance: 63.9
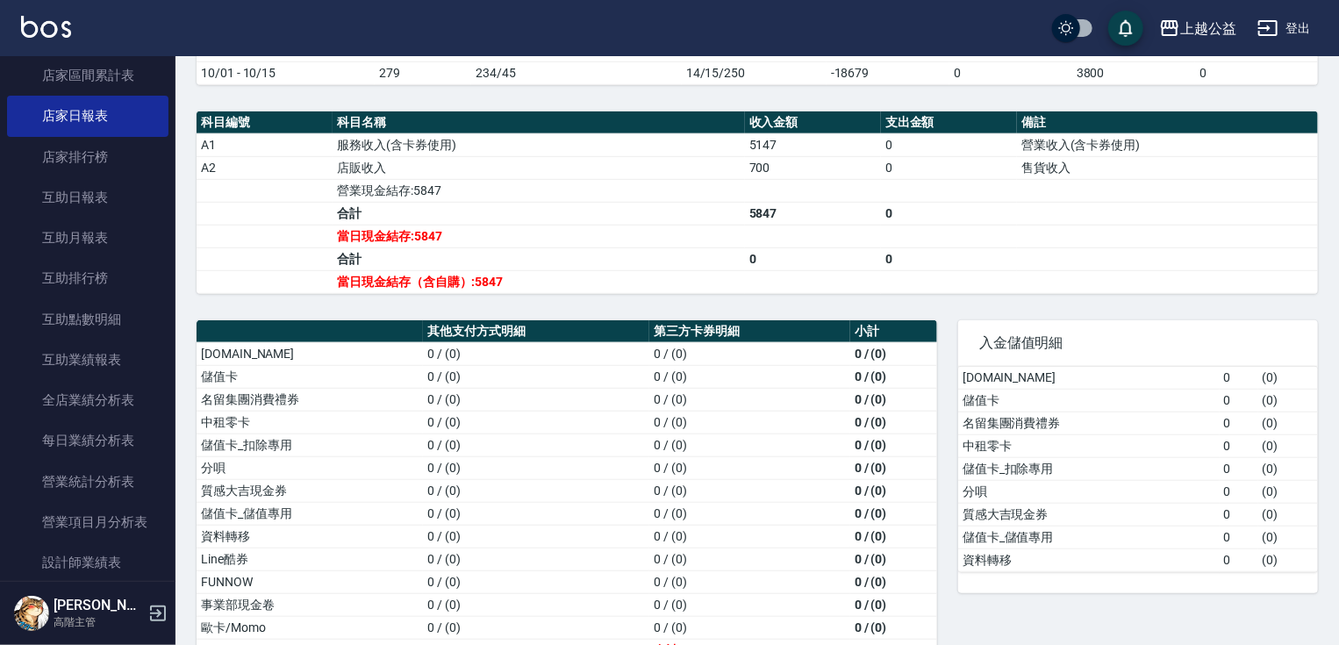
scroll to position [0, 0]
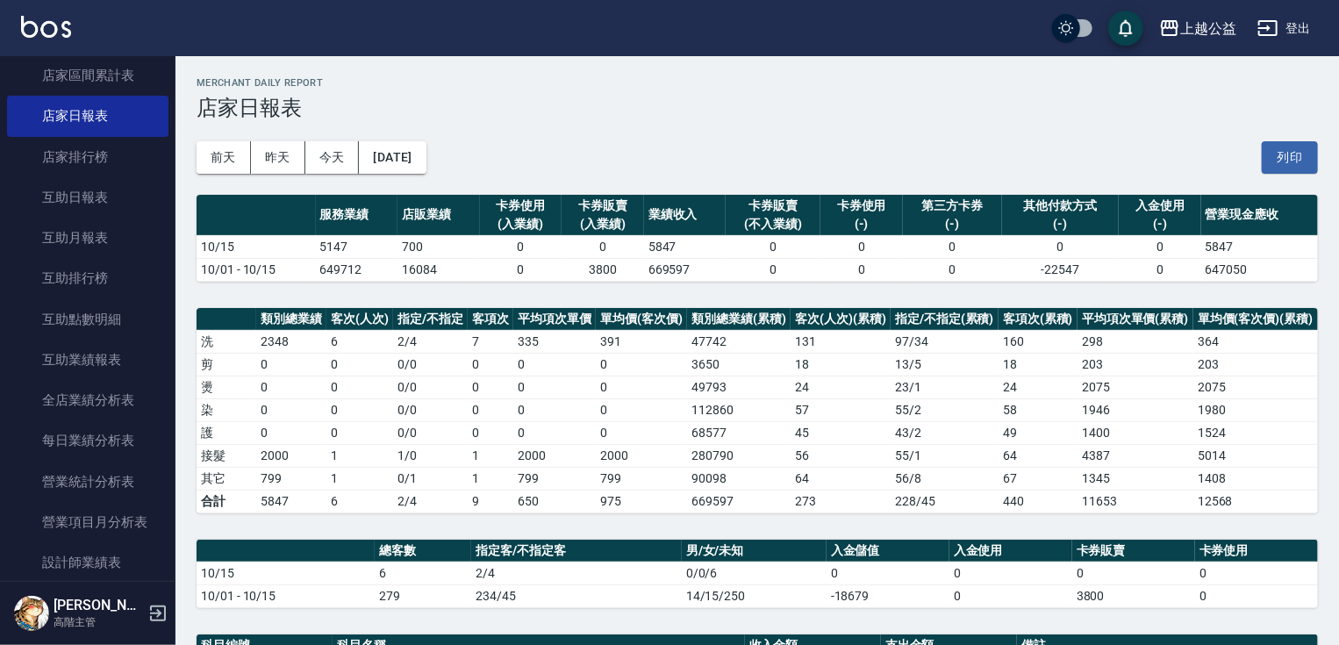
drag, startPoint x: 827, startPoint y: 432, endPoint x: 829, endPoint y: 298, distance: 134.3
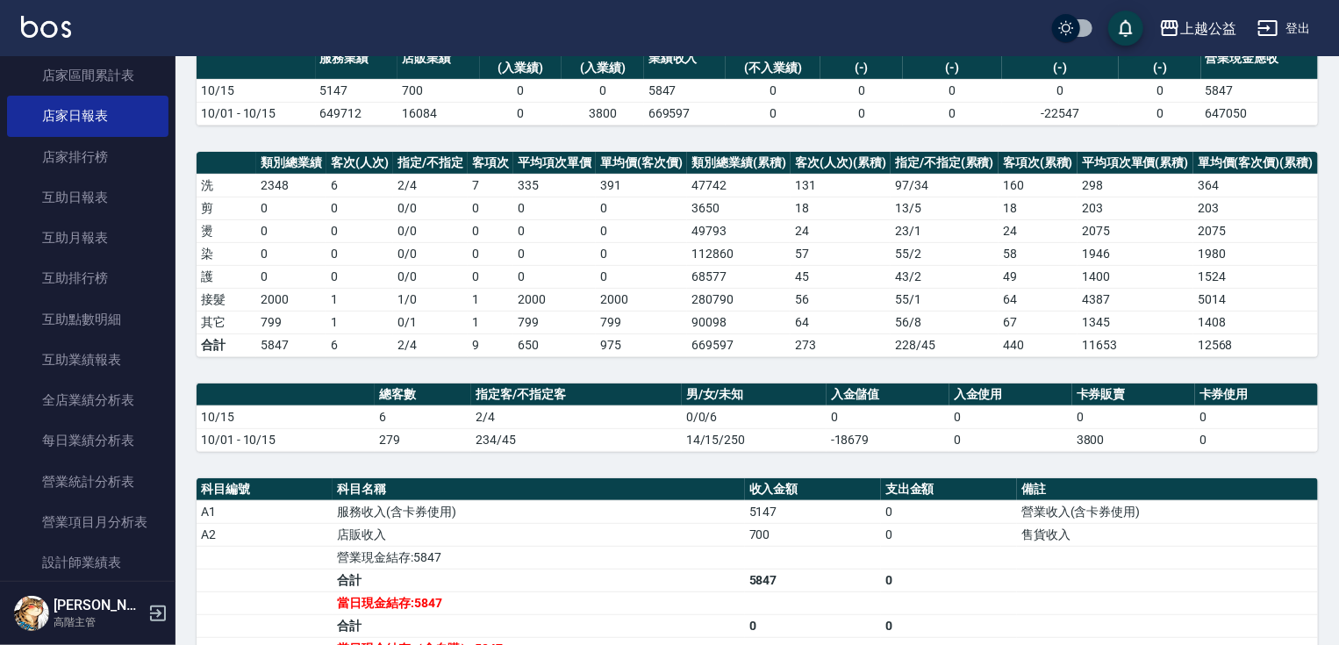
drag, startPoint x: 848, startPoint y: 399, endPoint x: 873, endPoint y: 476, distance: 81.1
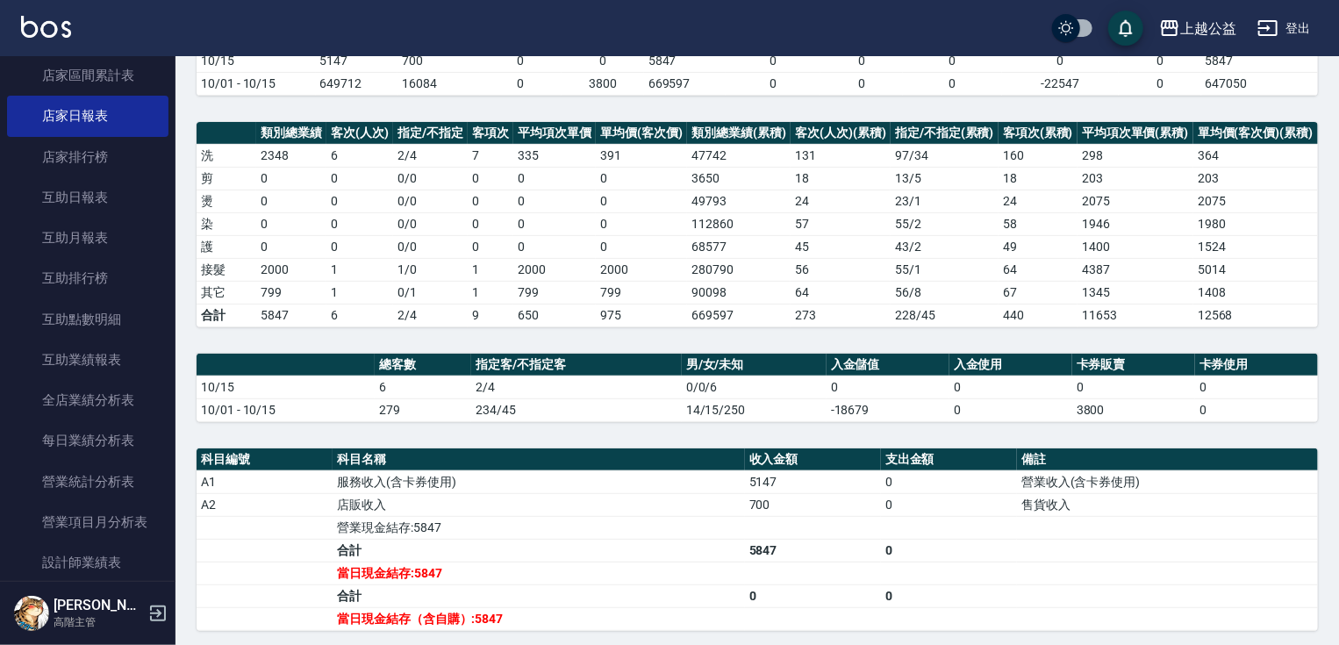
scroll to position [174, 0]
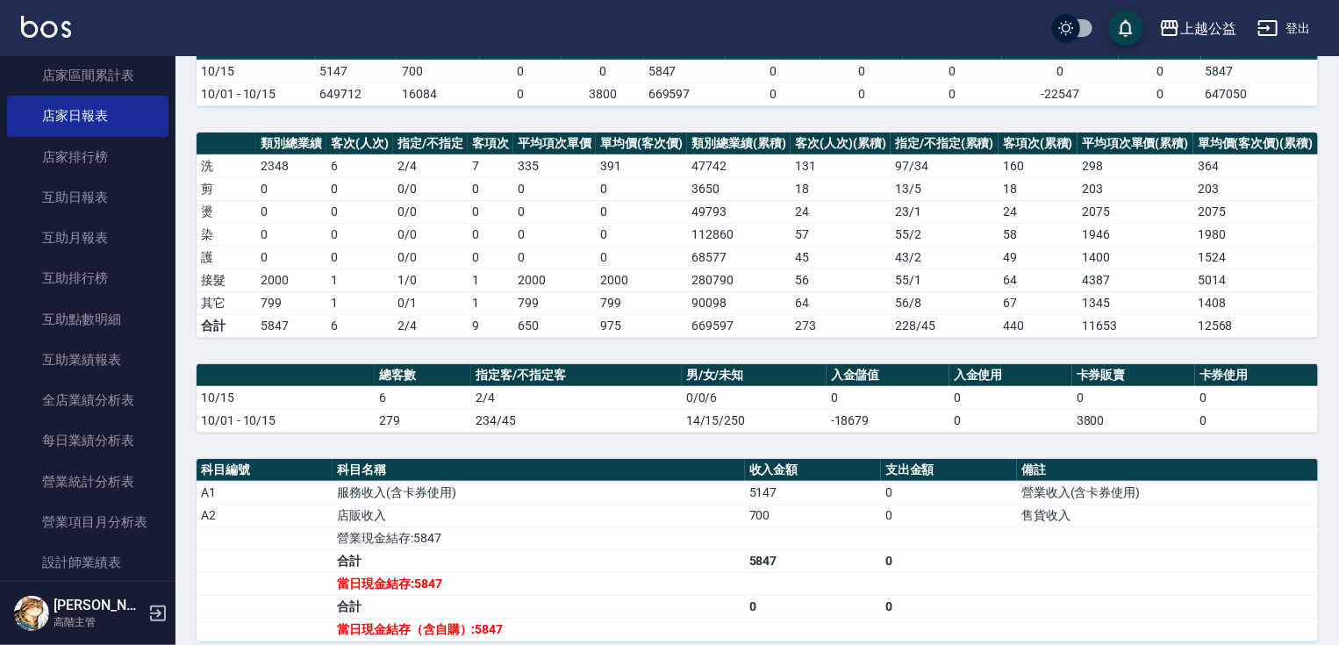
drag, startPoint x: 873, startPoint y: 470, endPoint x: 873, endPoint y: 428, distance: 42.1
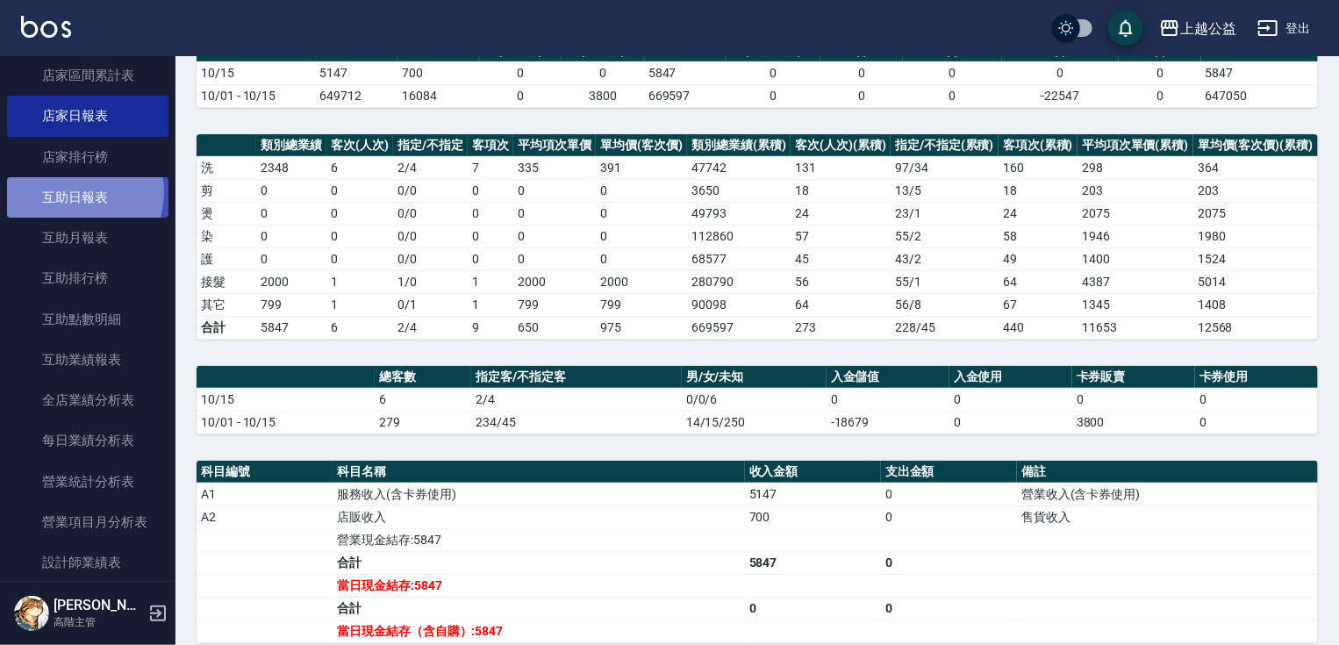
click at [68, 192] on link "互助日報表" at bounding box center [88, 197] width 162 height 40
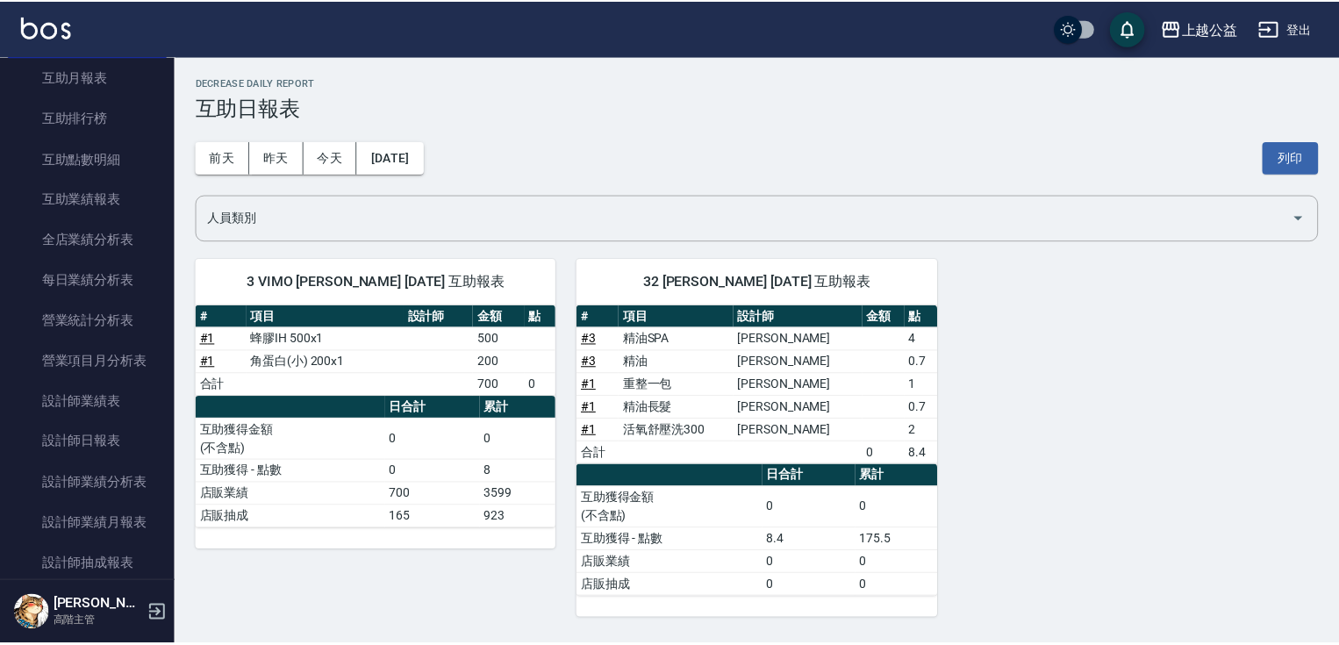
scroll to position [943, 0]
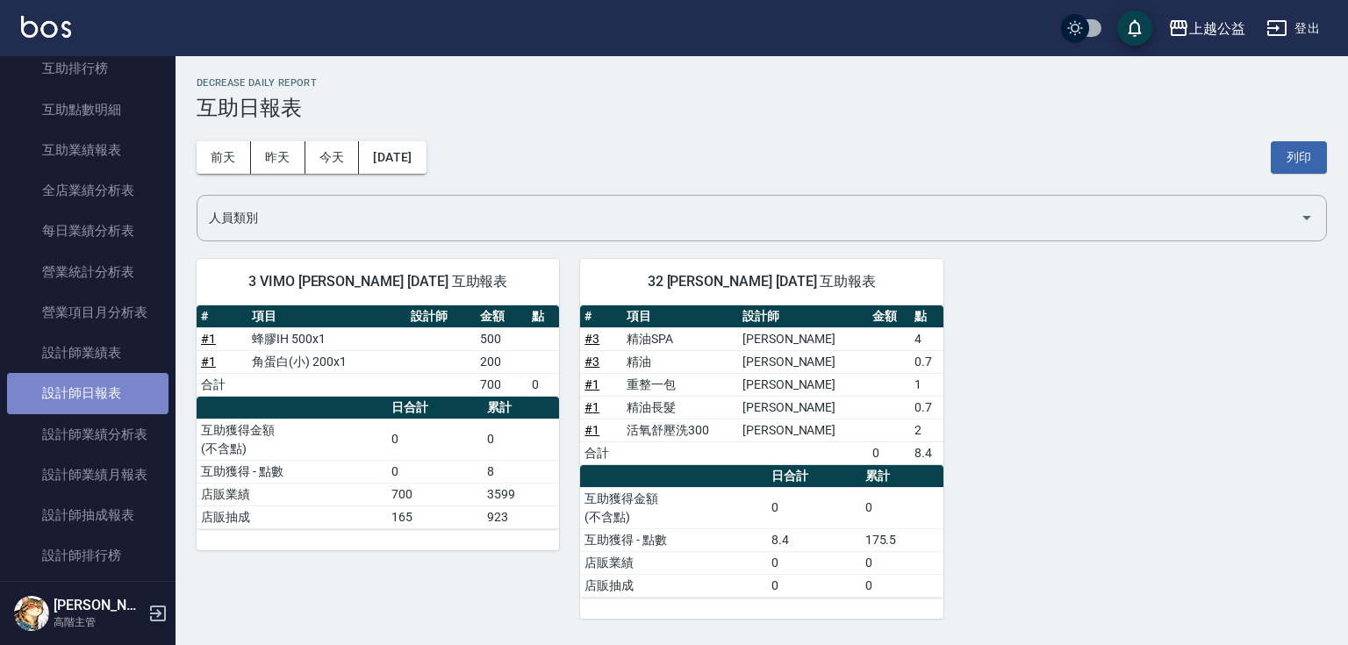
click at [147, 391] on link "設計師日報表" at bounding box center [88, 393] width 162 height 40
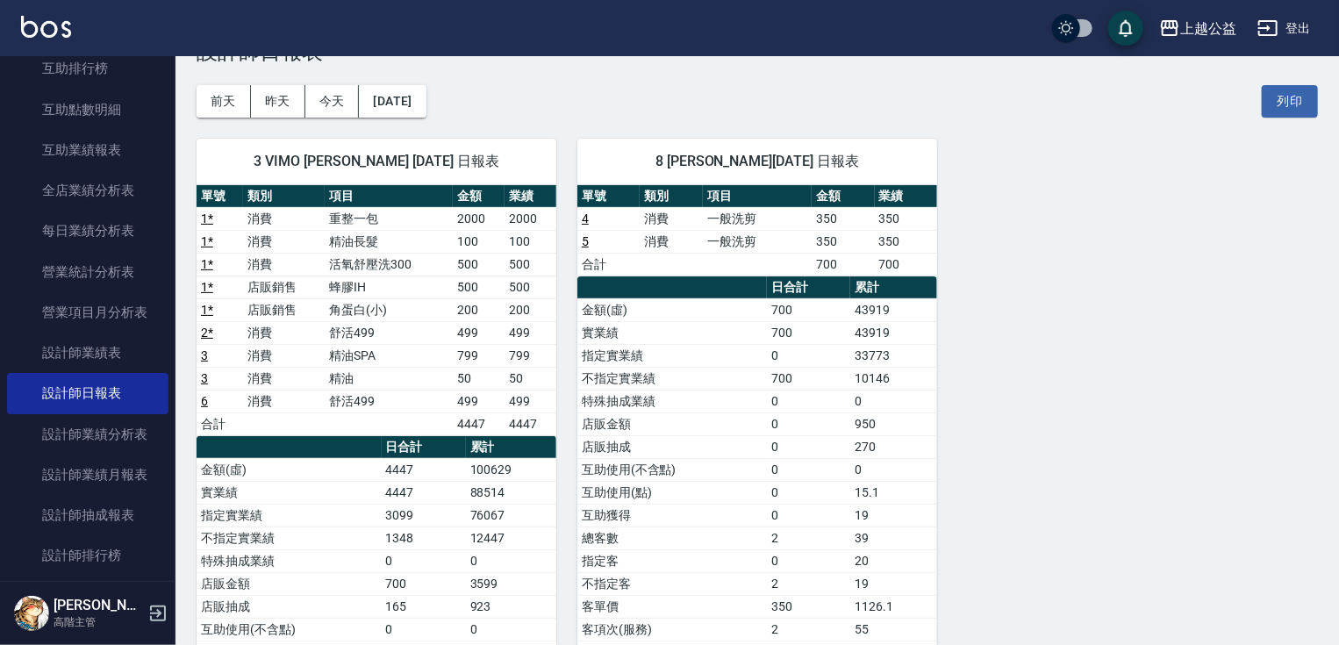
scroll to position [271, 0]
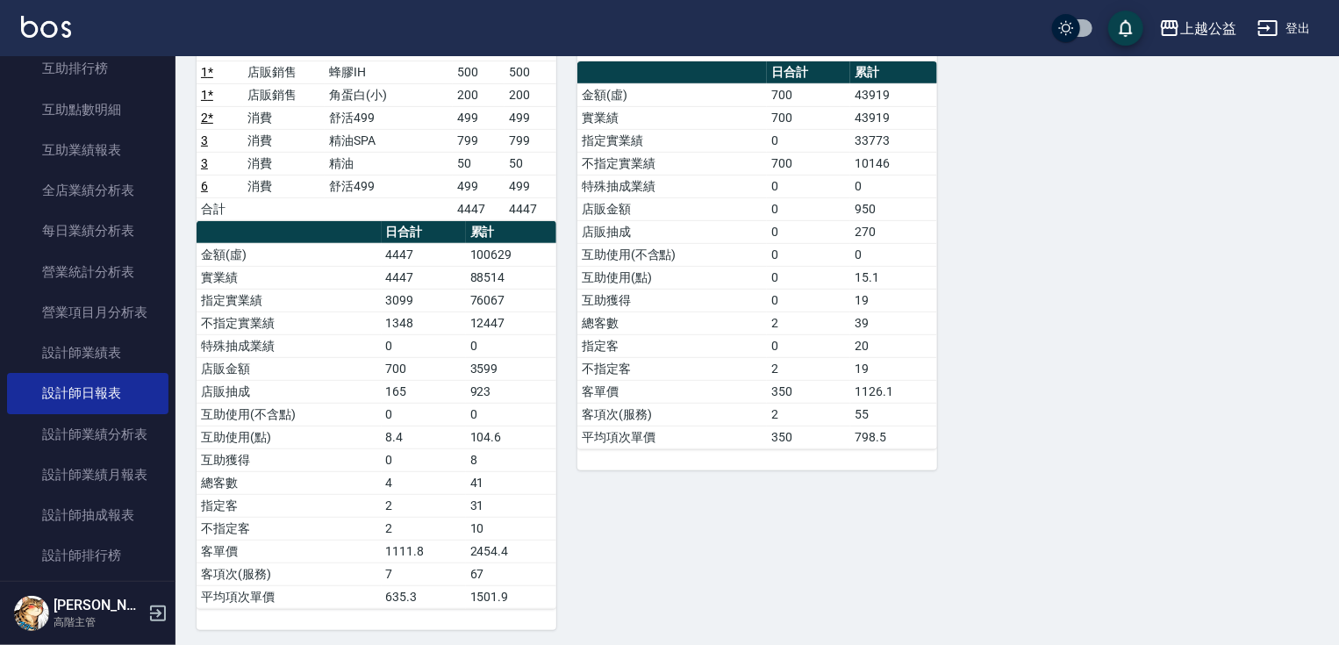
drag, startPoint x: 790, startPoint y: 478, endPoint x: 583, endPoint y: 522, distance: 211.8
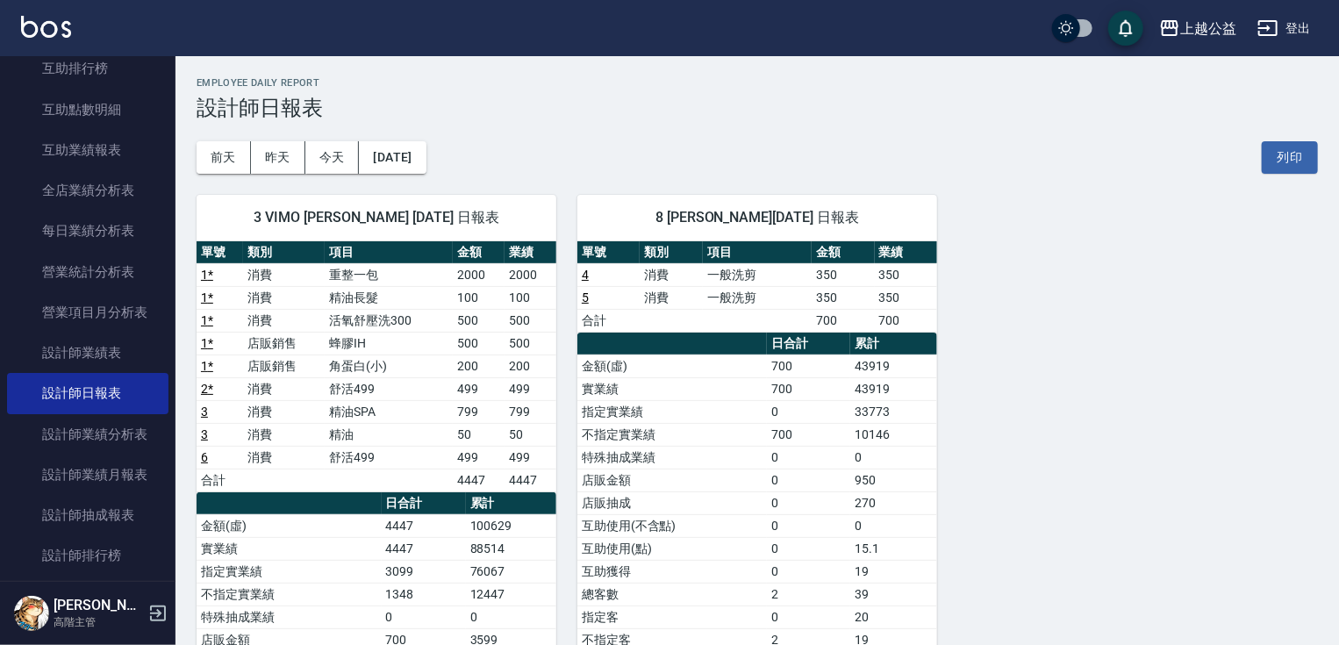
drag, startPoint x: 590, startPoint y: 504, endPoint x: 730, endPoint y: 222, distance: 314.8
